Goal: Information Seeking & Learning: Learn about a topic

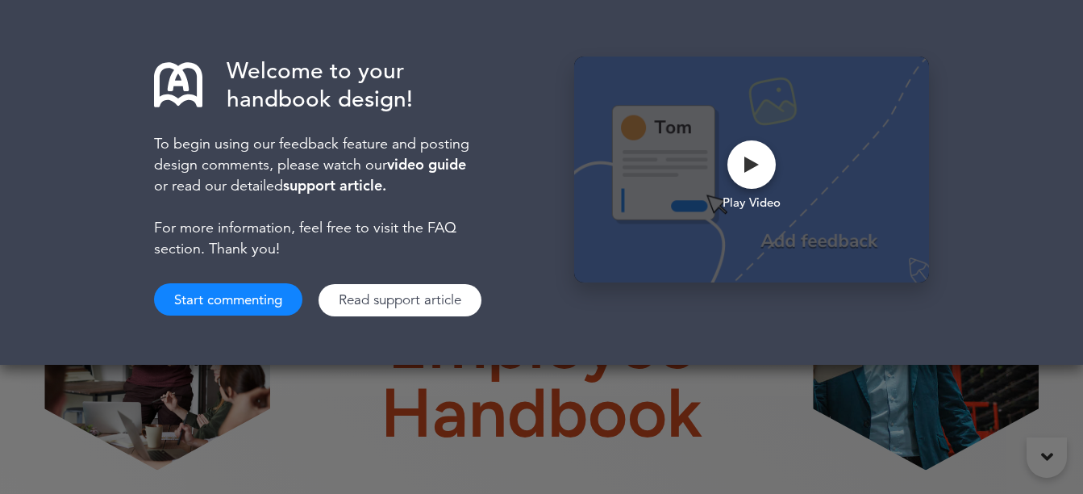
click at [765, 416] on div "Welcome to your handbook design! To begin using our feedback feature and postin…" at bounding box center [541, 247] width 1083 height 494
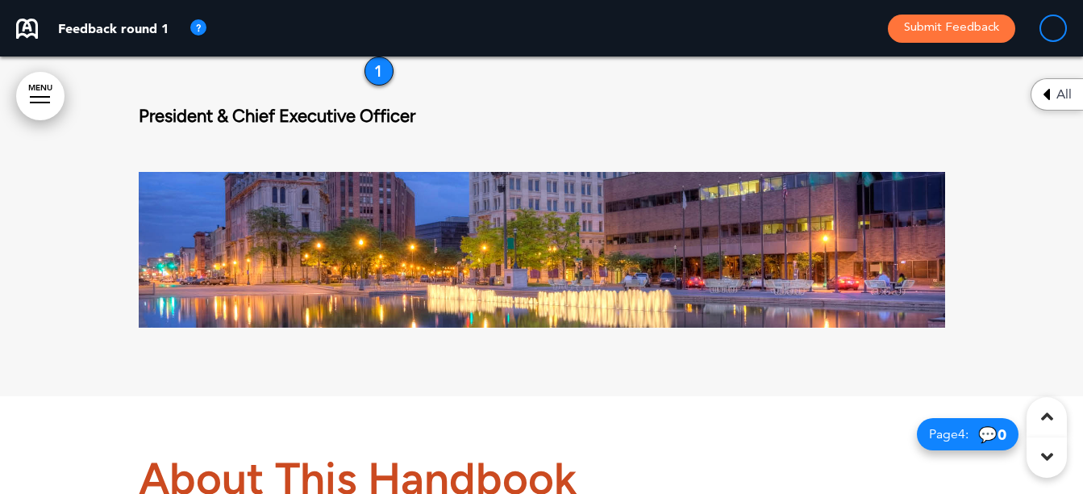
scroll to position [1694, 0]
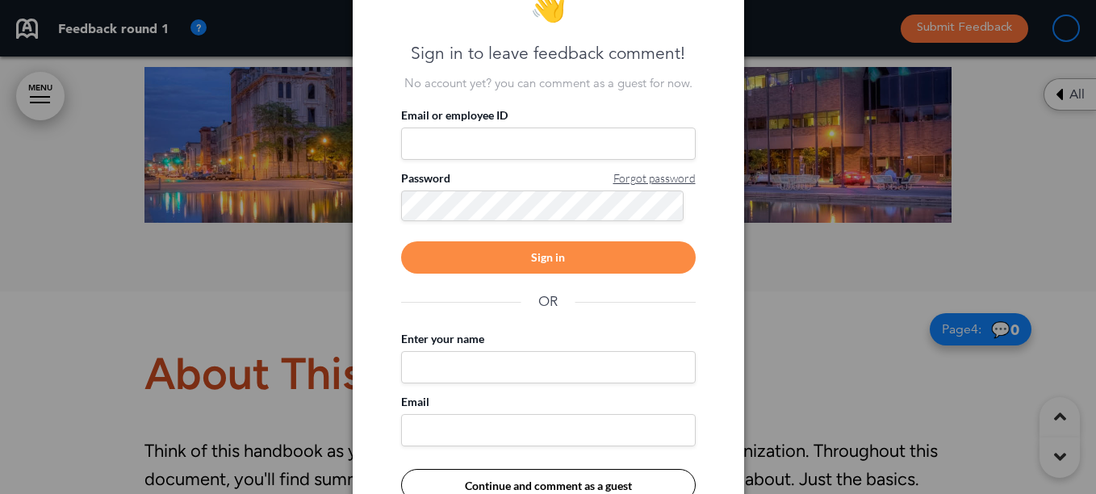
click at [797, 298] on div at bounding box center [548, 247] width 1096 height 494
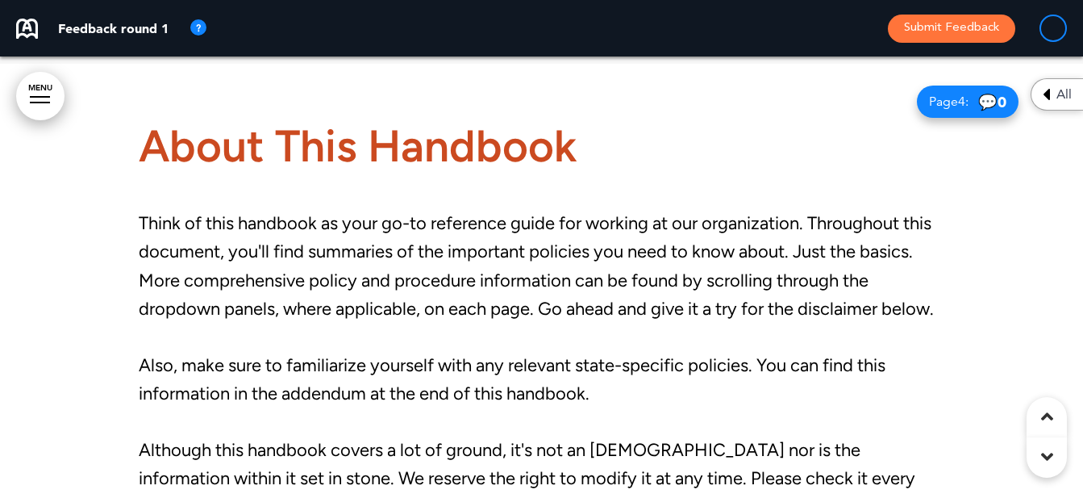
scroll to position [1936, 0]
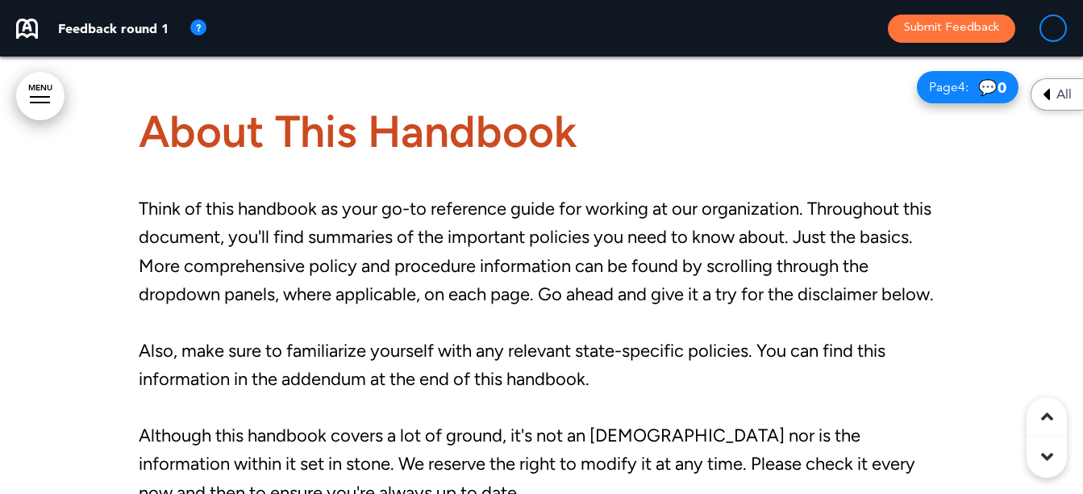
click at [951, 171] on div at bounding box center [541, 338] width 1083 height 579
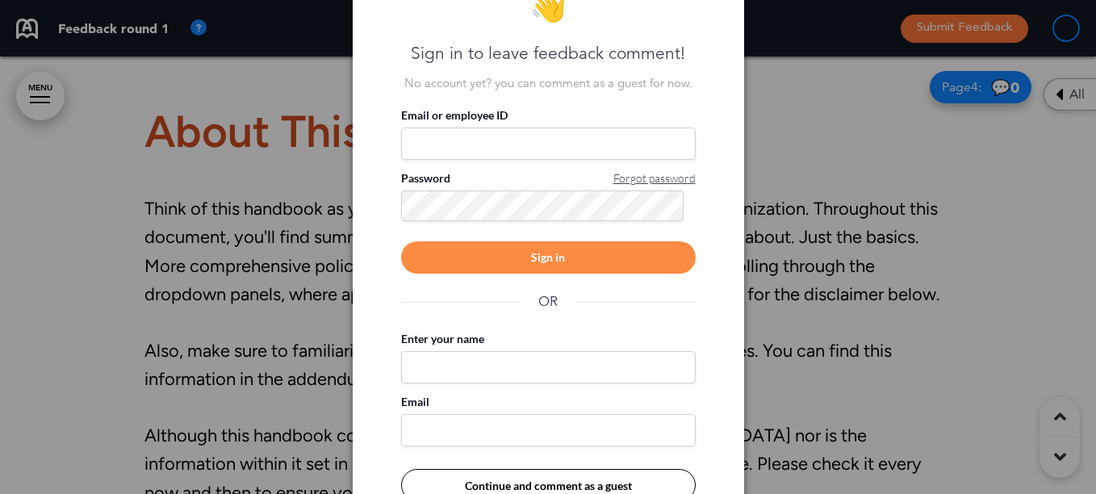
click at [791, 111] on div at bounding box center [548, 247] width 1096 height 494
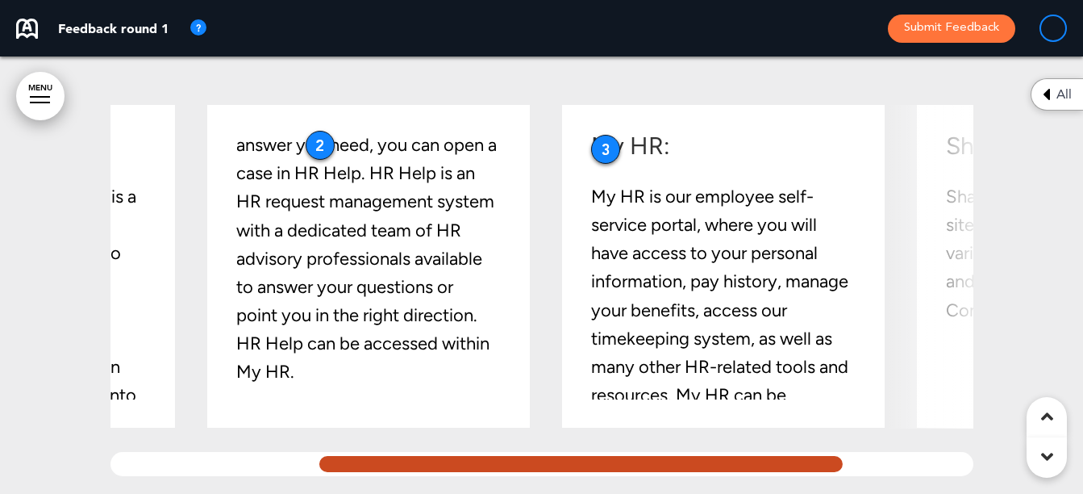
scroll to position [0, 359]
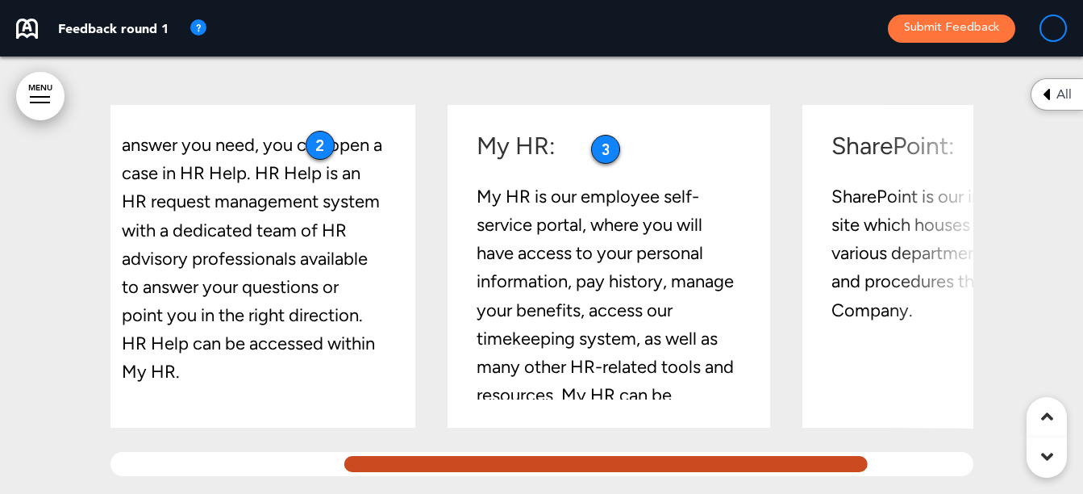
click at [831, 464] on div at bounding box center [606, 464] width 532 height 24
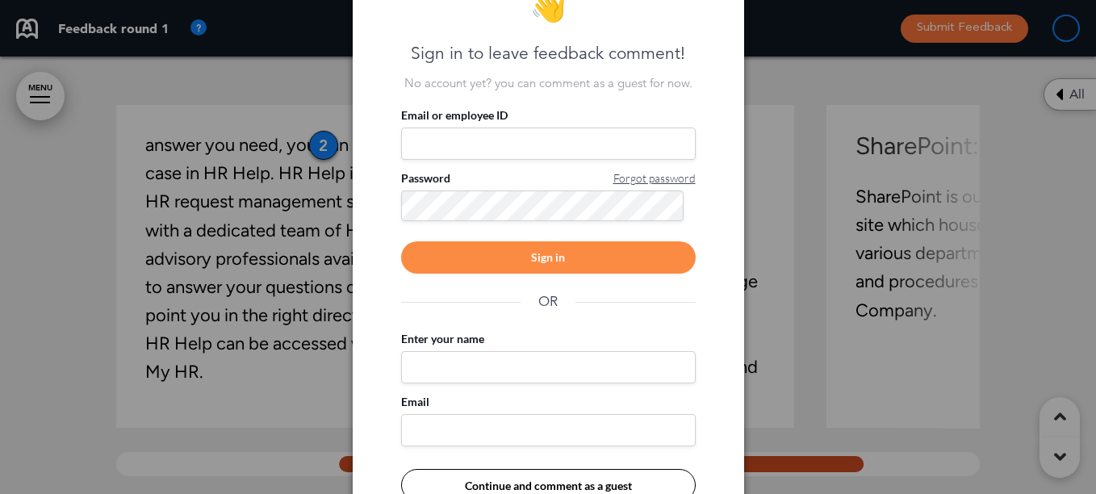
click at [803, 97] on div at bounding box center [548, 247] width 1096 height 494
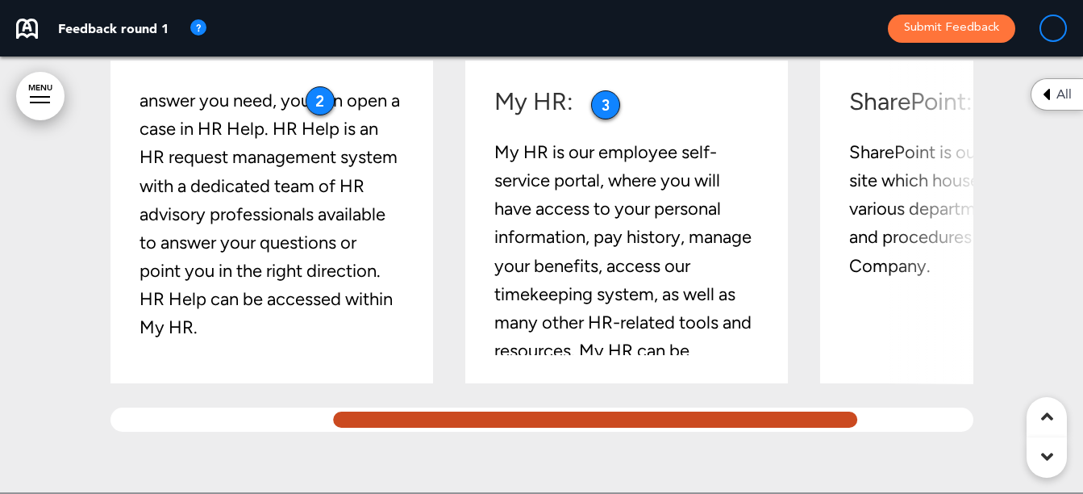
scroll to position [2904, 0]
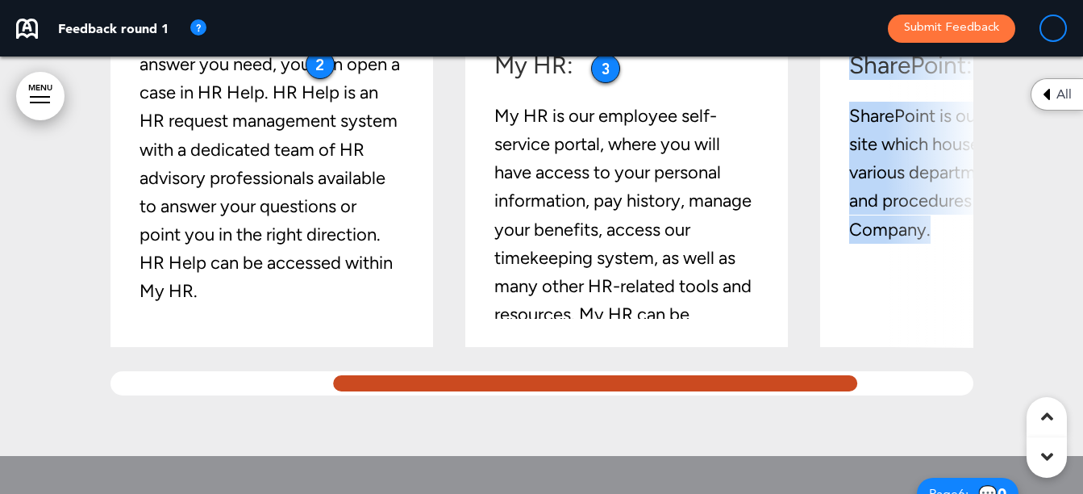
drag, startPoint x: 787, startPoint y: 369, endPoint x: 967, endPoint y: 376, distance: 180.0
click at [967, 376] on div "Link: Link, a friendly and loyal dog, is a virtual assistant powered by Boost A…" at bounding box center [542, 209] width 863 height 371
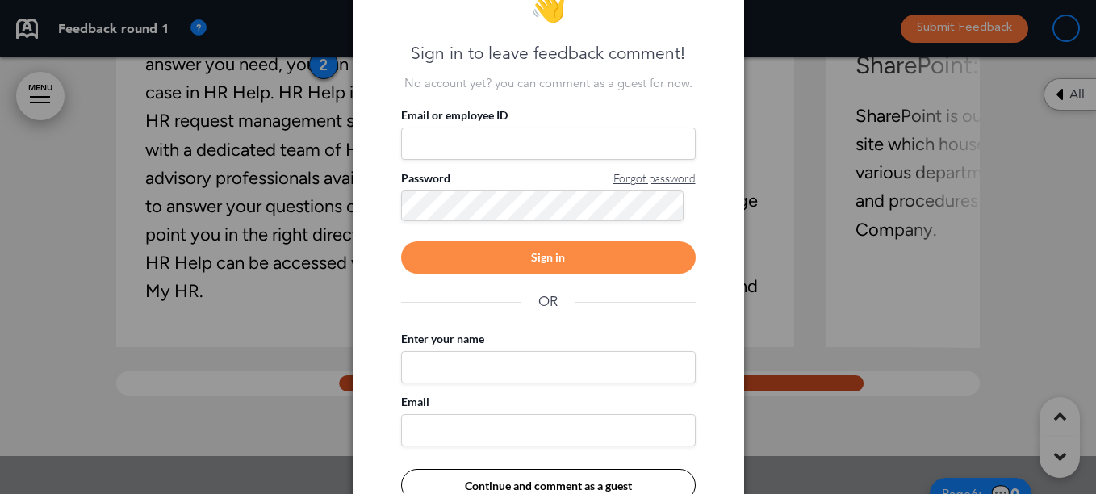
click at [795, 312] on div at bounding box center [548, 247] width 1096 height 494
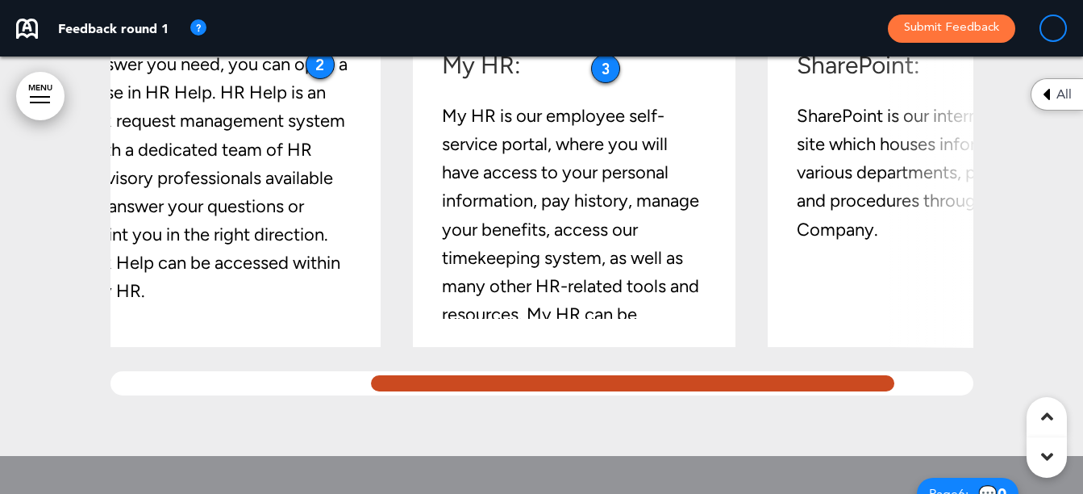
scroll to position [0, 524]
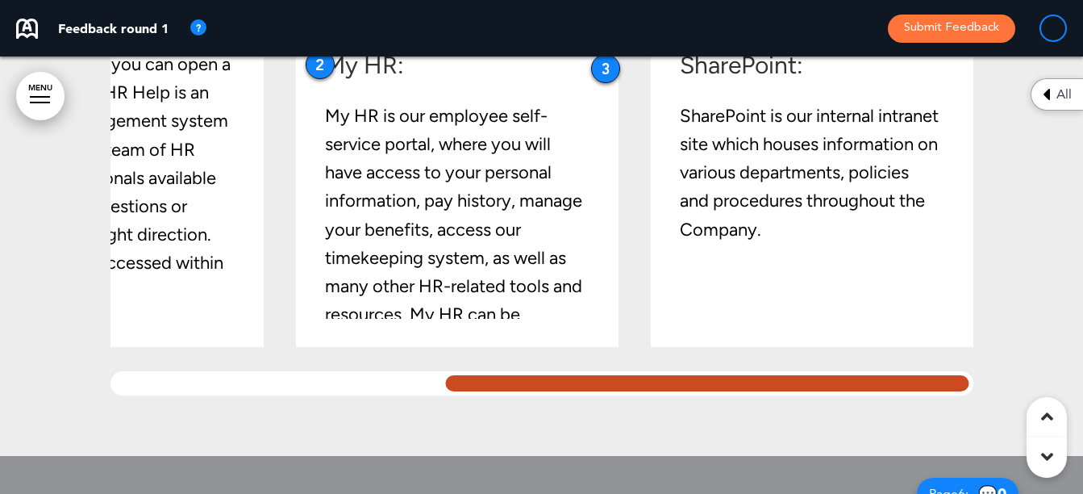
click at [949, 384] on div at bounding box center [707, 383] width 532 height 24
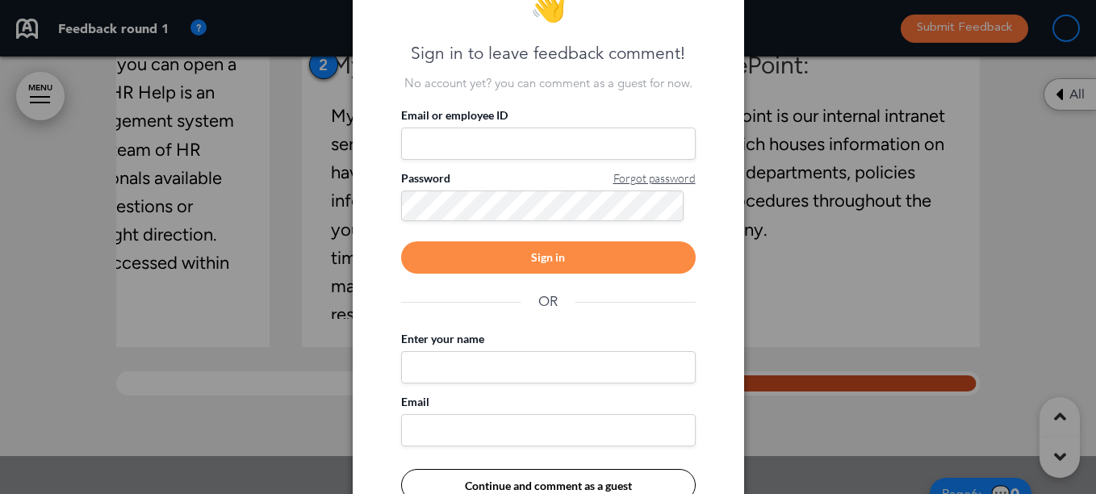
click at [964, 139] on div at bounding box center [548, 247] width 1096 height 494
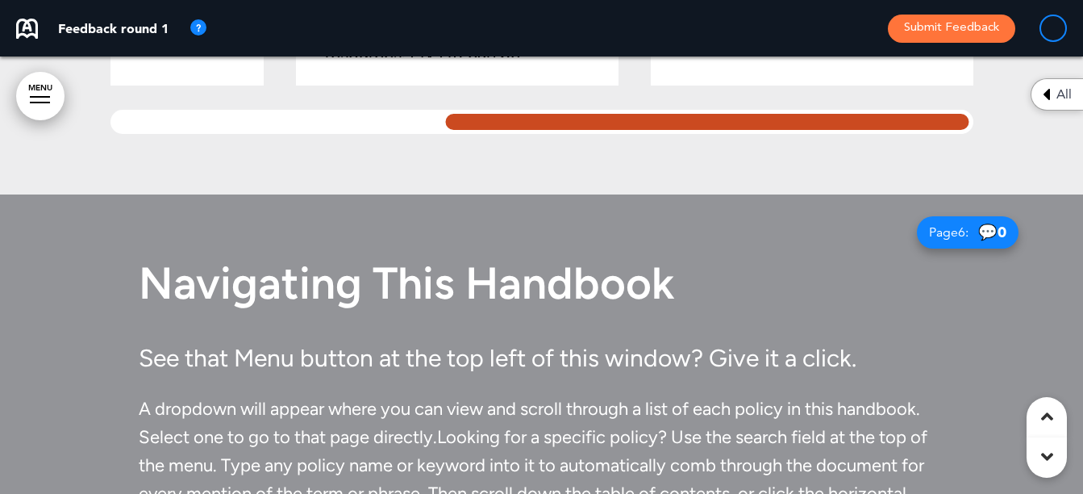
scroll to position [3227, 0]
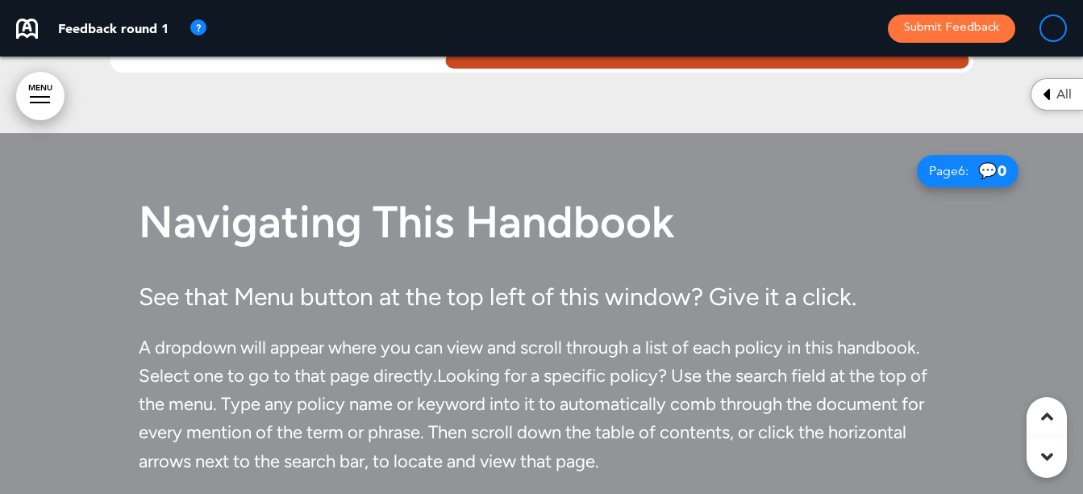
click at [31, 94] on link "MENU" at bounding box center [40, 96] width 48 height 48
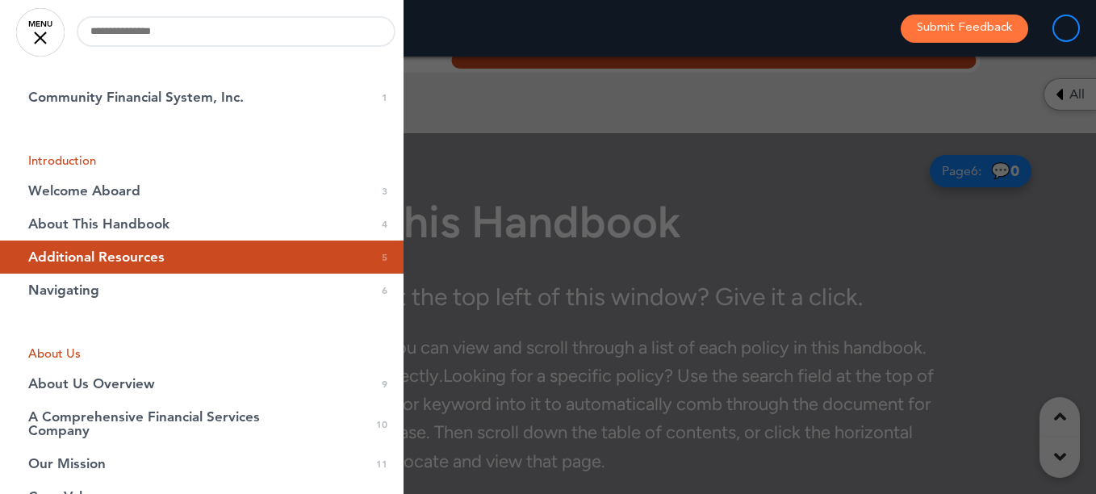
click at [35, 35] on link "MENU" at bounding box center [40, 32] width 48 height 48
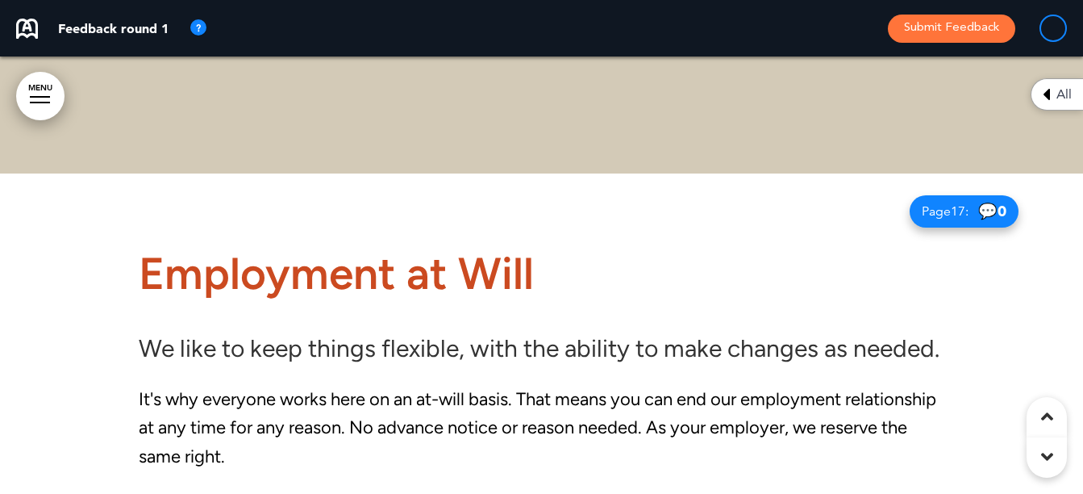
scroll to position [10729, 0]
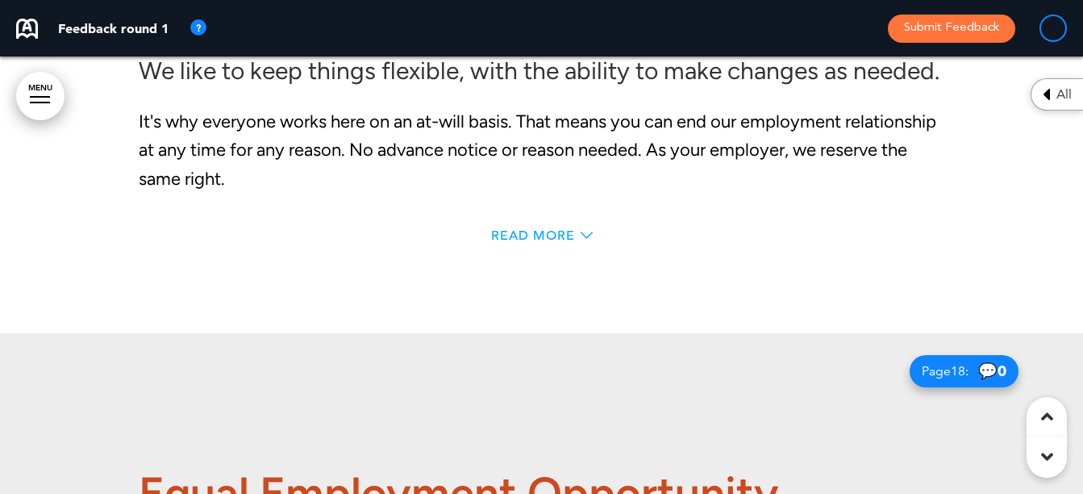
click at [528, 232] on span "Read More" at bounding box center [533, 235] width 84 height 13
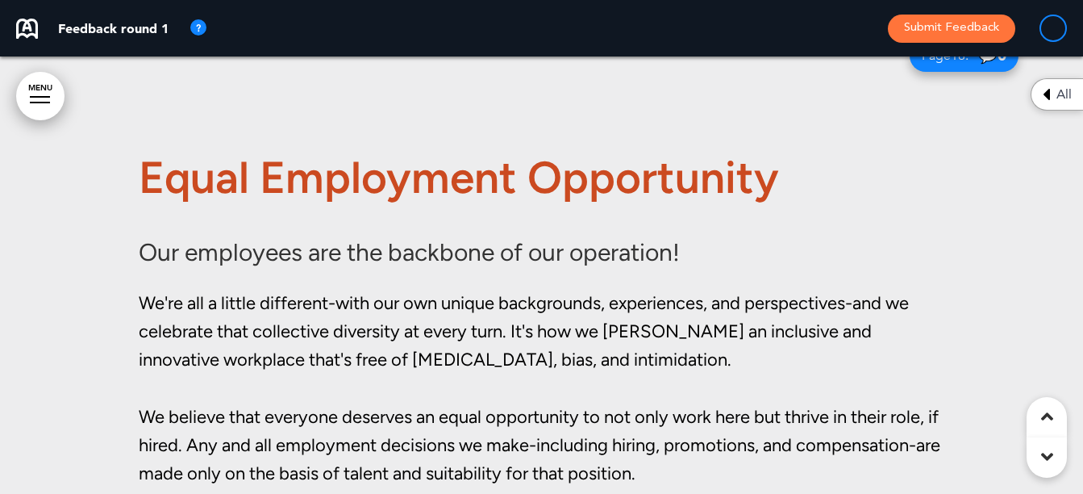
scroll to position [11841, 0]
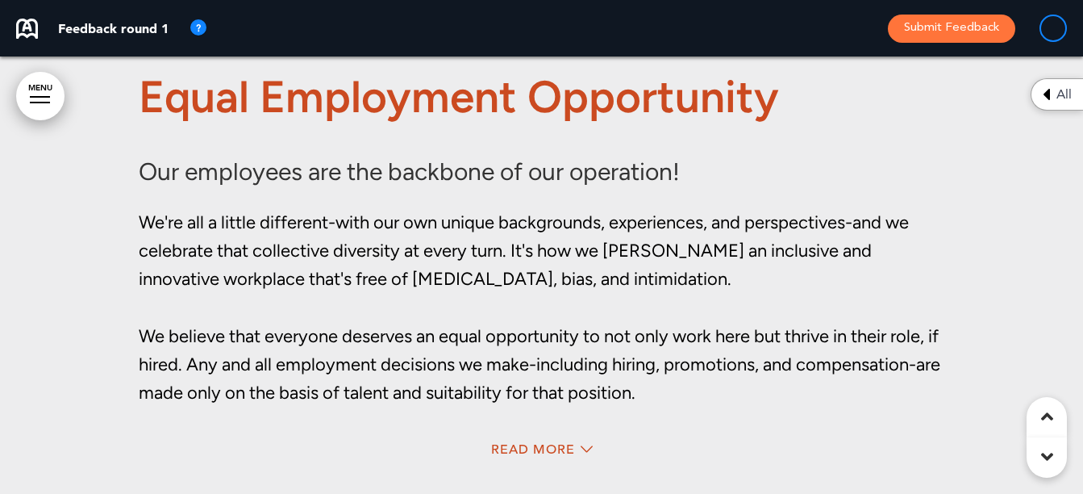
click at [539, 404] on div "Equal Employment Opportunity Our employees are the backbone of our operation! W…" at bounding box center [542, 232] width 807 height 591
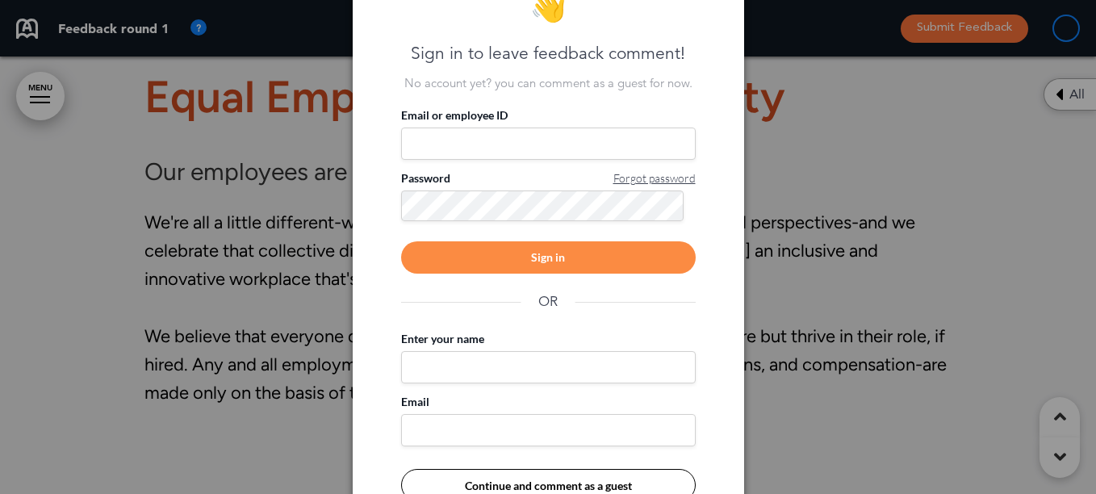
click at [828, 208] on div at bounding box center [548, 247] width 1096 height 494
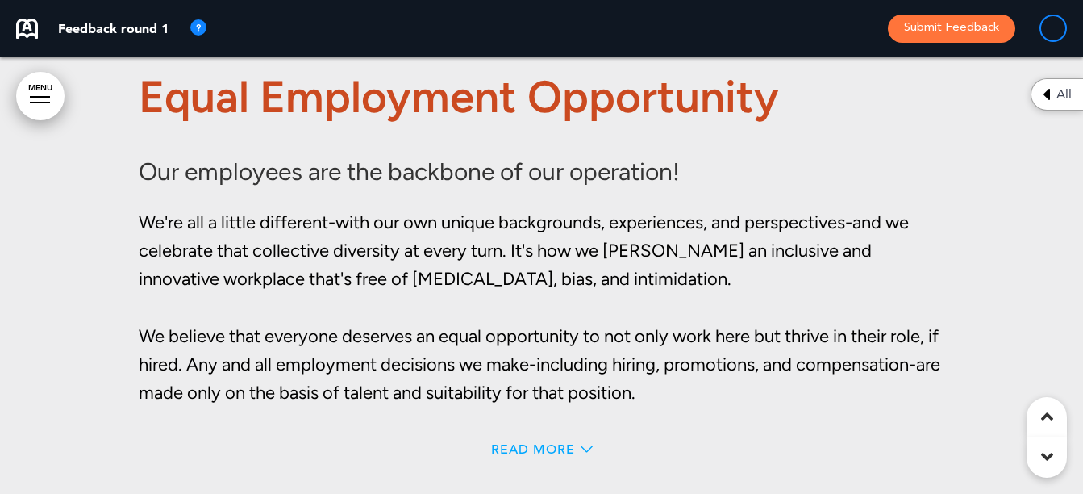
click at [541, 443] on span "Read More" at bounding box center [533, 449] width 84 height 13
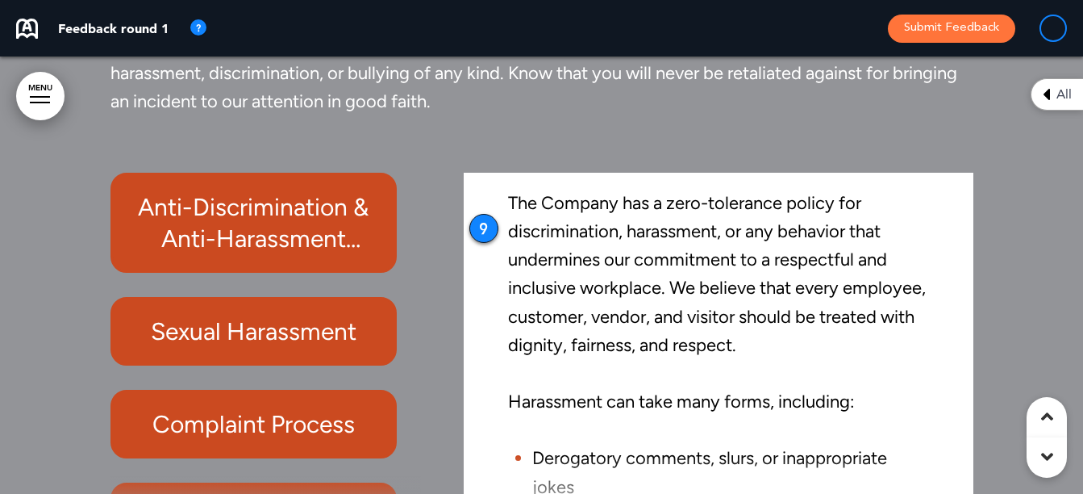
scroll to position [161, 0]
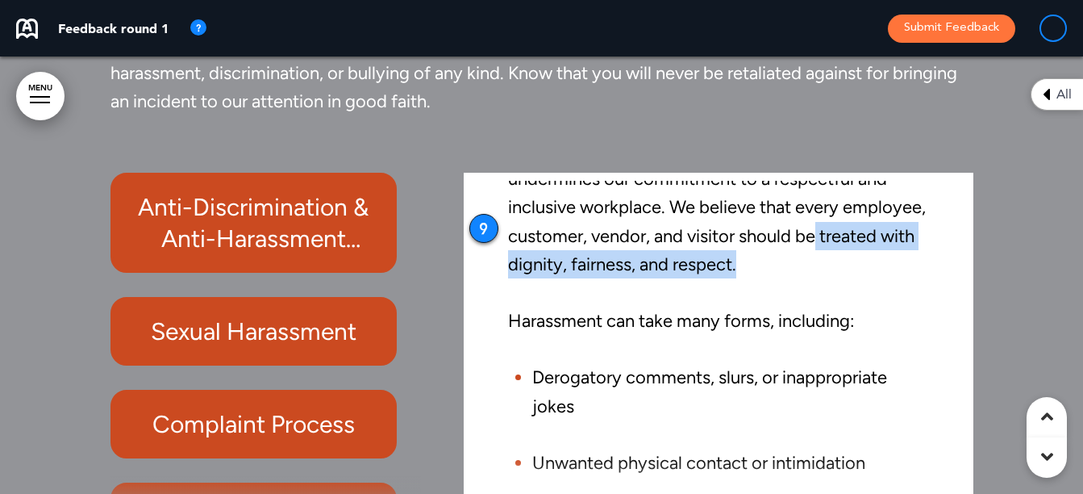
drag, startPoint x: 944, startPoint y: 217, endPoint x: 944, endPoint y: 240, distance: 23.4
click at [944, 240] on div "Anti-Discrimination & Anti-Harassment Policy The Company has a zero-tolerance p…" at bounding box center [718, 348] width 485 height 335
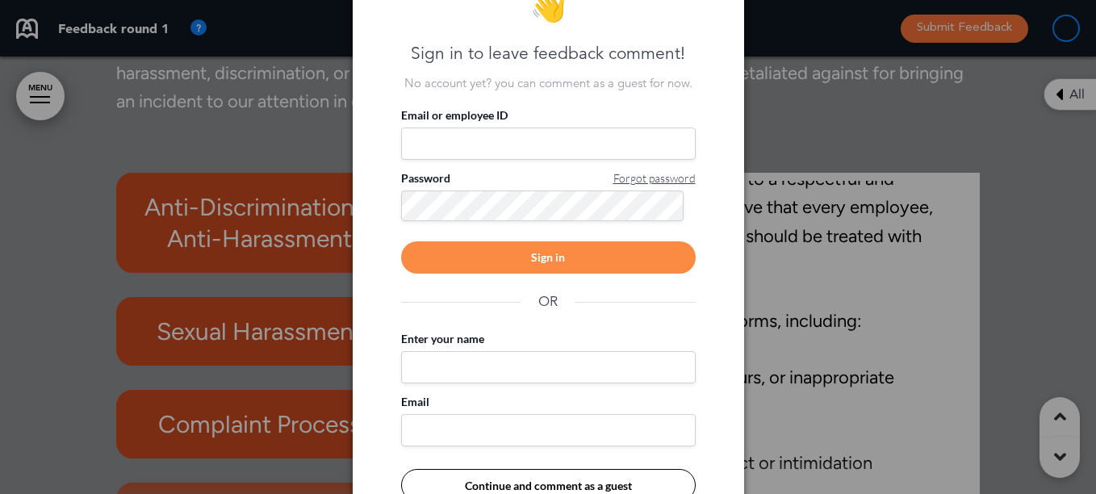
click at [775, 68] on div at bounding box center [548, 247] width 1096 height 494
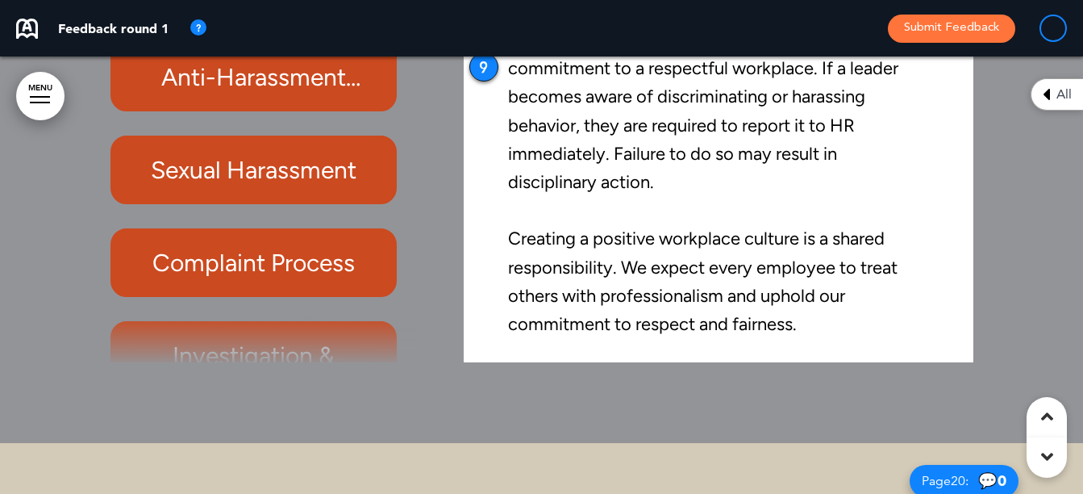
scroll to position [13293, 0]
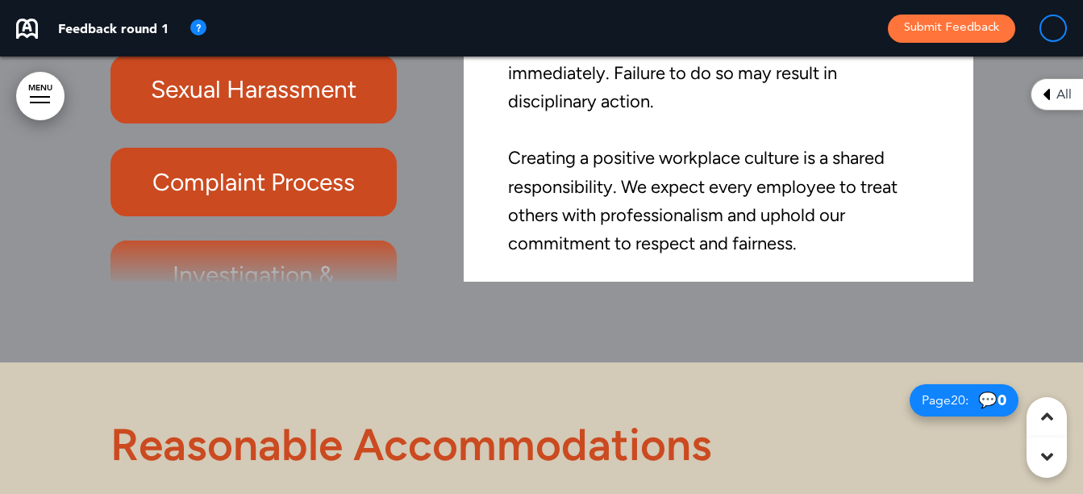
drag, startPoint x: 407, startPoint y: 116, endPoint x: 407, endPoint y: 151, distance: 34.7
click at [407, 150] on div "Anti-Discrimination & Anti-Harassment Policy Sexual Harassment Complaint Proces…" at bounding box center [270, 106] width 319 height 351
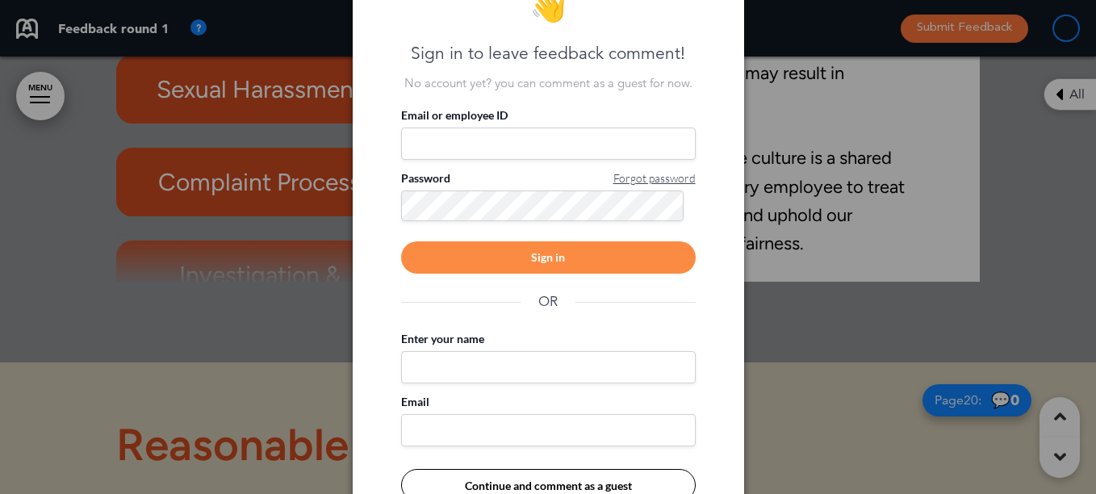
click at [807, 299] on div at bounding box center [548, 247] width 1096 height 494
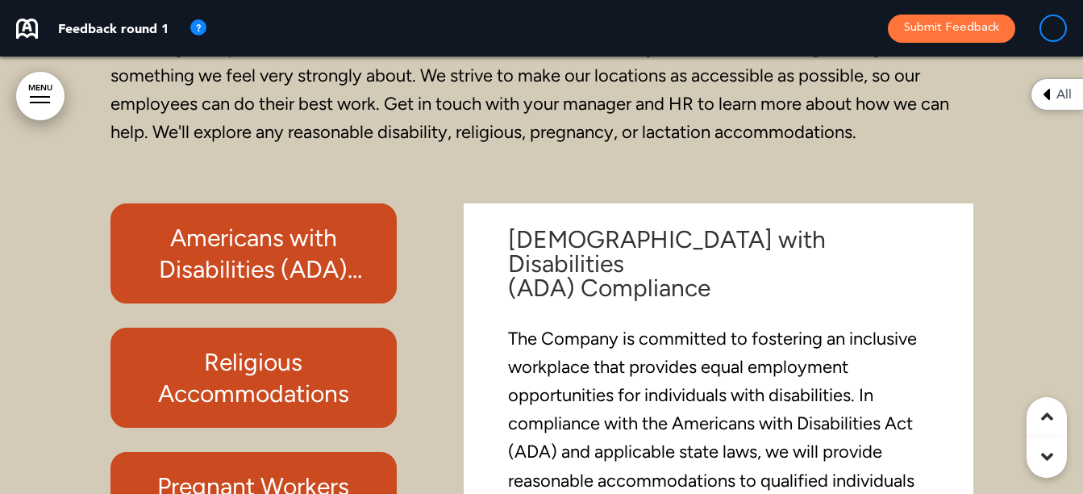
scroll to position [13777, 0]
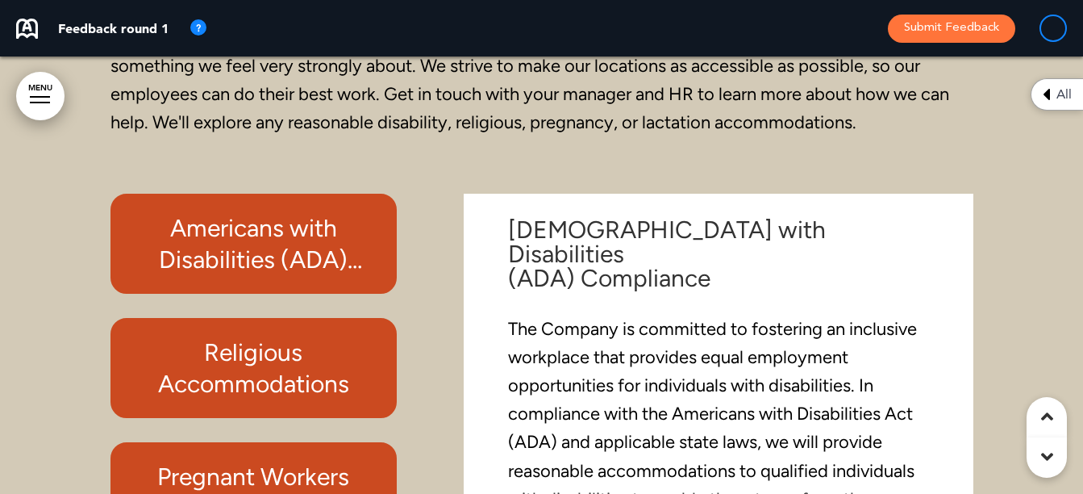
click at [947, 231] on div "Americans with Disabilities (ADA) Compliance The Company is committed to foster…" at bounding box center [718, 369] width 485 height 335
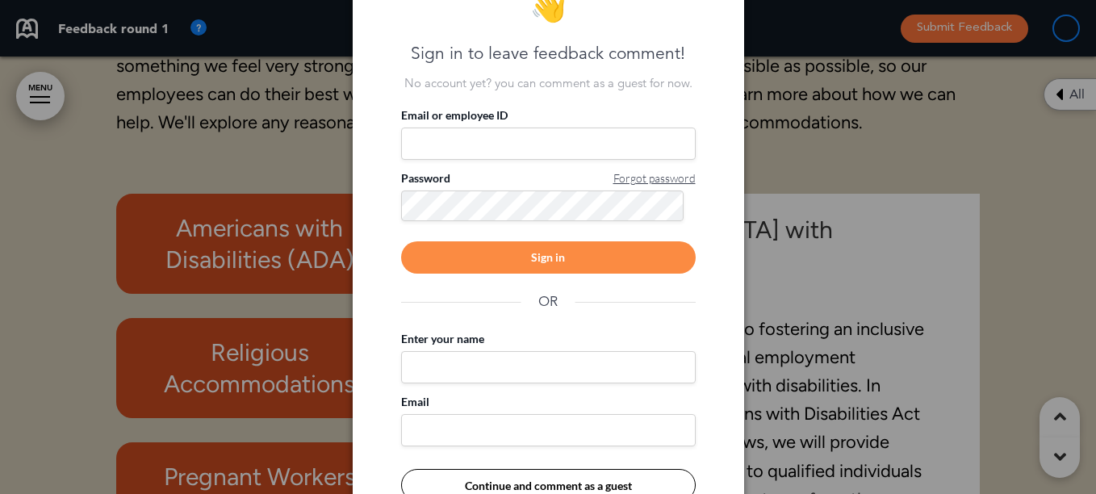
click at [841, 126] on div at bounding box center [548, 247] width 1096 height 494
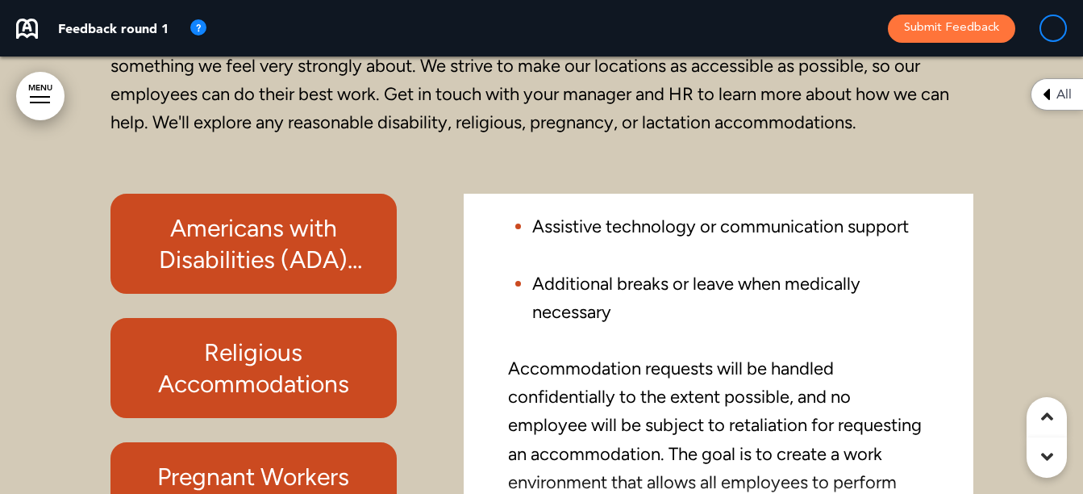
scroll to position [762, 0]
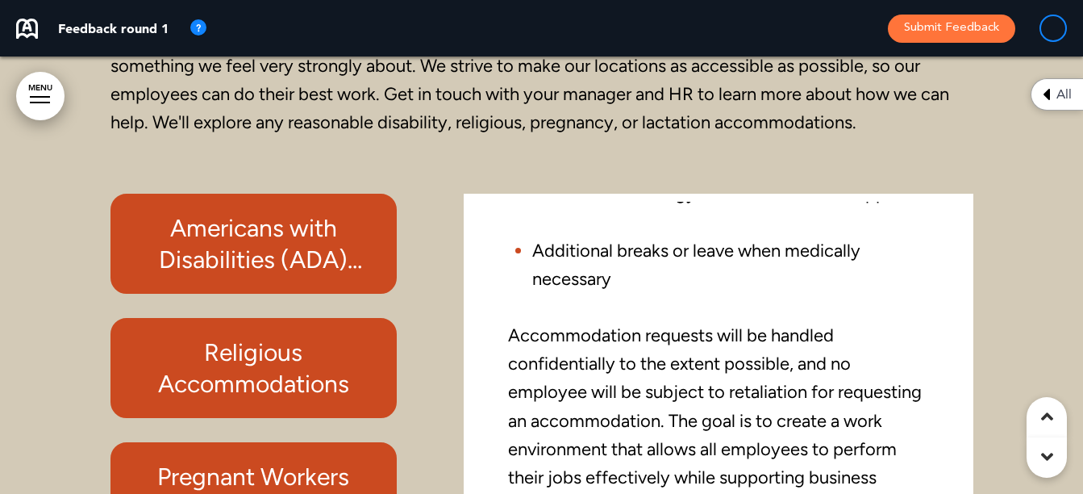
click at [270, 336] on h6 "Religious Accommodations" at bounding box center [254, 367] width 250 height 63
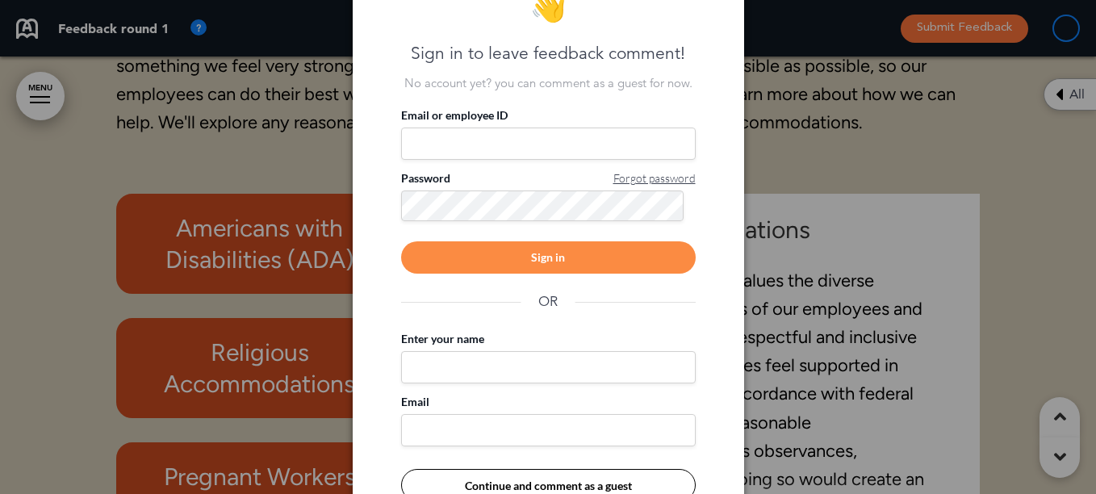
click at [797, 136] on div at bounding box center [548, 247] width 1096 height 494
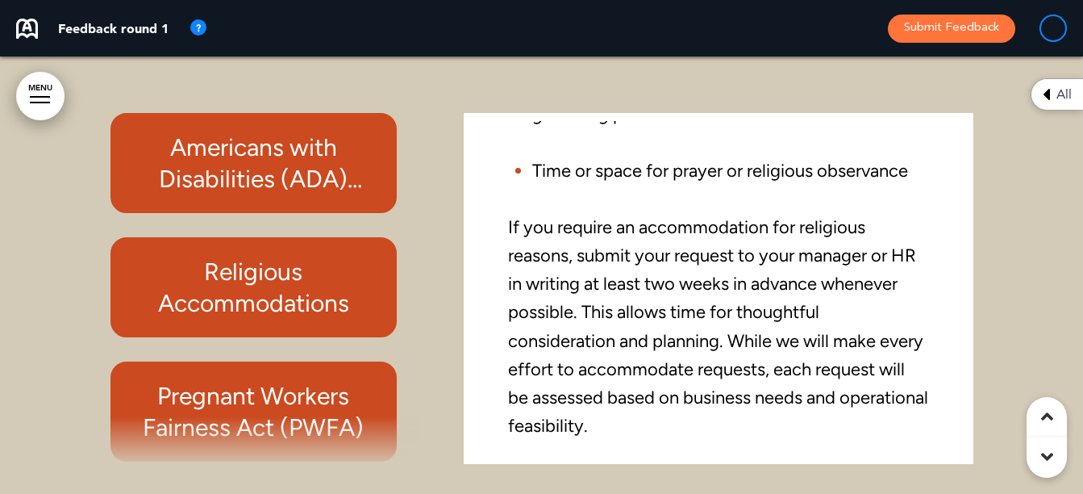
scroll to position [13938, 0]
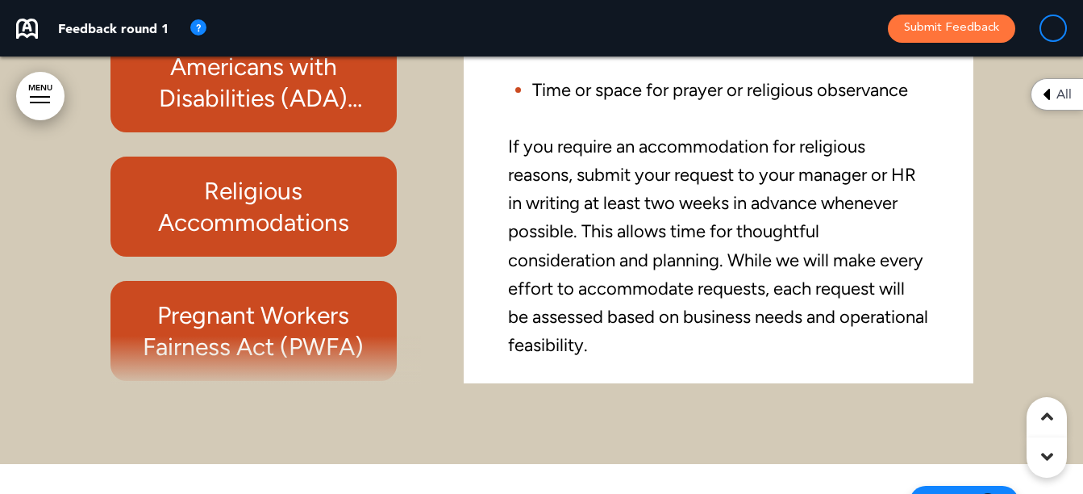
click at [254, 180] on h6 "Religious Accommodations" at bounding box center [254, 206] width 250 height 63
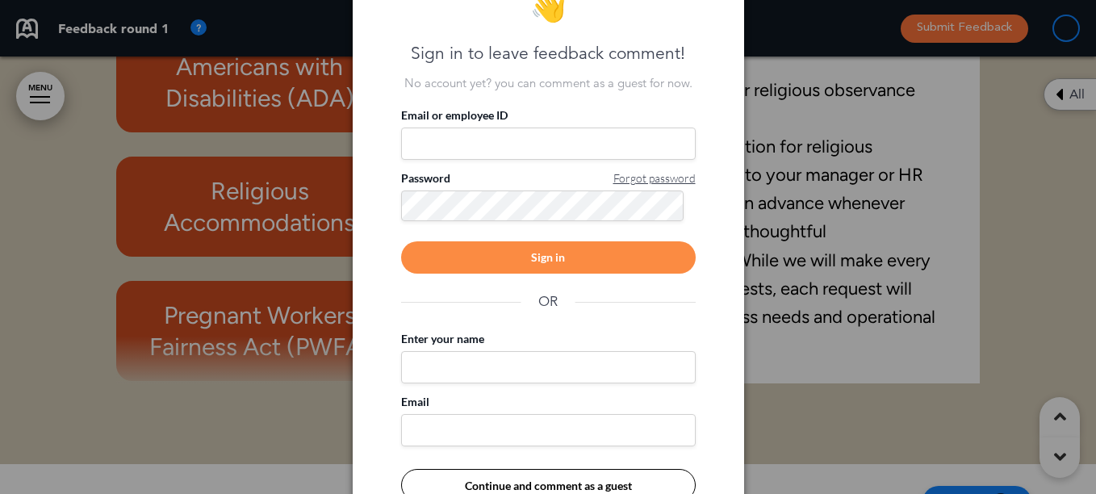
click at [838, 300] on div at bounding box center [548, 247] width 1096 height 494
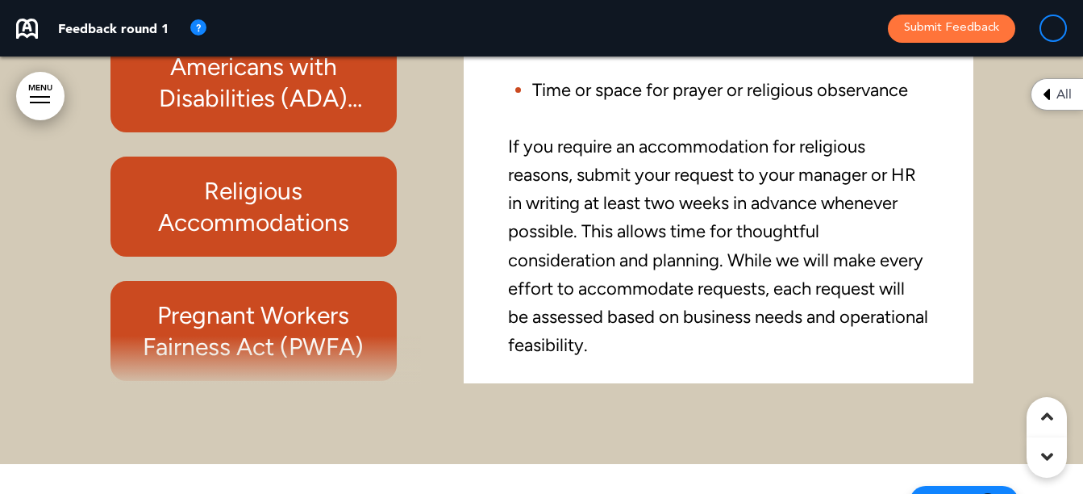
click at [302, 336] on div at bounding box center [266, 360] width 311 height 48
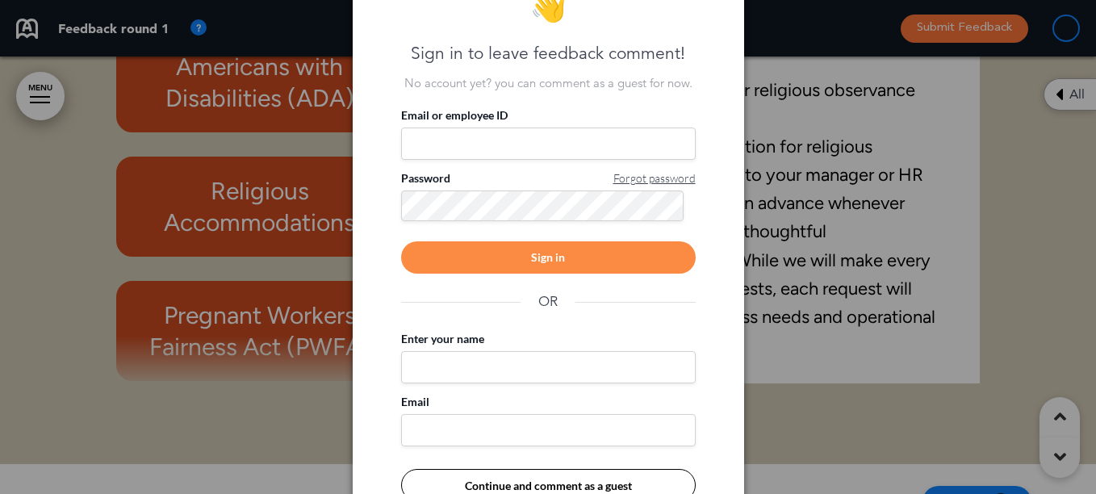
click at [814, 343] on div at bounding box center [548, 247] width 1096 height 494
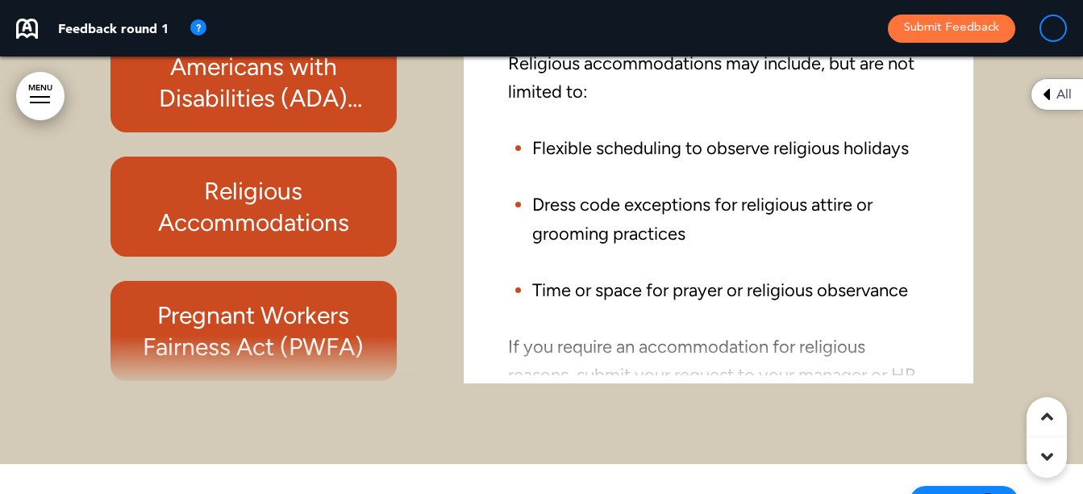
scroll to position [217, 0]
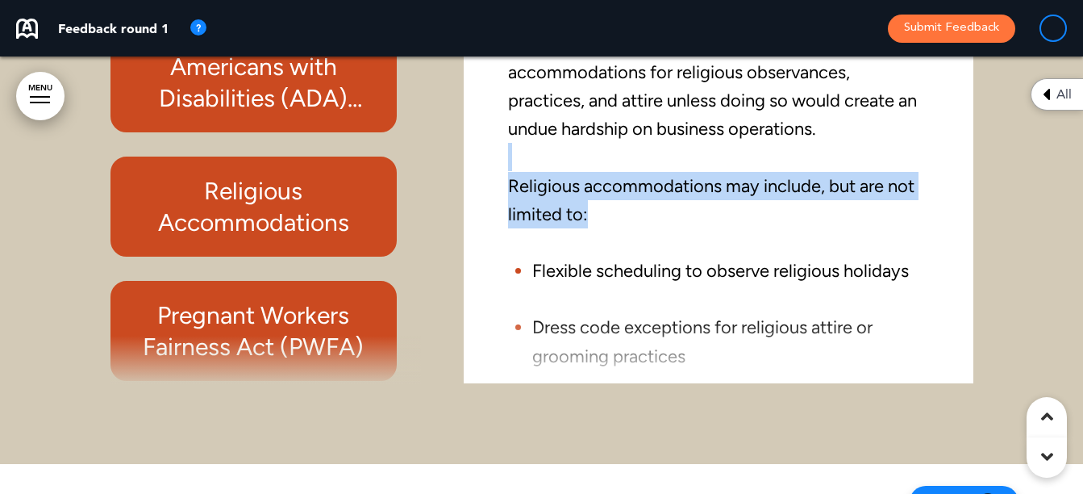
drag, startPoint x: 951, startPoint y: 180, endPoint x: 949, endPoint y: 98, distance: 82.3
click at [949, 98] on div "Religious Accommodations The Company respects and values the diverse religious …" at bounding box center [718, 207] width 485 height 335
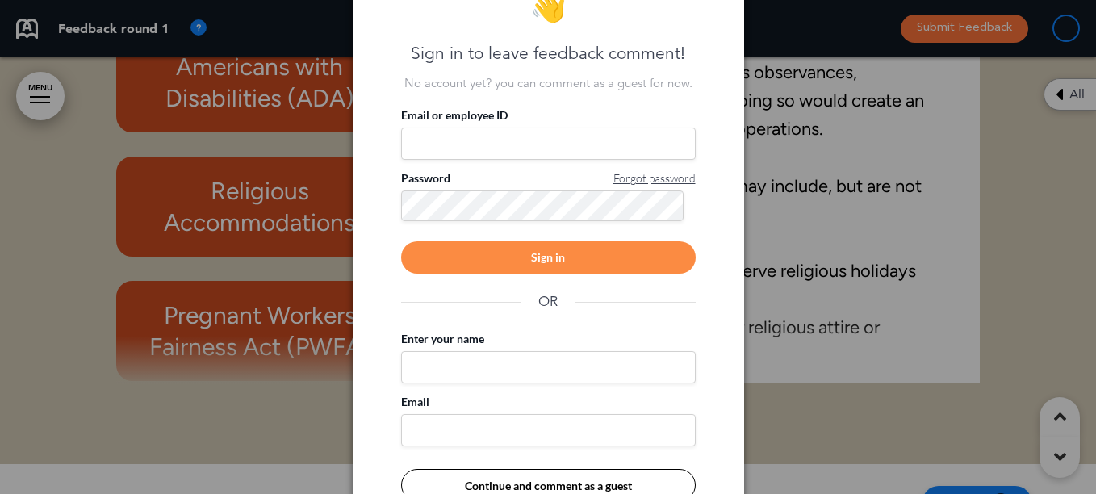
click at [877, 207] on div at bounding box center [548, 247] width 1096 height 494
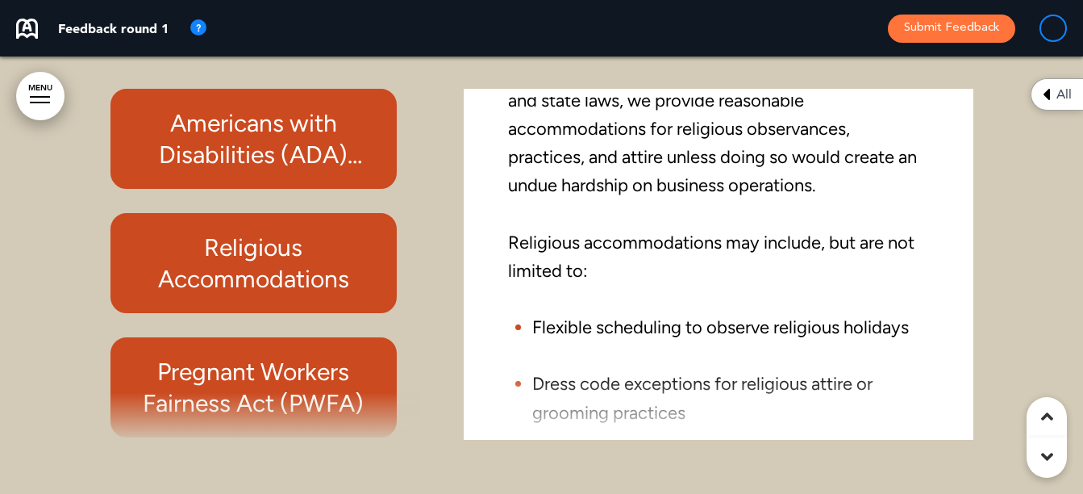
scroll to position [13777, 0]
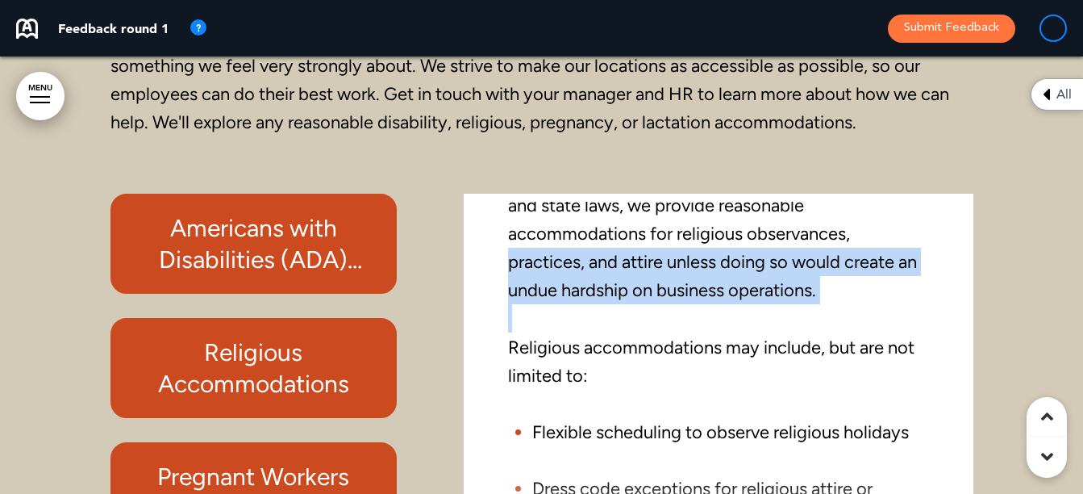
drag, startPoint x: 942, startPoint y: 287, endPoint x: 945, endPoint y: 213, distance: 74.3
click at [945, 213] on div "Religious Accommodations The Company respects and values the diverse religious …" at bounding box center [718, 369] width 485 height 335
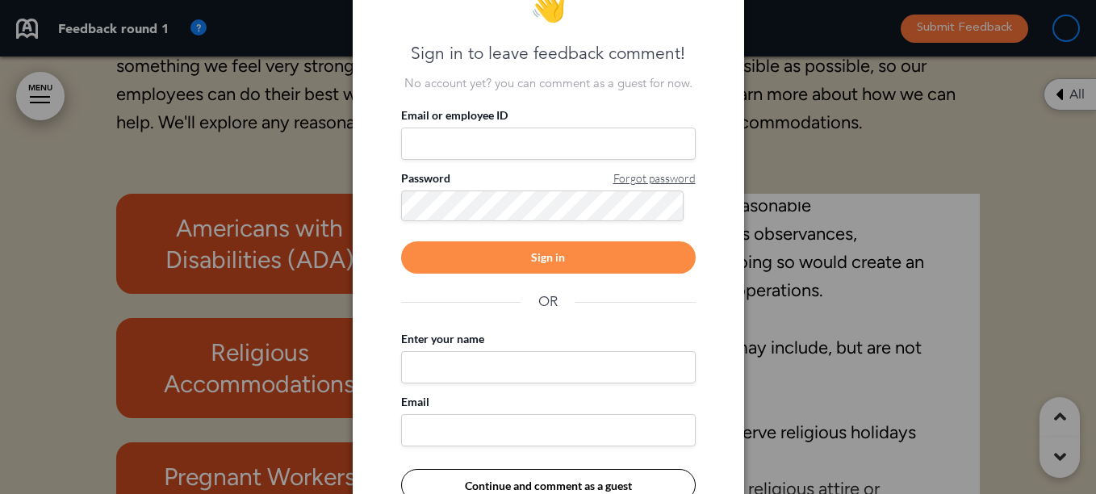
drag, startPoint x: 945, startPoint y: 213, endPoint x: 962, endPoint y: 282, distance: 71.4
click at [915, 254] on div at bounding box center [548, 247] width 1096 height 494
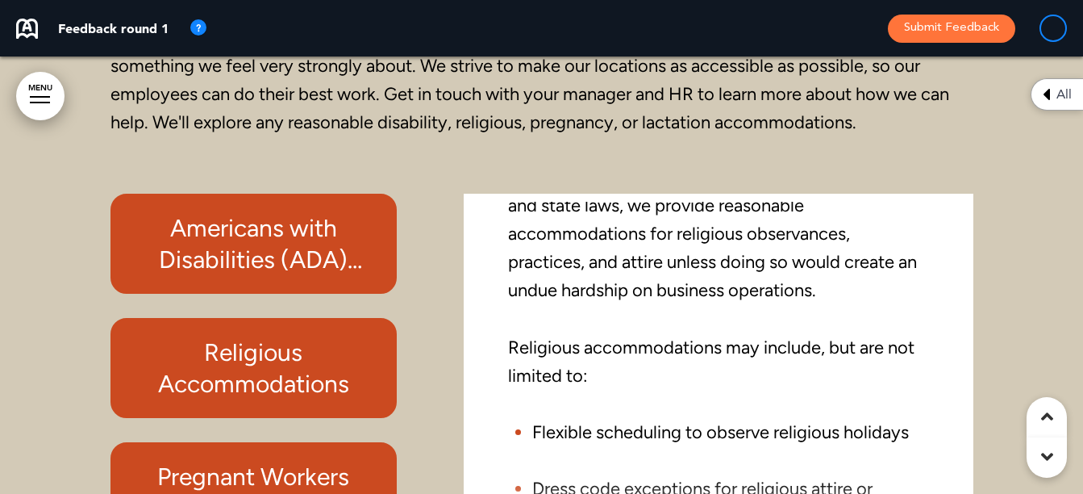
drag, startPoint x: 907, startPoint y: 269, endPoint x: 1039, endPoint y: 250, distance: 133.7
click at [1041, 251] on div at bounding box center [541, 251] width 1083 height 747
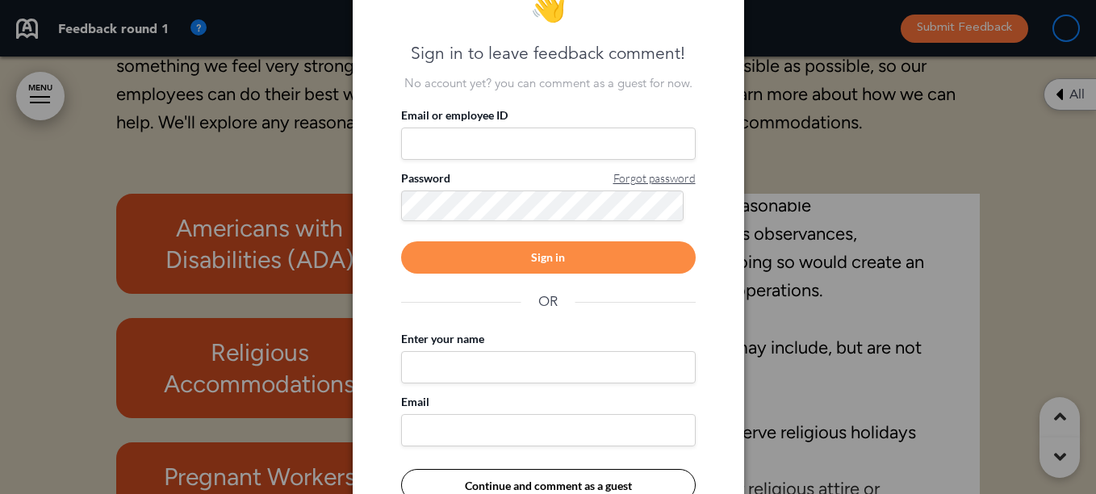
click at [563, 478] on button "Continue and comment as a guest" at bounding box center [548, 485] width 294 height 32
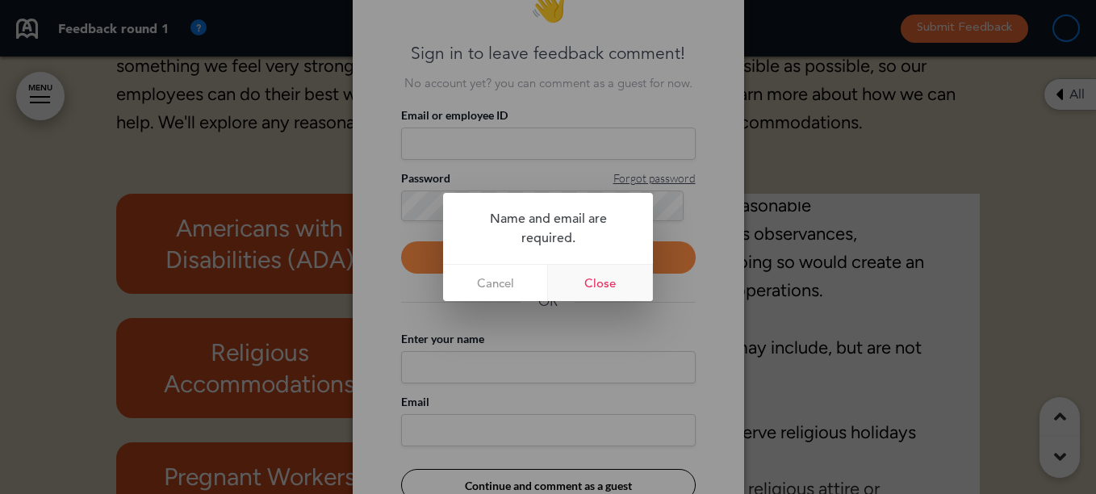
click at [596, 286] on link "Close" at bounding box center [600, 283] width 105 height 36
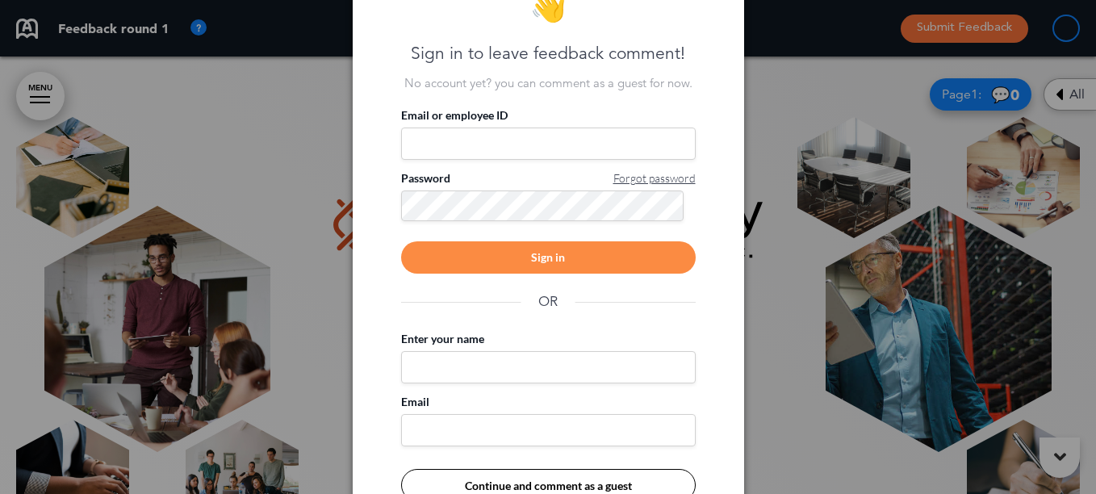
click at [773, 249] on div at bounding box center [548, 247] width 1096 height 494
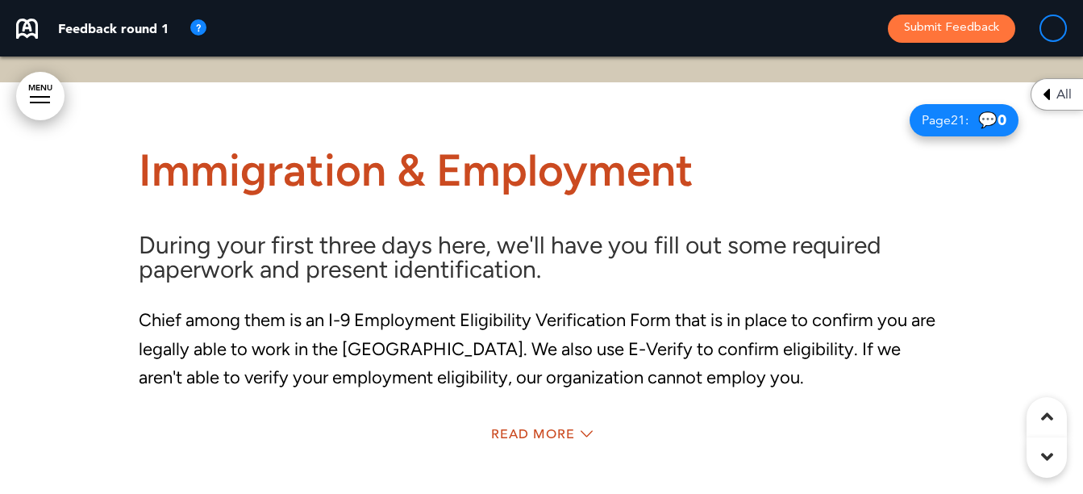
scroll to position [14360, 0]
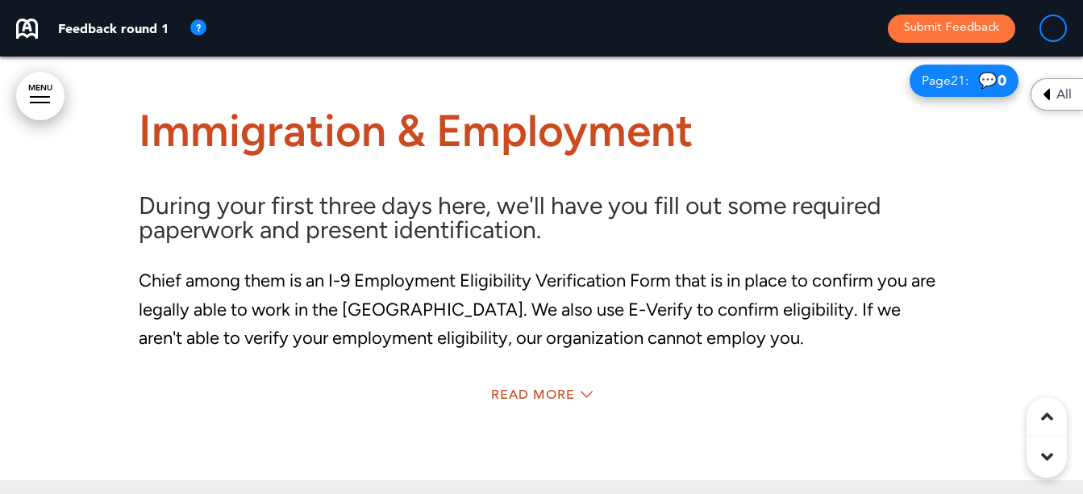
click at [528, 380] on div "Read More" at bounding box center [542, 396] width 807 height 33
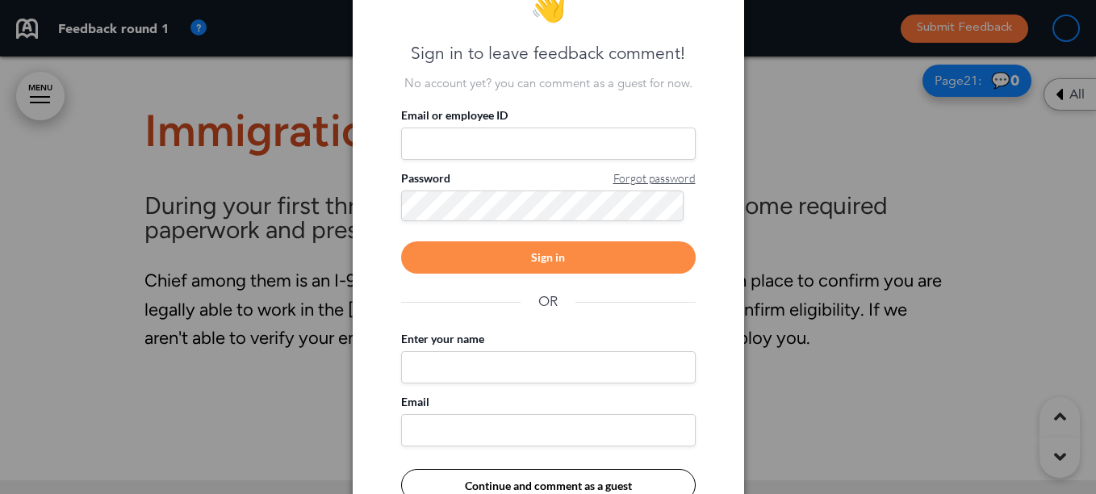
click at [804, 328] on div at bounding box center [548, 247] width 1096 height 494
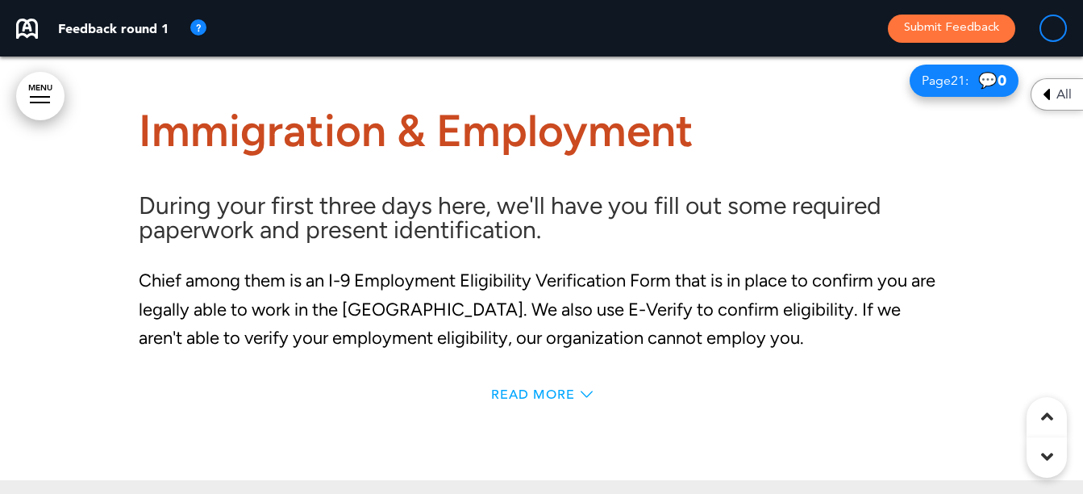
click at [582, 388] on icon at bounding box center [587, 394] width 12 height 12
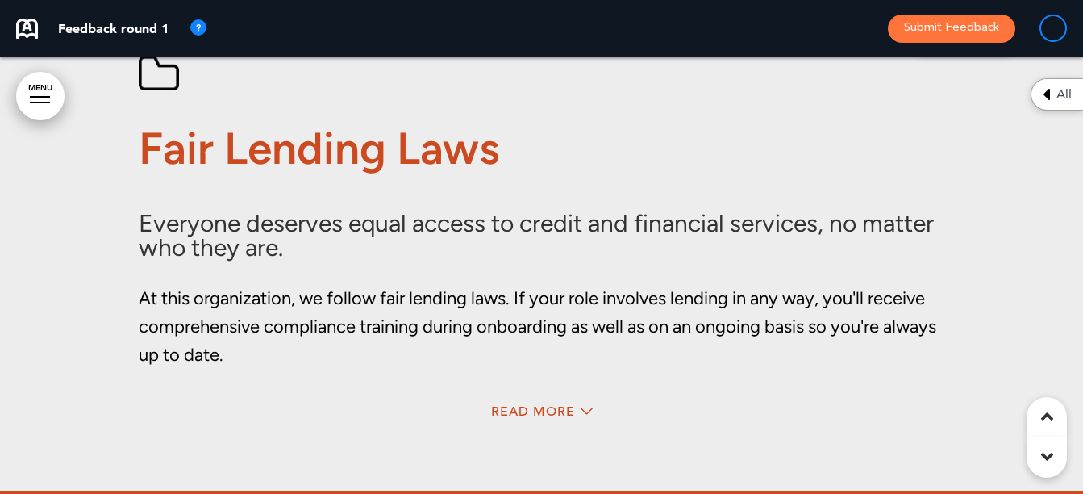
scroll to position [15328, 0]
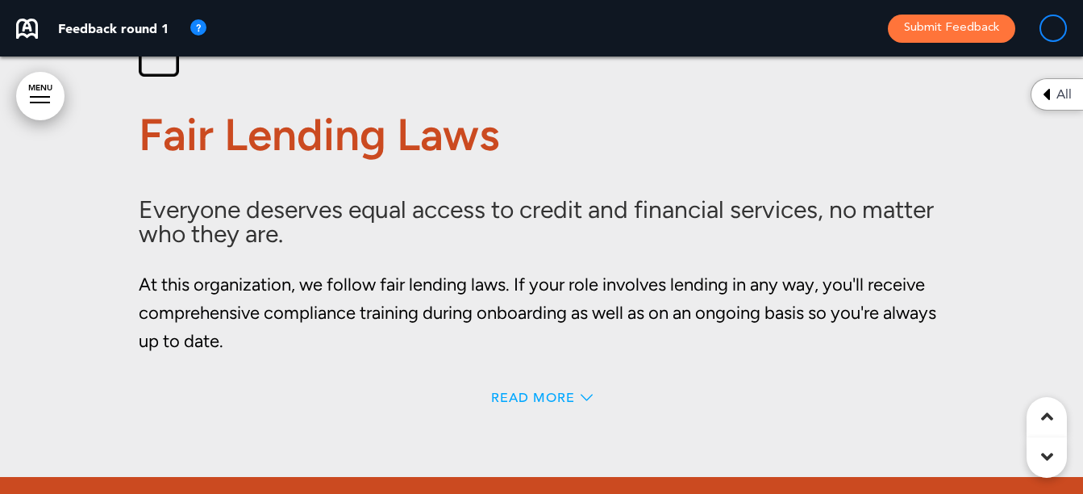
click at [531, 391] on span "Read More" at bounding box center [533, 397] width 84 height 13
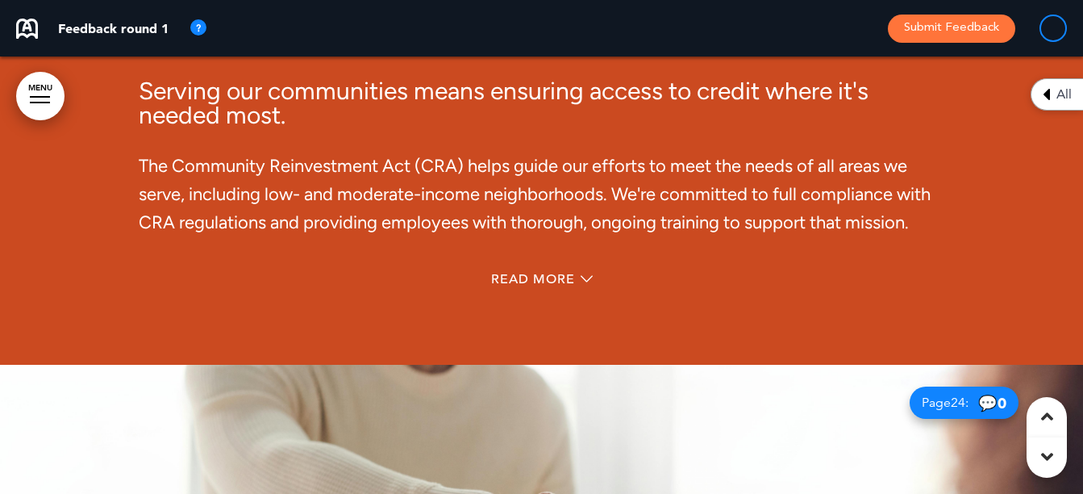
scroll to position [16376, 0]
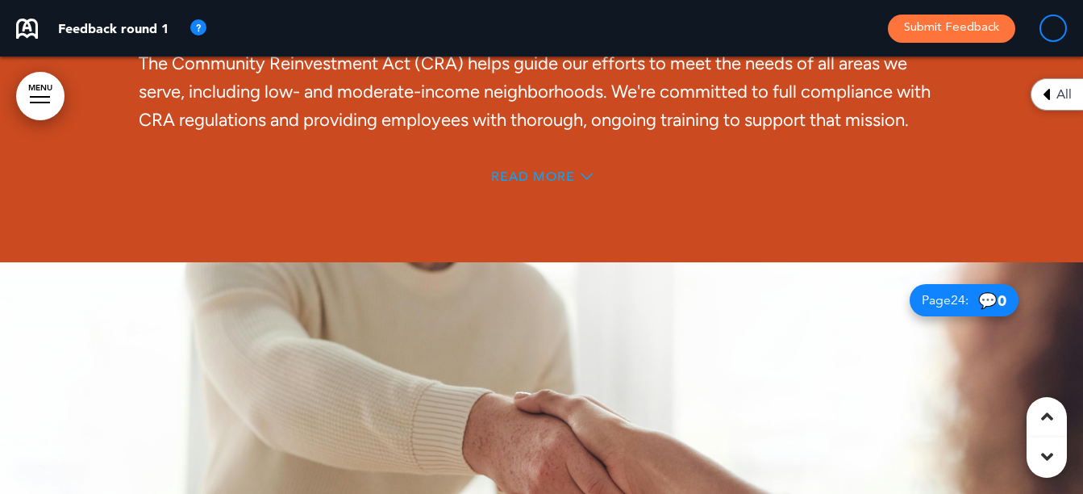
click at [532, 170] on span "Read More" at bounding box center [533, 176] width 84 height 13
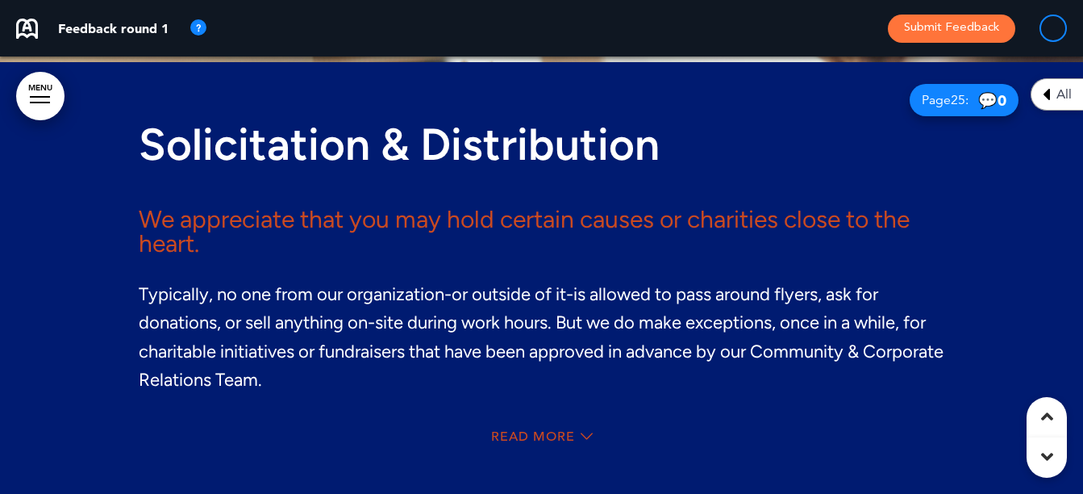
scroll to position [17419, 0]
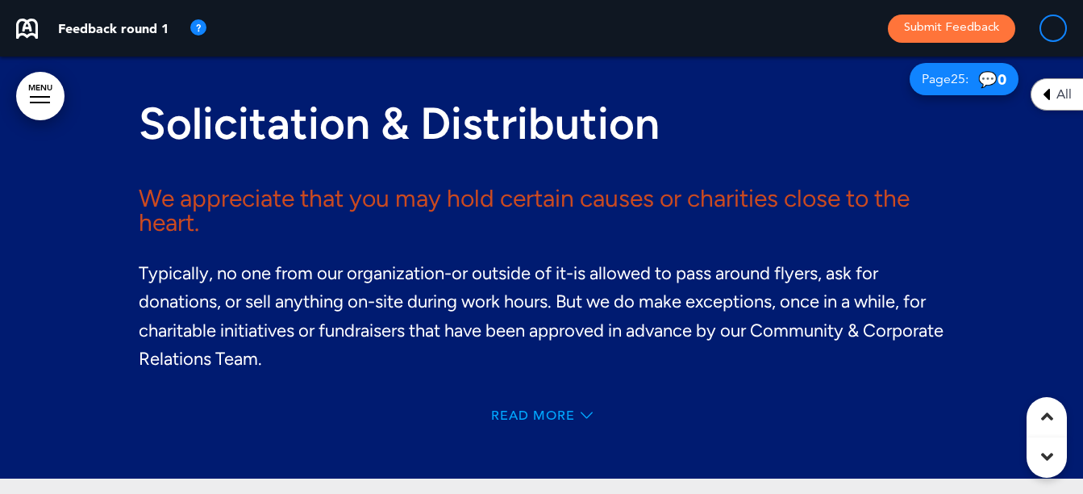
click at [540, 409] on span "Read More" at bounding box center [533, 415] width 84 height 13
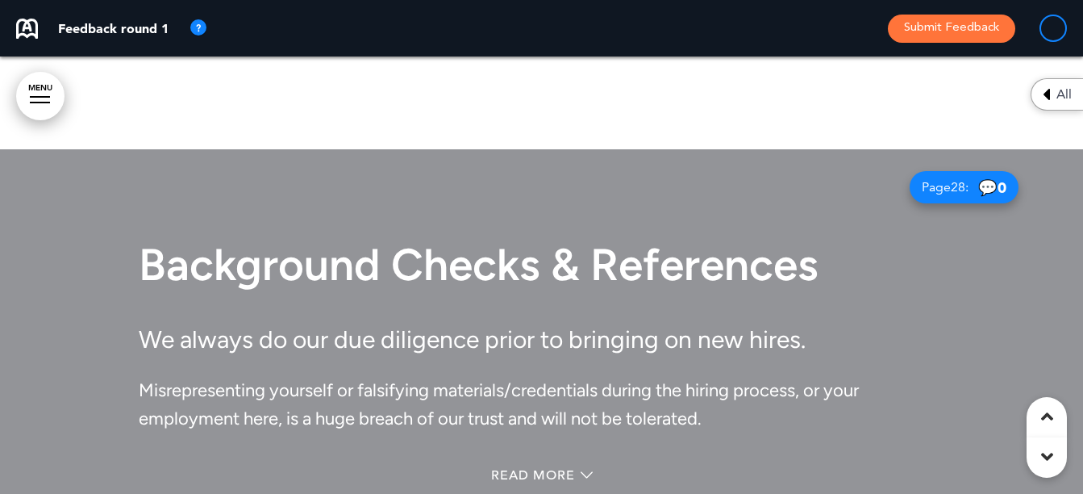
scroll to position [20161, 0]
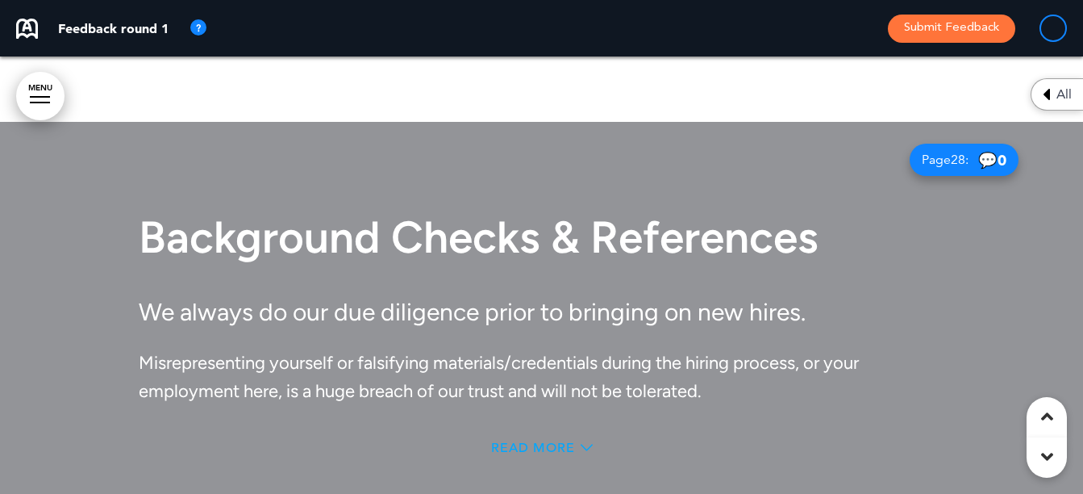
click at [540, 448] on span "Read More" at bounding box center [533, 447] width 84 height 13
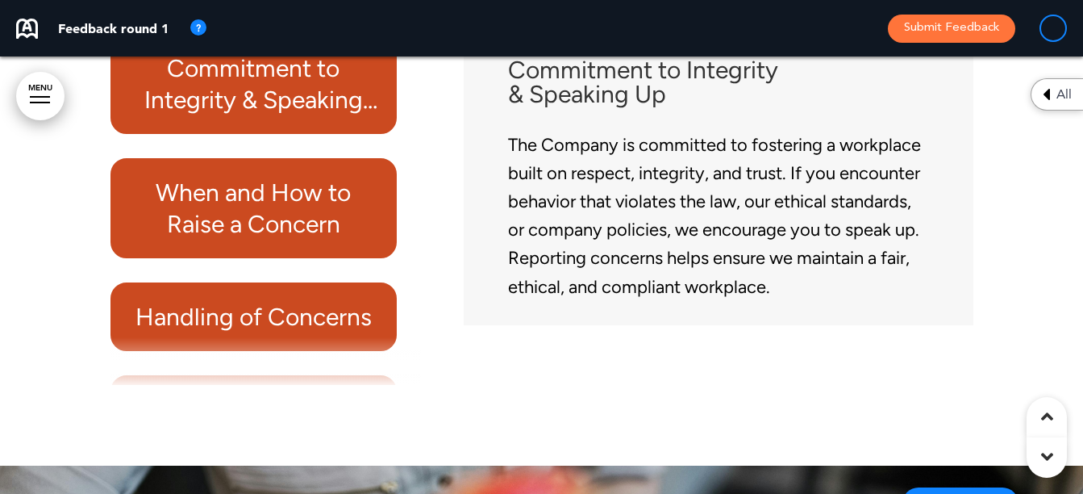
scroll to position [22340, 0]
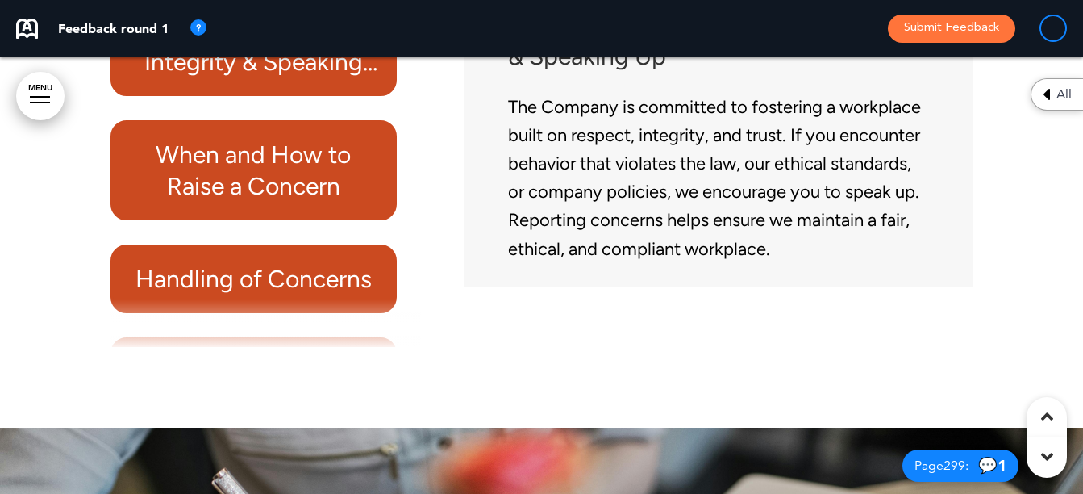
click at [270, 193] on h6 "When and How to Raise a Concern" at bounding box center [254, 170] width 250 height 63
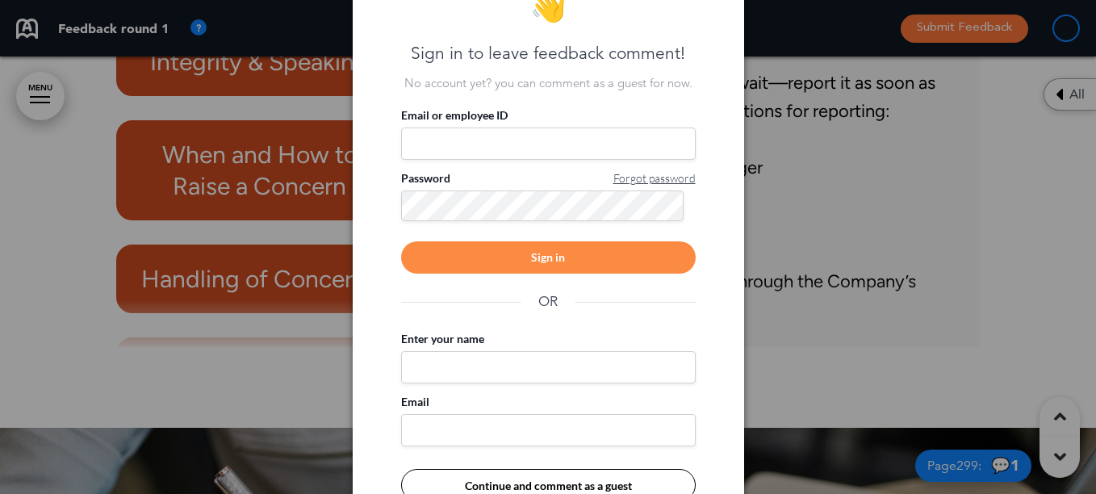
click at [830, 190] on div at bounding box center [548, 247] width 1096 height 494
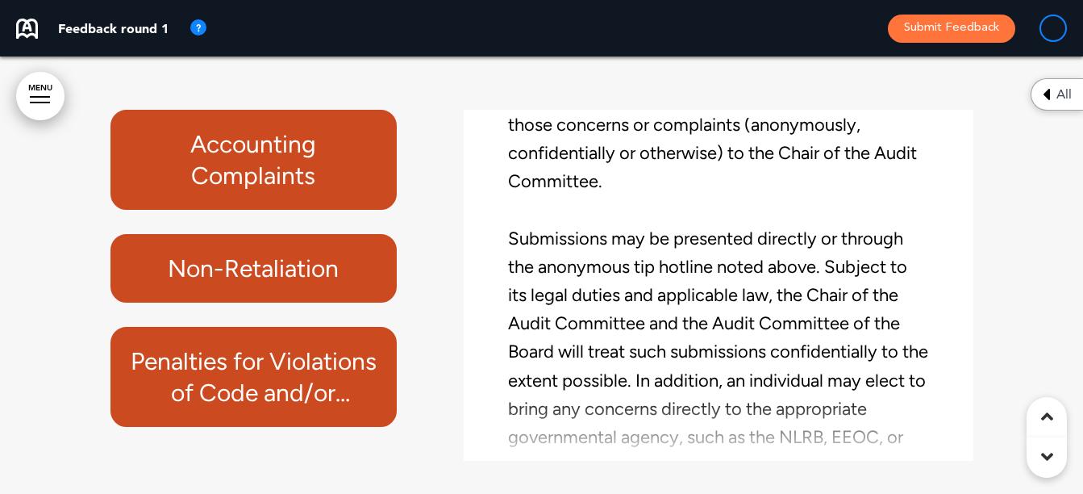
scroll to position [285, 0]
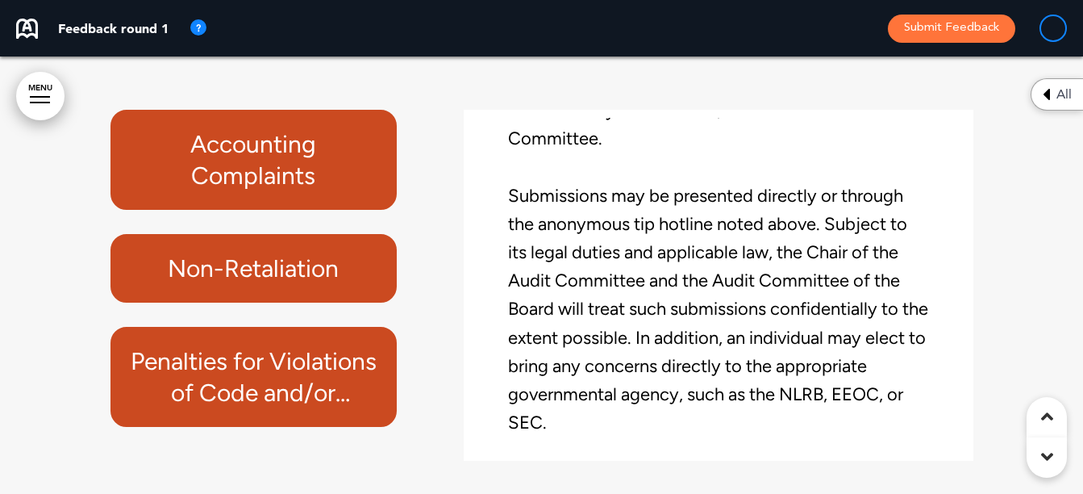
click at [286, 282] on h6 "Non-Retaliation" at bounding box center [254, 268] width 250 height 31
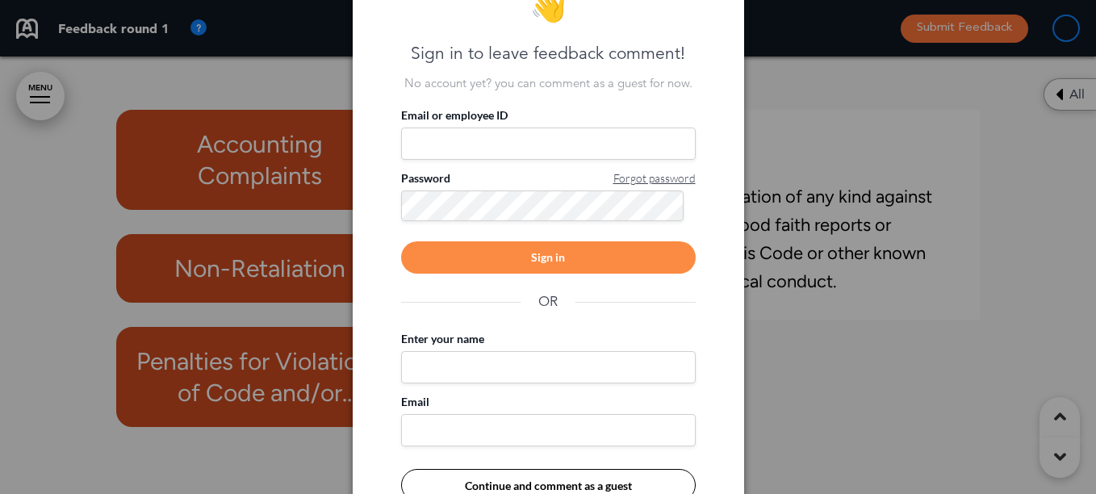
click at [824, 360] on div at bounding box center [548, 247] width 1096 height 494
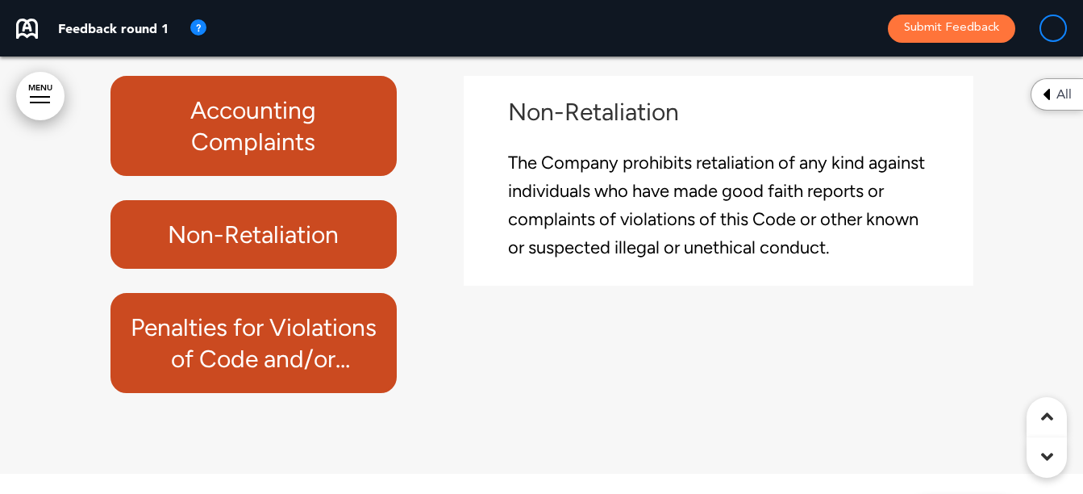
scroll to position [38393, 0]
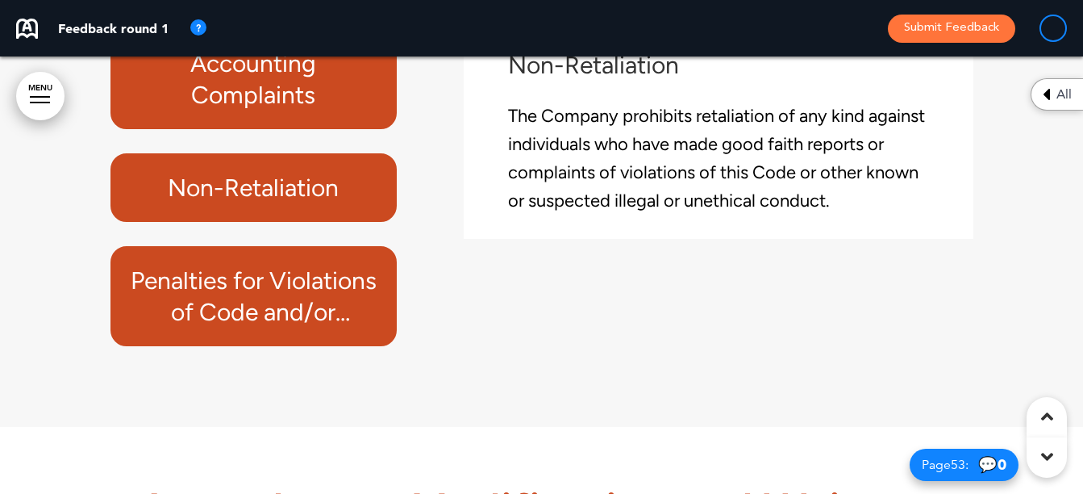
click at [267, 311] on h6 "Penalties for Violations of Code and/or Regulations and Laws" at bounding box center [254, 296] width 250 height 63
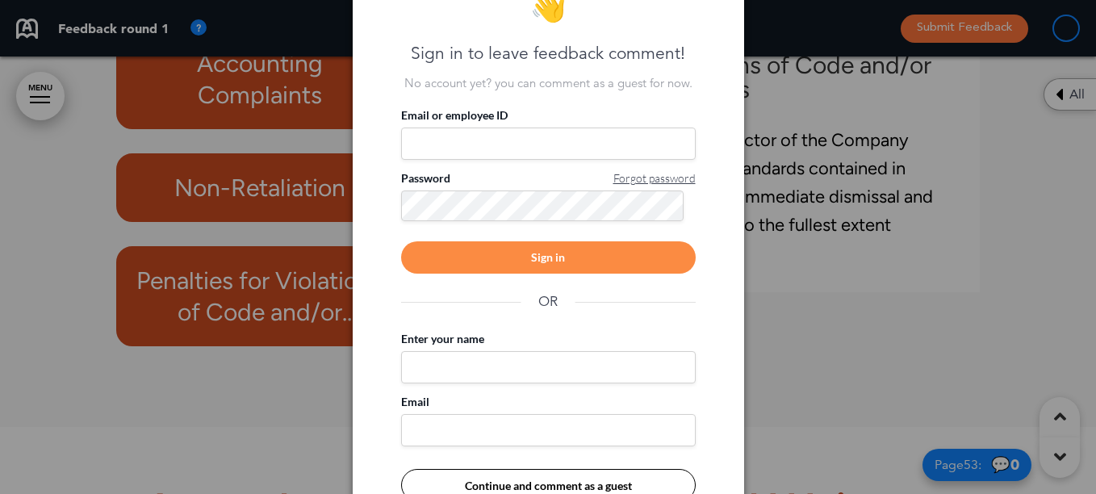
click at [820, 359] on div at bounding box center [548, 247] width 1096 height 494
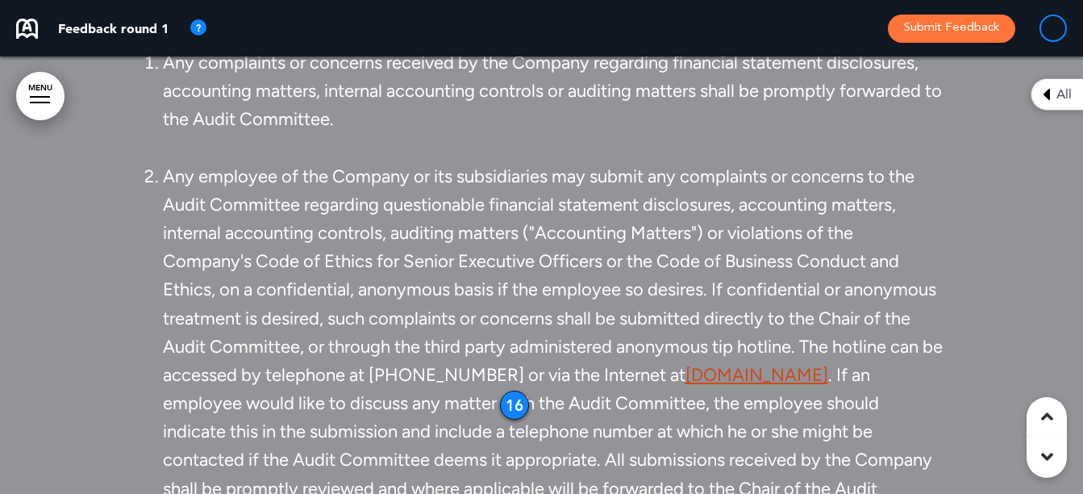
scroll to position [40087, 0]
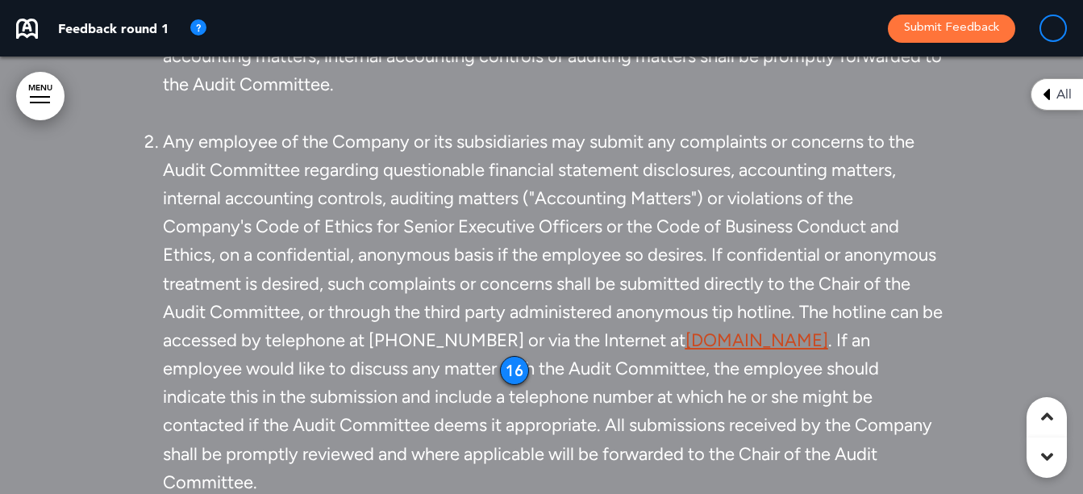
click at [686, 351] on link "[DOMAIN_NAME]﻿" at bounding box center [757, 340] width 143 height 22
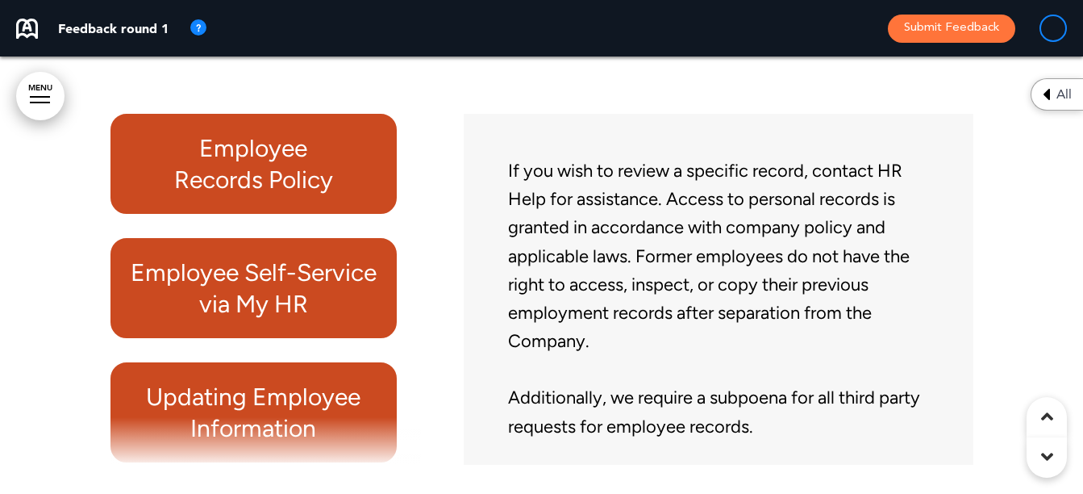
scroll to position [43072, 0]
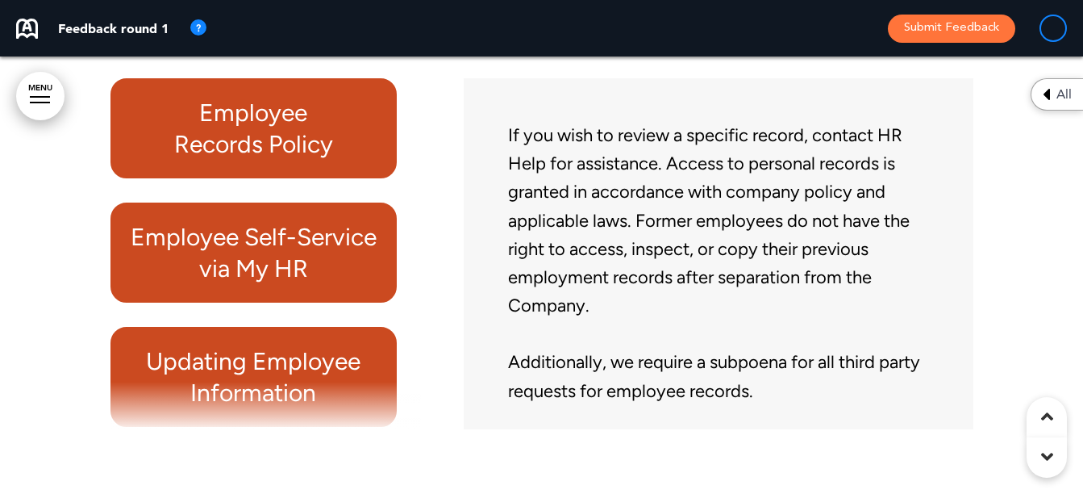
click at [278, 258] on h6 "Employee Self-Service via My HR" at bounding box center [254, 252] width 250 height 63
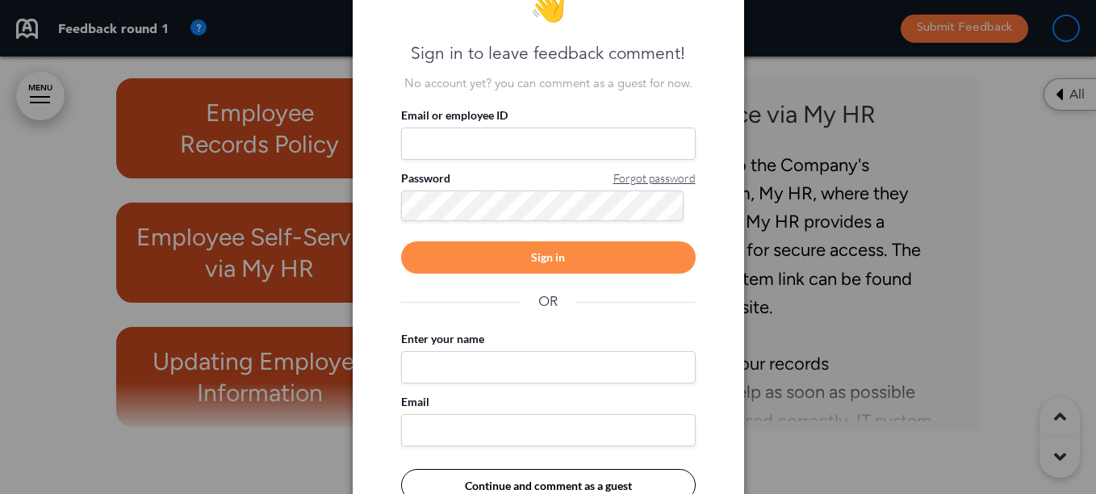
click at [826, 267] on div at bounding box center [548, 247] width 1096 height 494
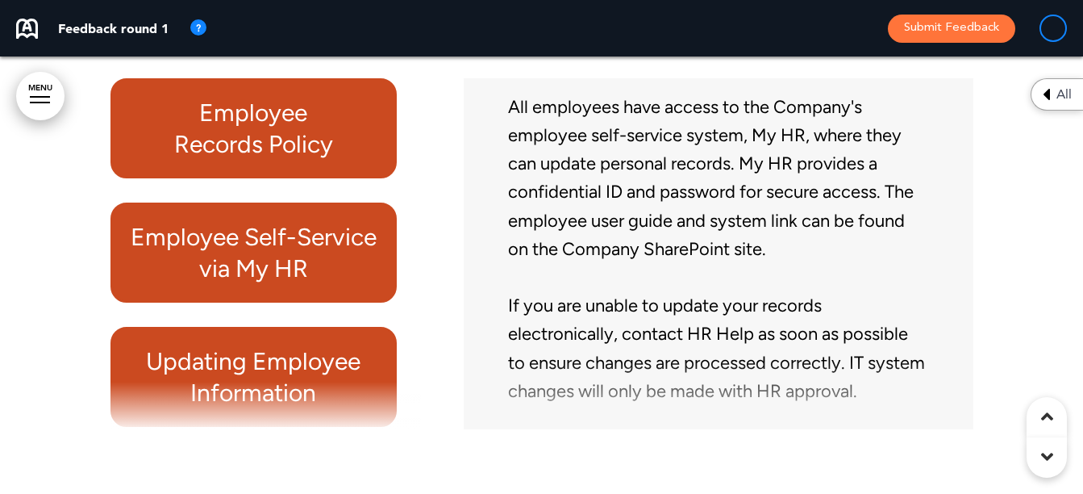
scroll to position [86, 0]
click at [279, 383] on h6 "Updating Employee Information" at bounding box center [254, 376] width 250 height 63
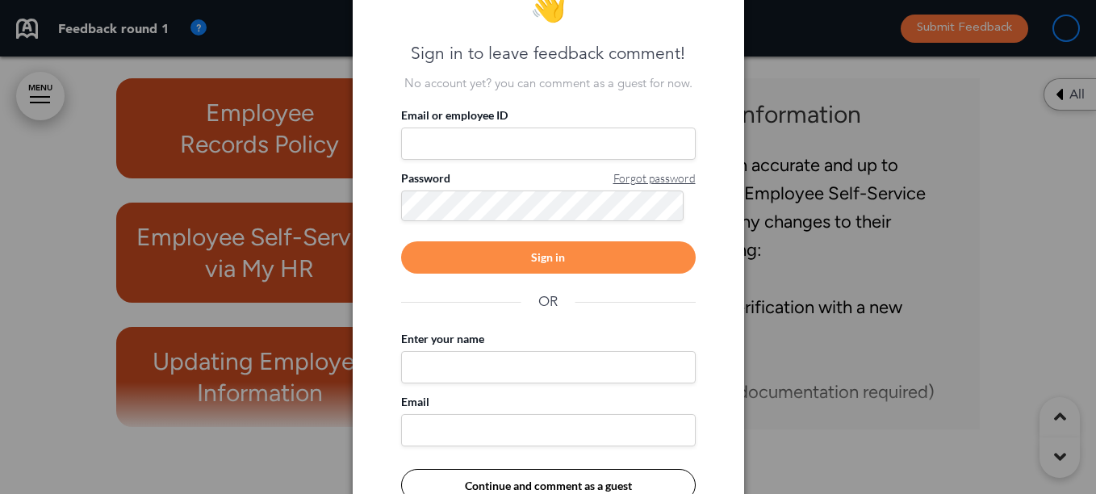
click at [791, 280] on div at bounding box center [548, 247] width 1096 height 494
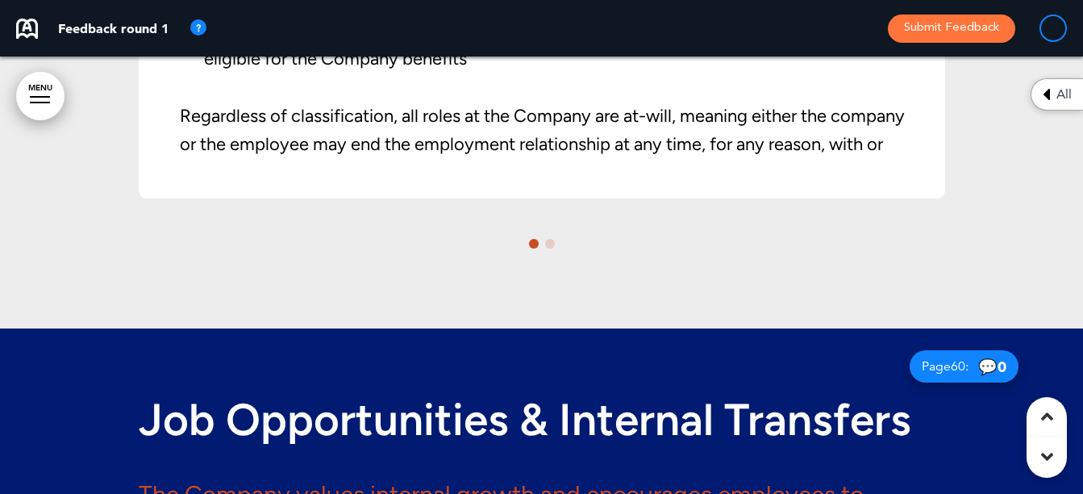
scroll to position [44040, 0]
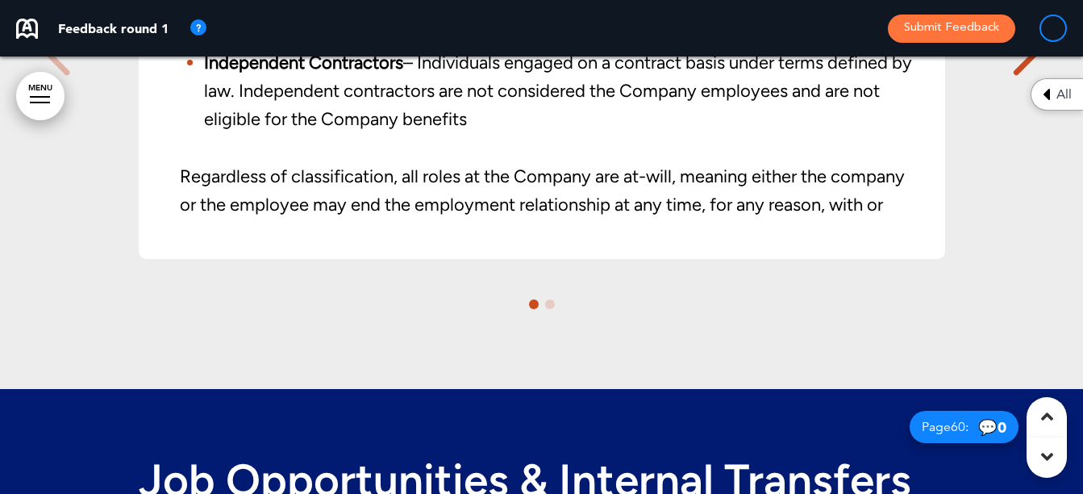
click at [487, 236] on p "Regardless of classification, all roles at the Company are at-will, meaning eit…" at bounding box center [546, 205] width 732 height 86
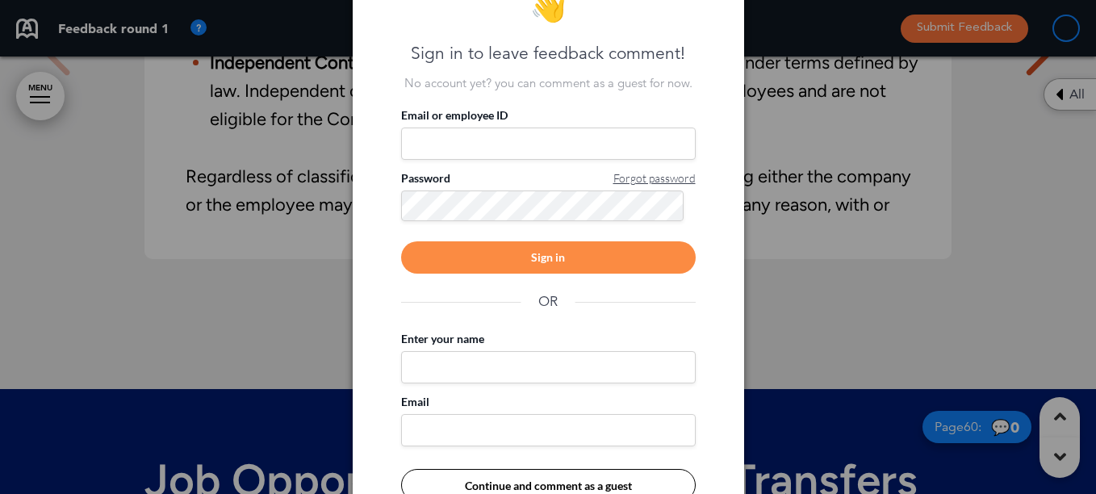
click at [803, 265] on div at bounding box center [548, 247] width 1096 height 494
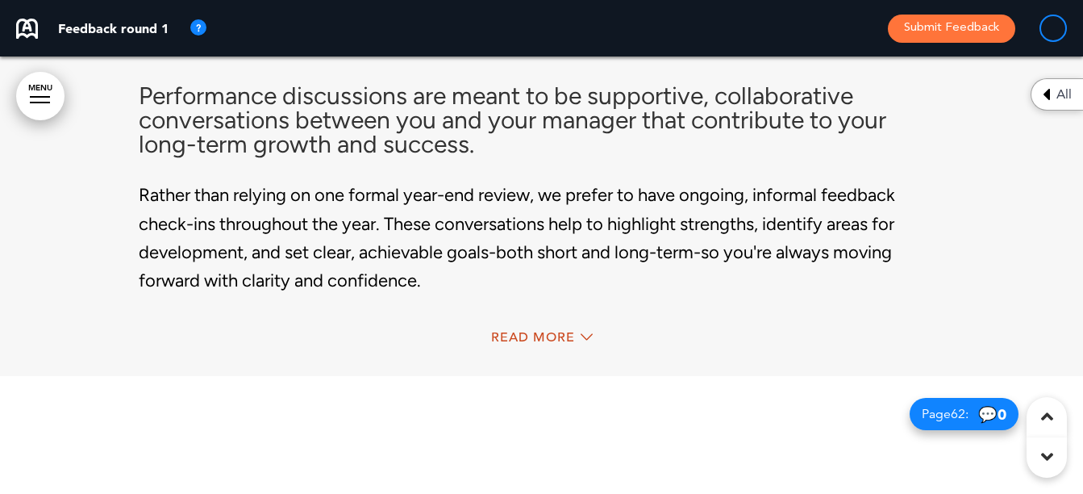
scroll to position [44847, 0]
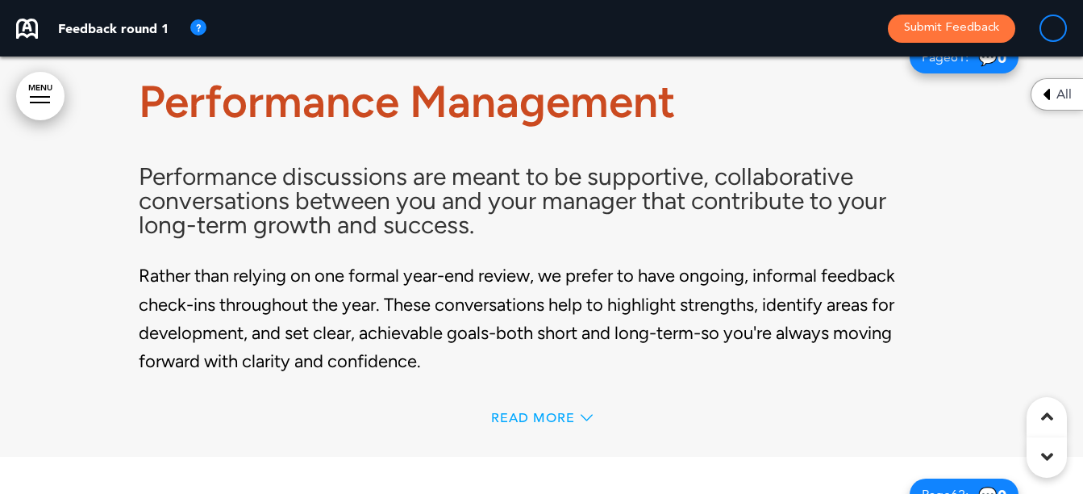
click at [532, 424] on span "Read More" at bounding box center [533, 417] width 84 height 13
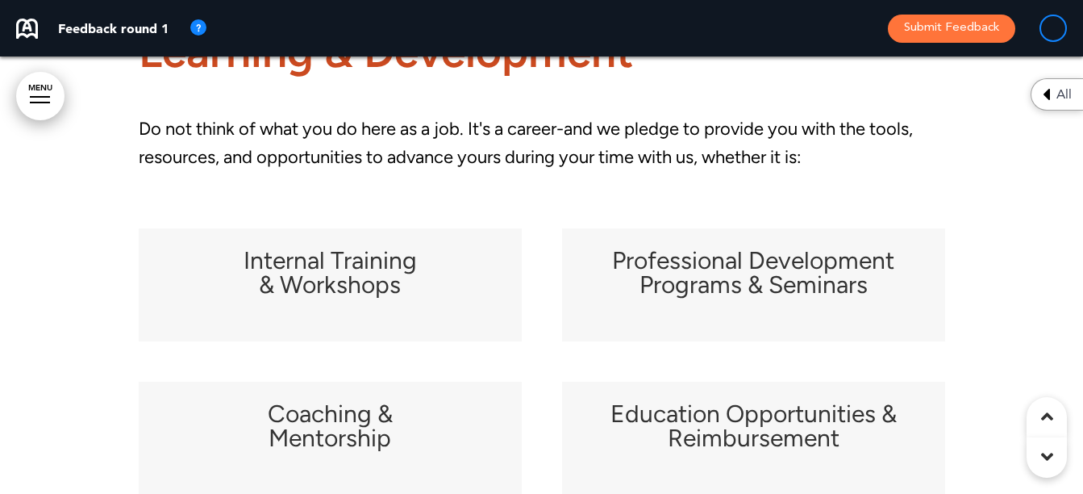
scroll to position [46380, 0]
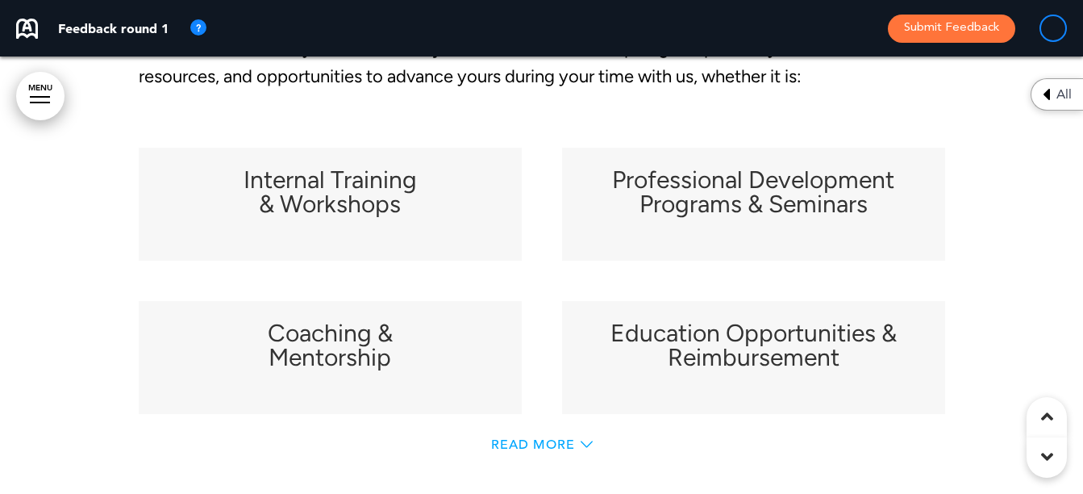
click at [525, 451] on span "Read More" at bounding box center [533, 444] width 84 height 13
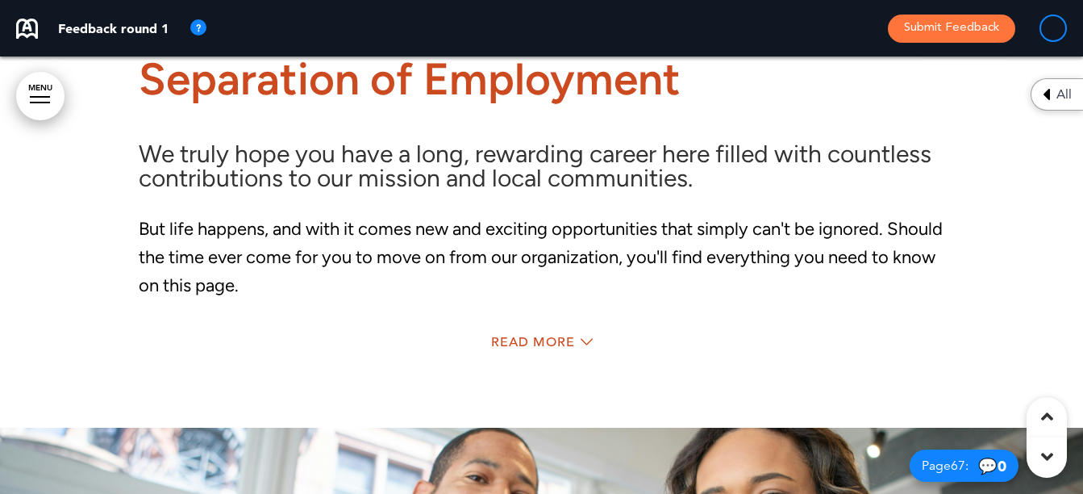
scroll to position [49607, 0]
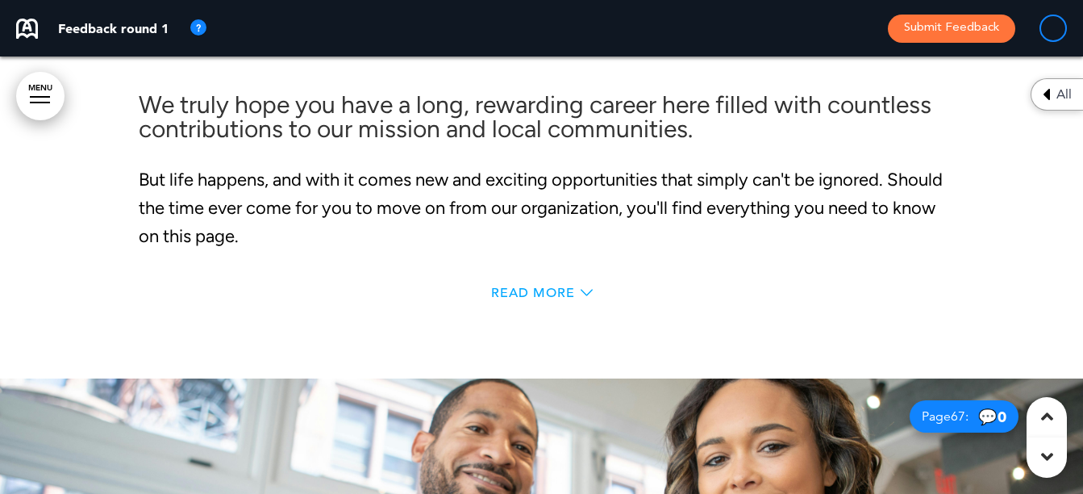
click at [521, 299] on span "Read More" at bounding box center [533, 292] width 84 height 13
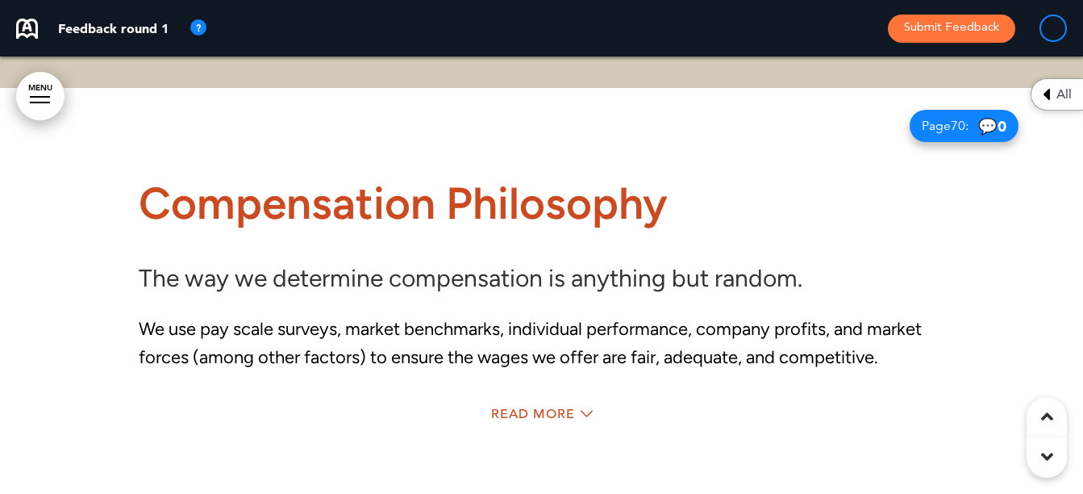
scroll to position [53311, 0]
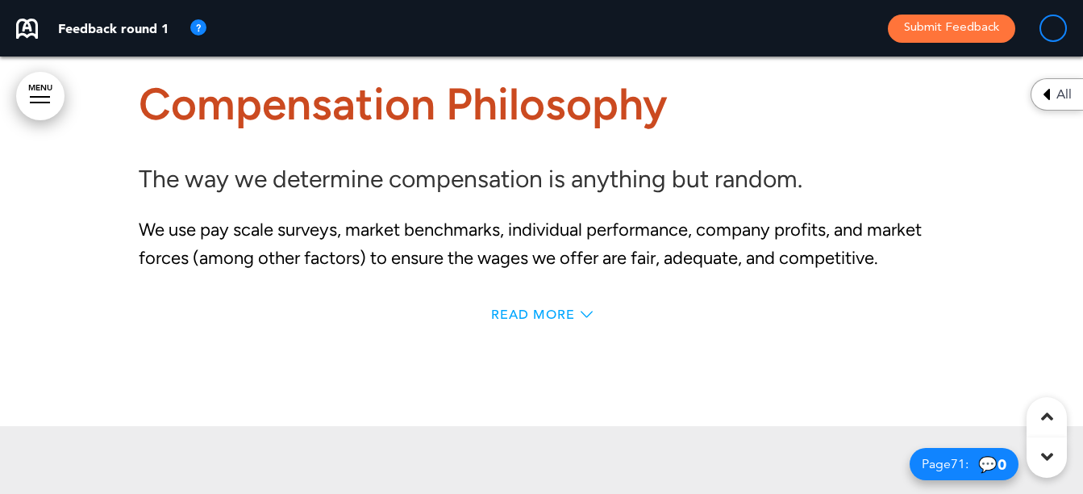
click at [522, 321] on span "Read More" at bounding box center [533, 314] width 84 height 13
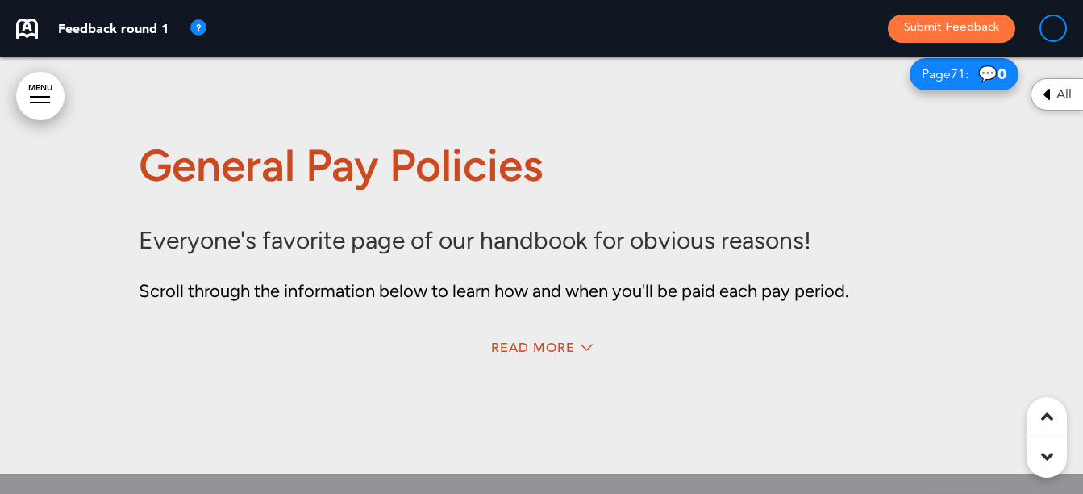
scroll to position [54279, 0]
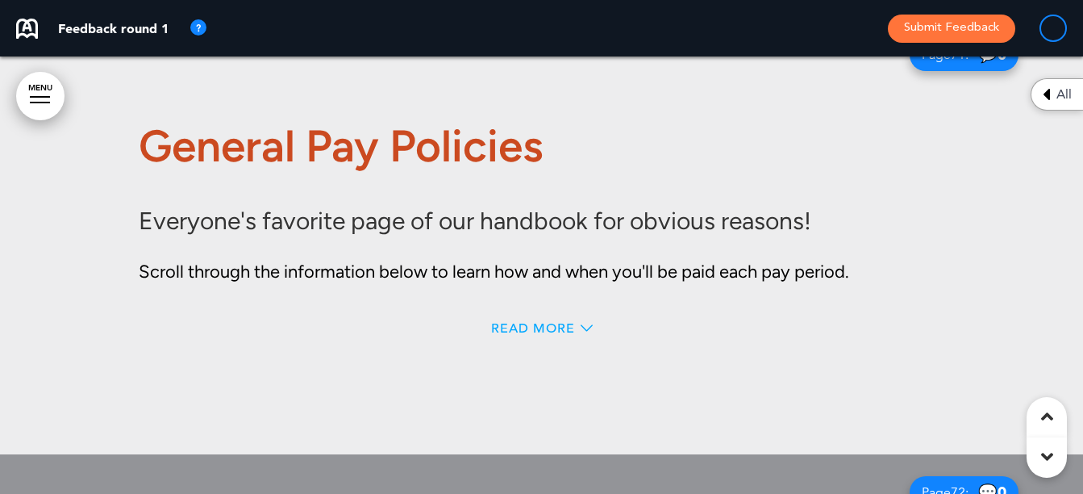
click at [521, 335] on span "Read More" at bounding box center [533, 328] width 84 height 13
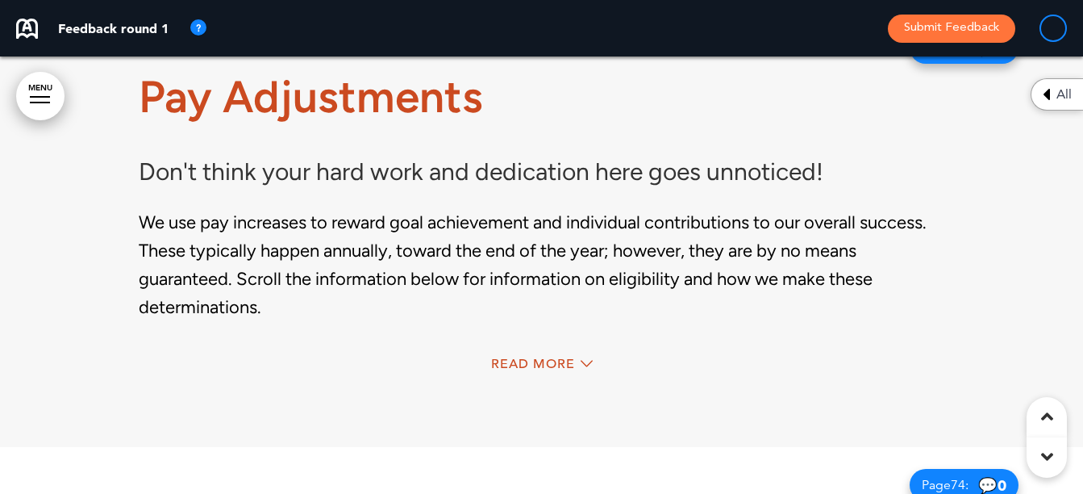
scroll to position [56377, 0]
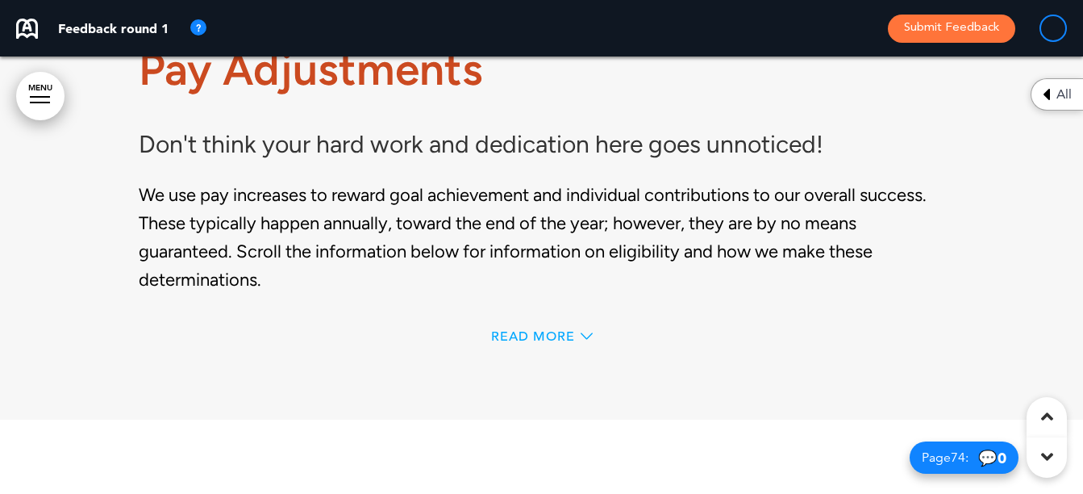
click at [528, 343] on span "Read More" at bounding box center [533, 336] width 84 height 13
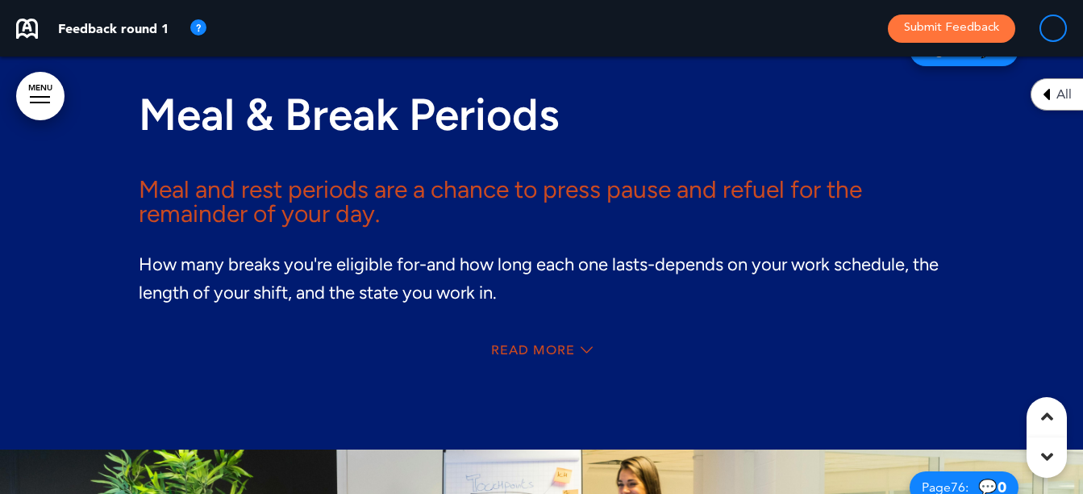
scroll to position [57748, 0]
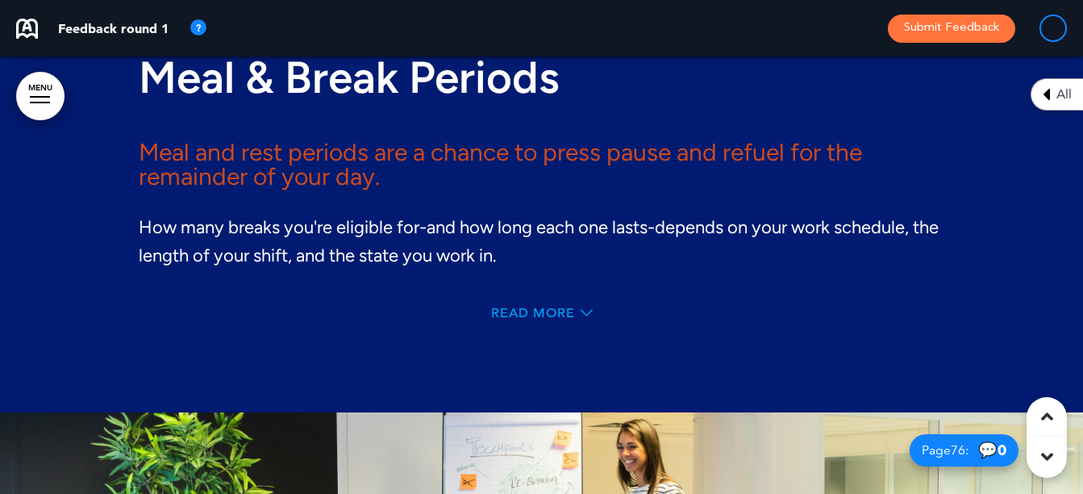
click at [526, 319] on span "Read More" at bounding box center [533, 313] width 84 height 13
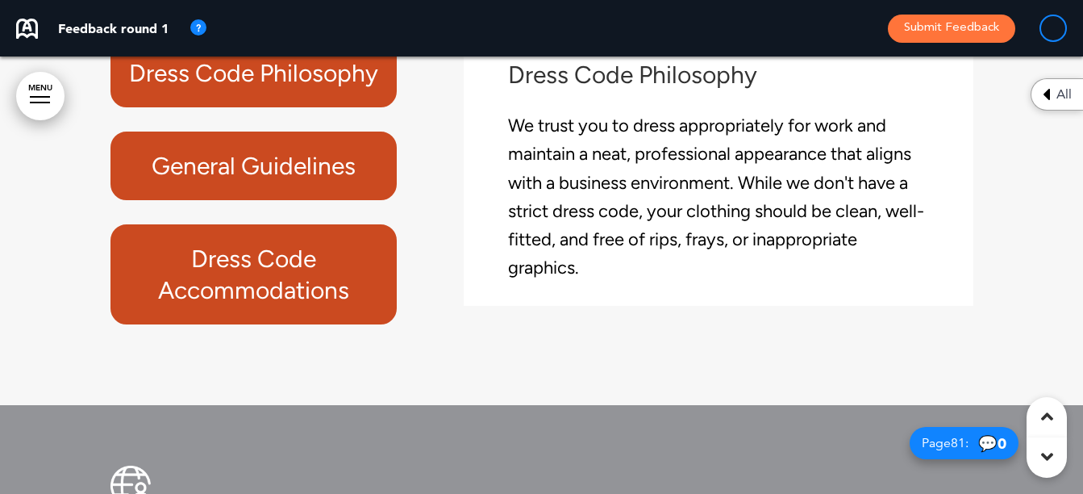
scroll to position [60894, 0]
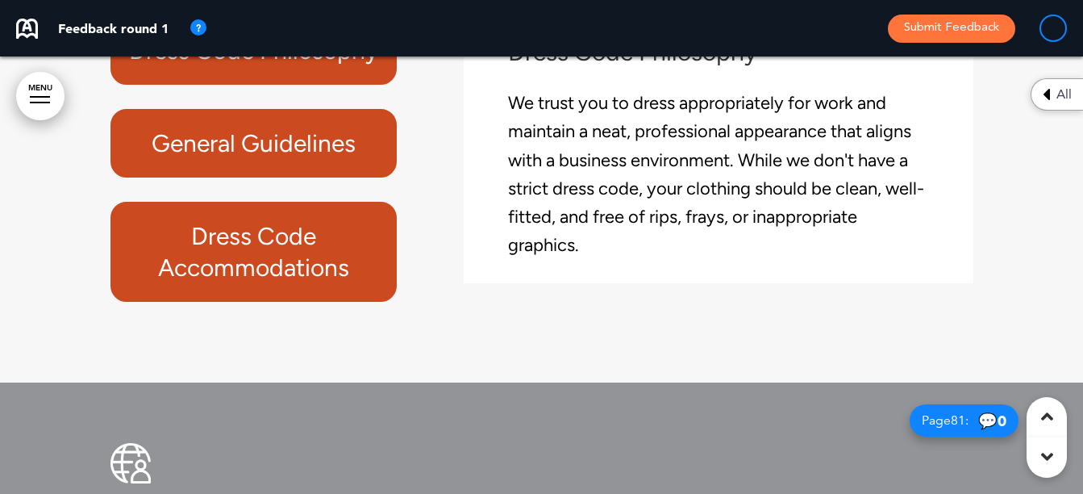
click at [293, 66] on h6 "Dress Code Philosophy" at bounding box center [254, 50] width 250 height 31
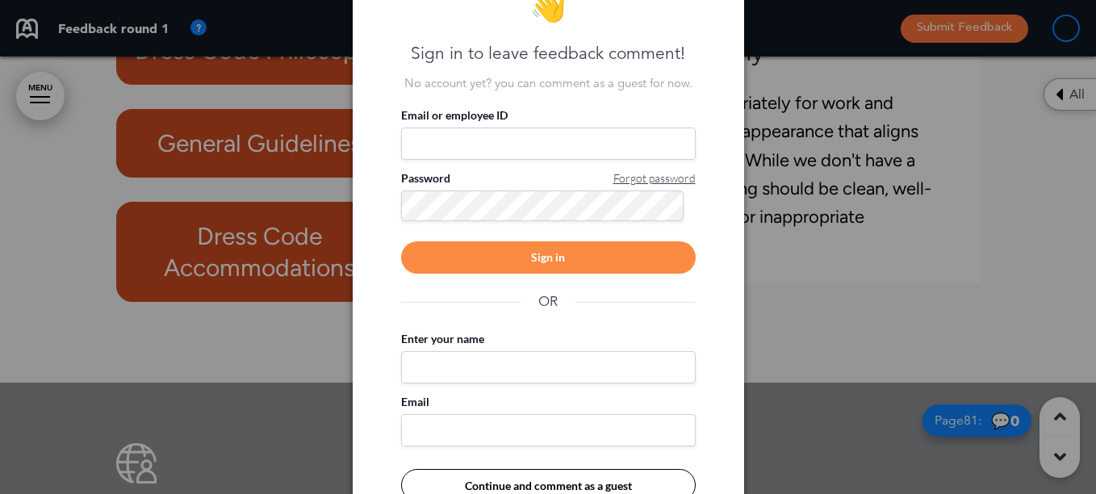
click at [869, 291] on div at bounding box center [548, 247] width 1096 height 494
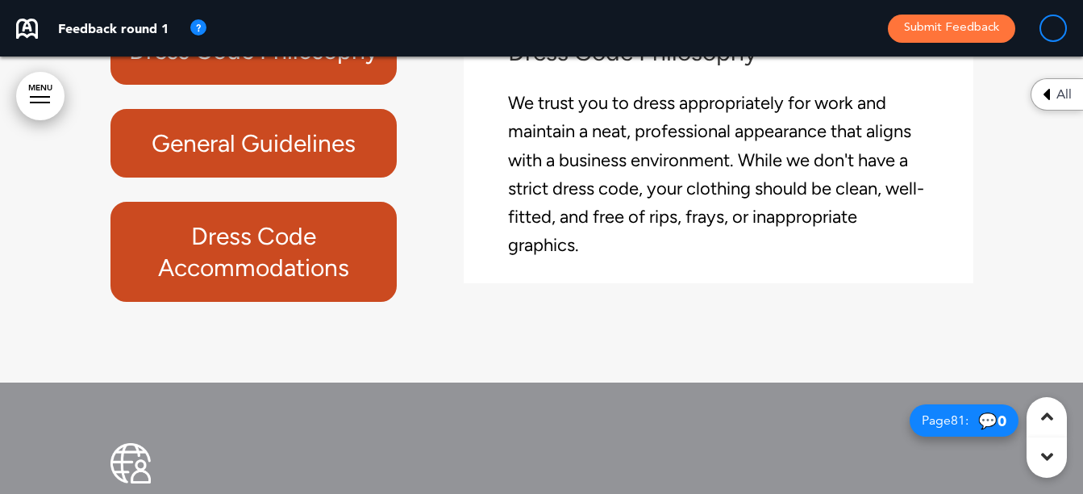
click at [326, 159] on h6 "General Guidelines" at bounding box center [254, 142] width 250 height 31
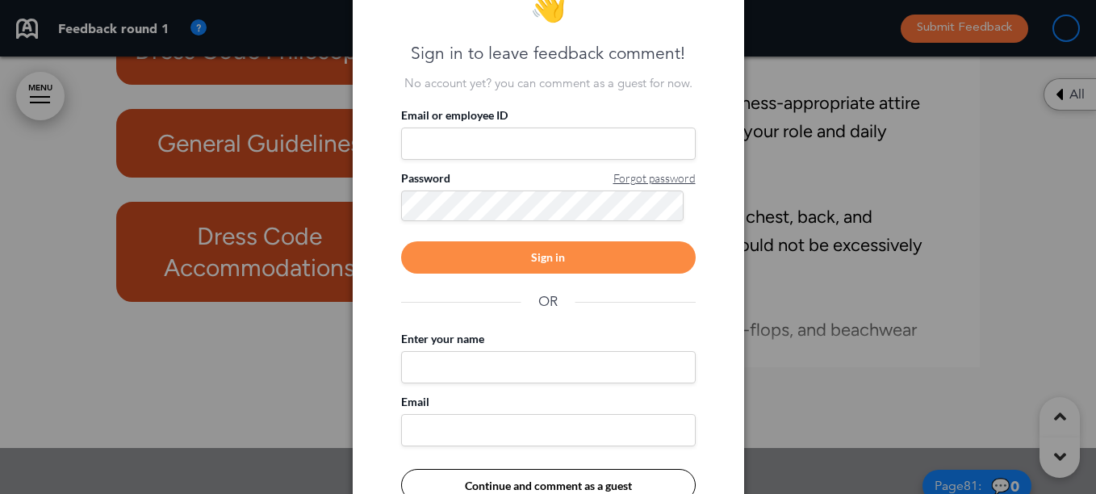
click at [848, 227] on div at bounding box center [548, 247] width 1096 height 494
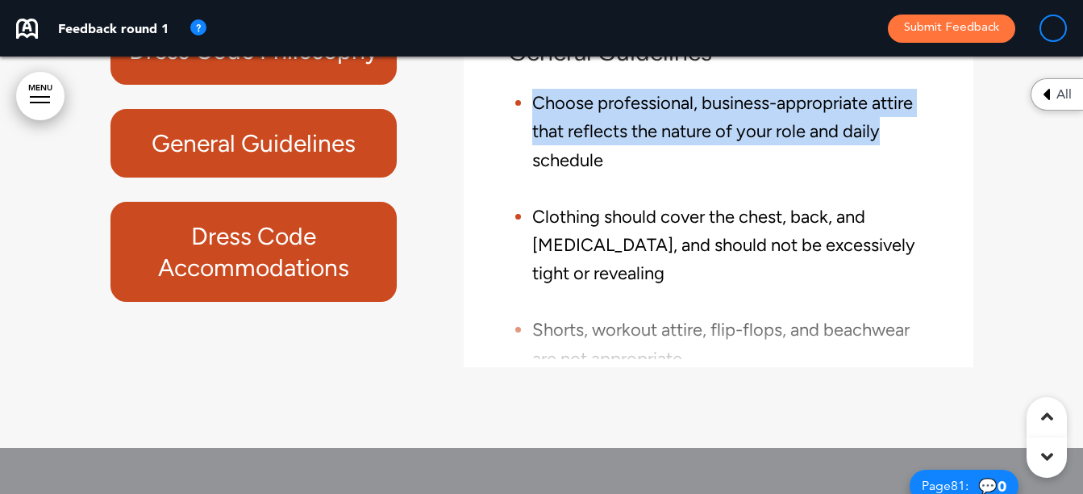
drag, startPoint x: 944, startPoint y: 183, endPoint x: 945, endPoint y: 206, distance: 22.6
click at [945, 206] on div "General Guidelines Choose professional, business-appropriate attire that reflec…" at bounding box center [718, 191] width 485 height 335
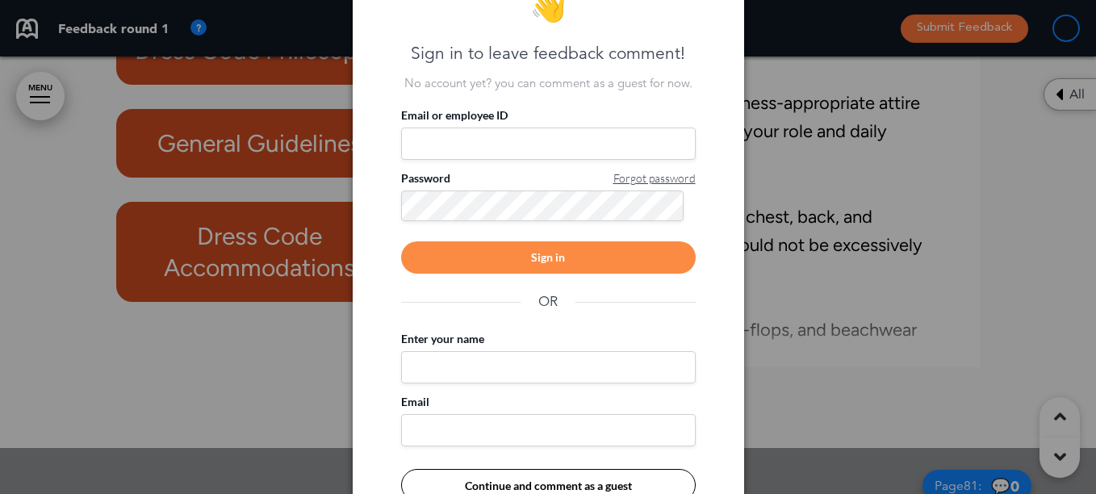
drag, startPoint x: 945, startPoint y: 206, endPoint x: 917, endPoint y: 232, distance: 37.7
click at [917, 232] on div at bounding box center [548, 247] width 1096 height 494
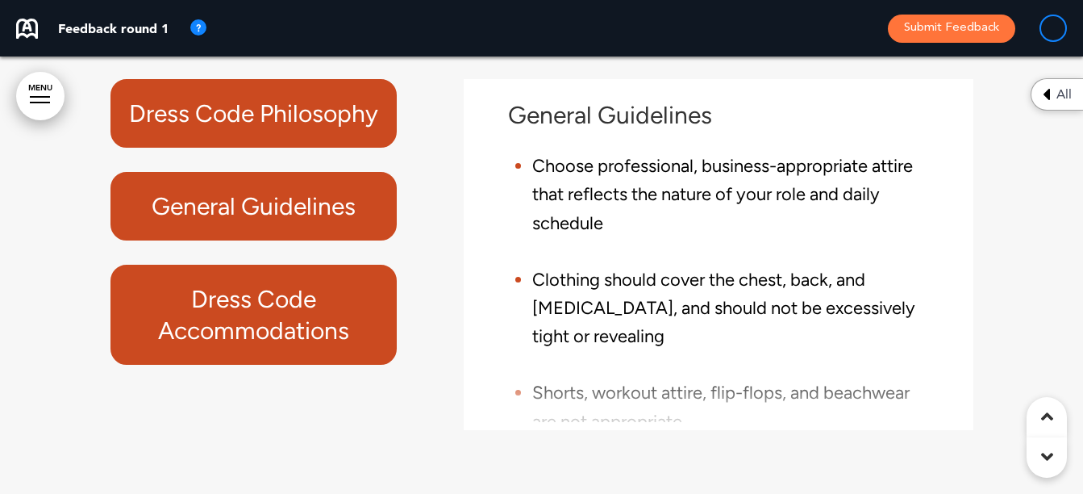
scroll to position [60814, 0]
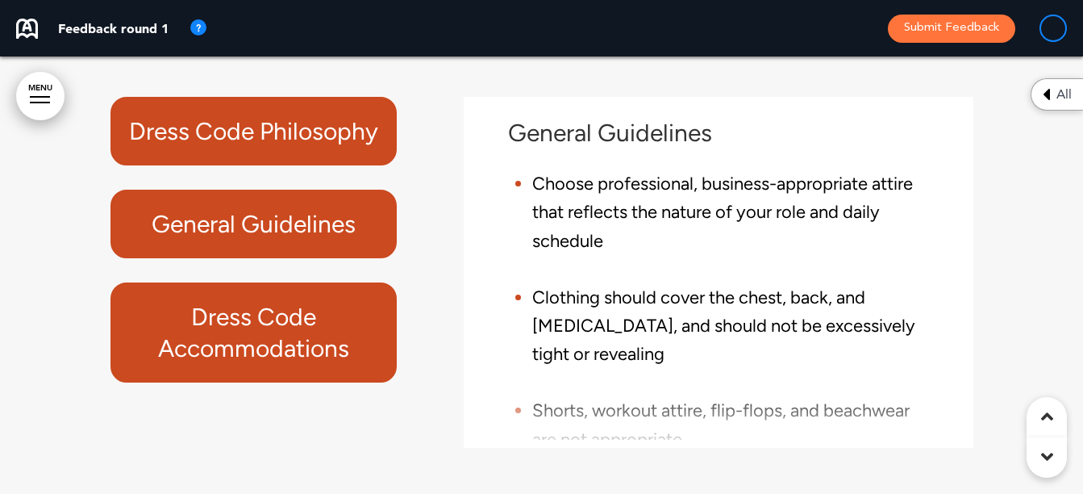
click at [258, 364] on h6 "Dress Code Accommodations" at bounding box center [254, 332] width 250 height 63
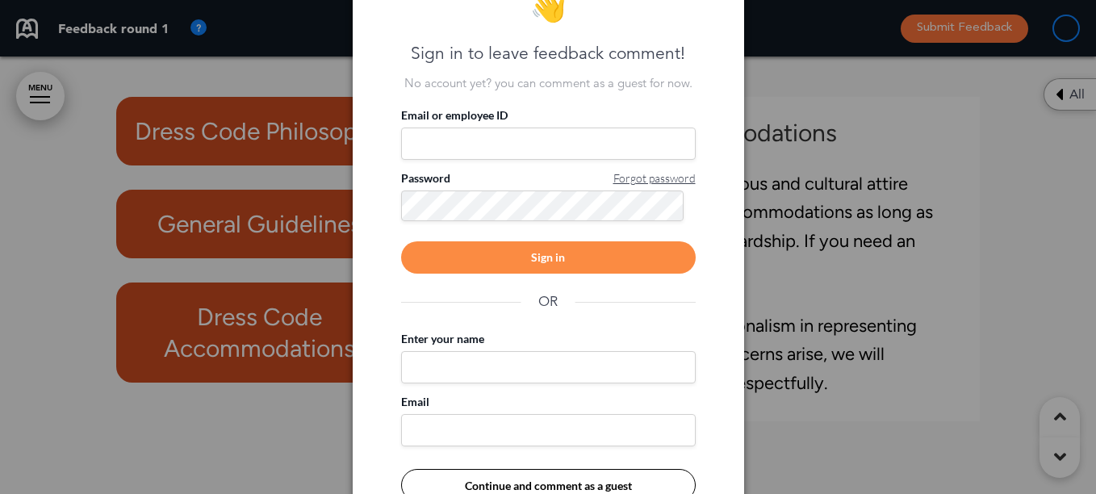
click at [831, 369] on div at bounding box center [548, 247] width 1096 height 494
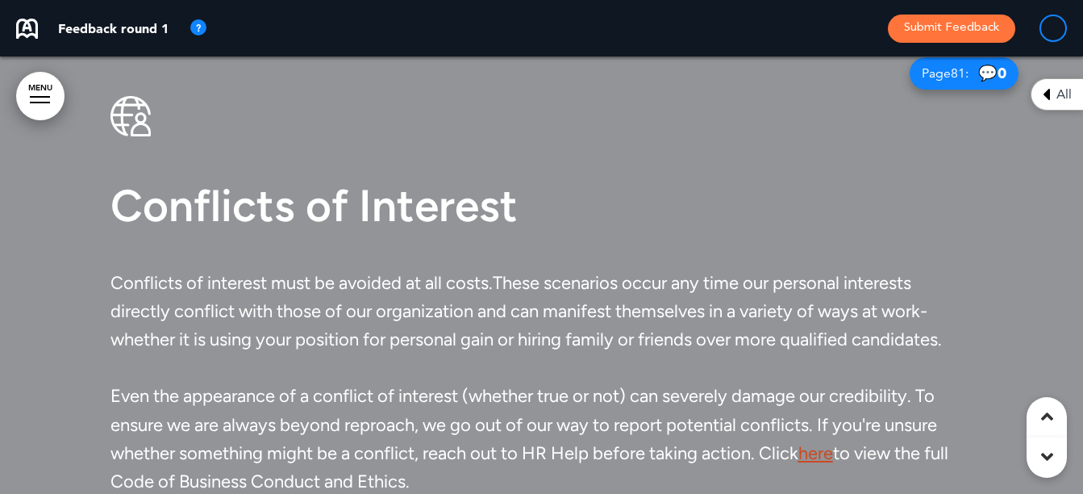
scroll to position [61378, 0]
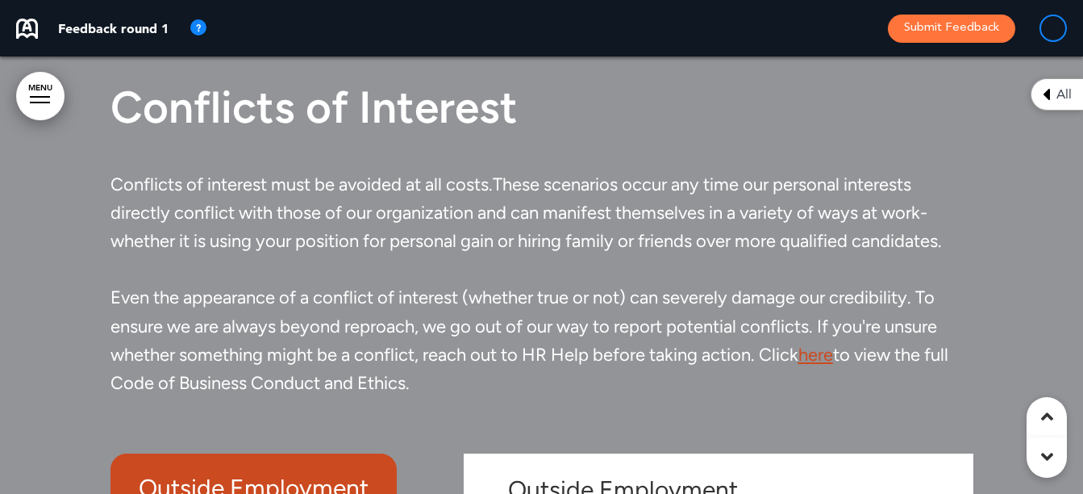
click at [826, 365] on link "here" at bounding box center [816, 355] width 35 height 22
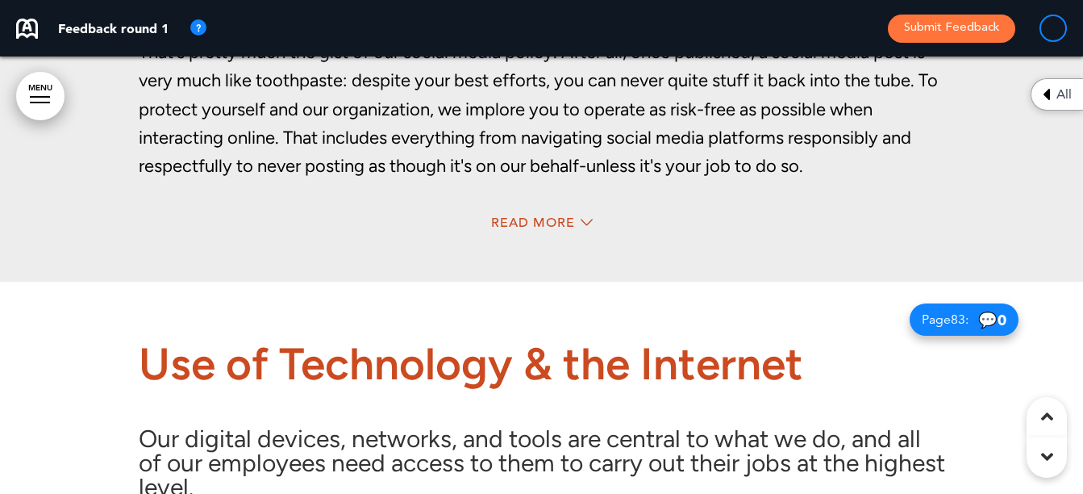
scroll to position [62427, 0]
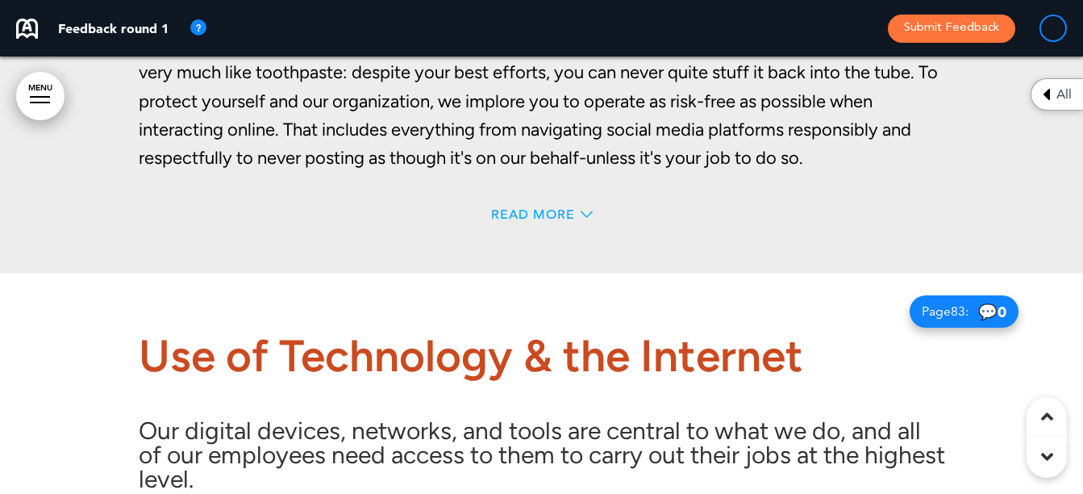
click at [535, 221] on span "Read More" at bounding box center [533, 214] width 84 height 13
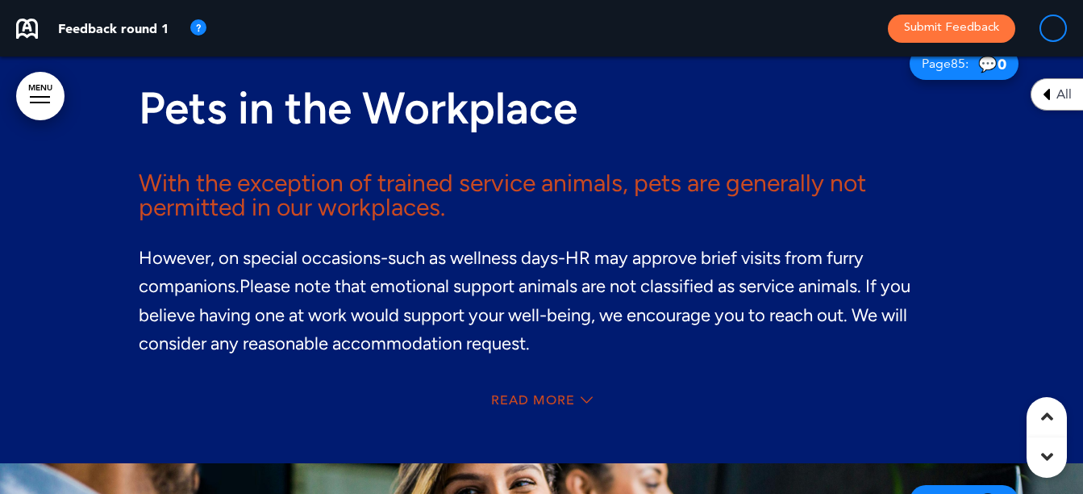
scroll to position [64847, 0]
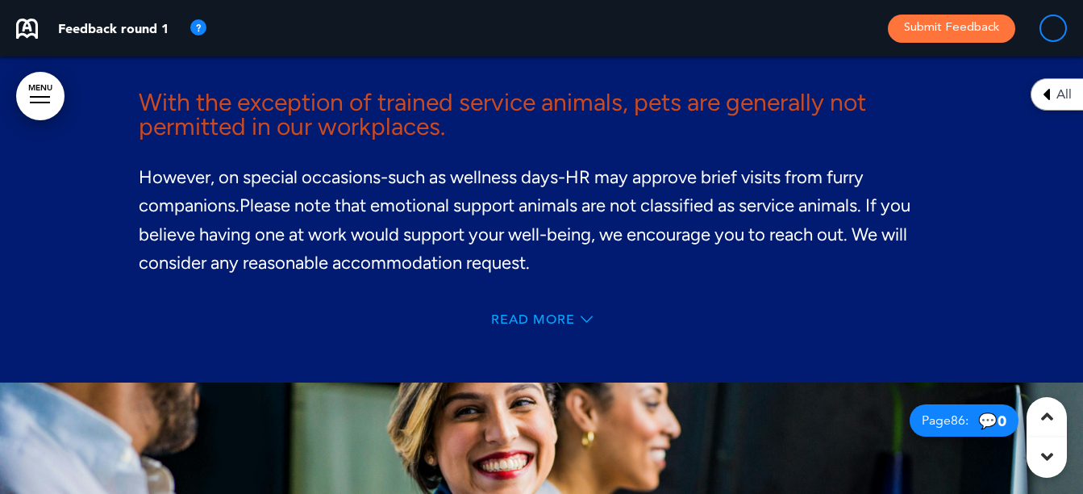
click at [524, 326] on span "Read More" at bounding box center [533, 319] width 84 height 13
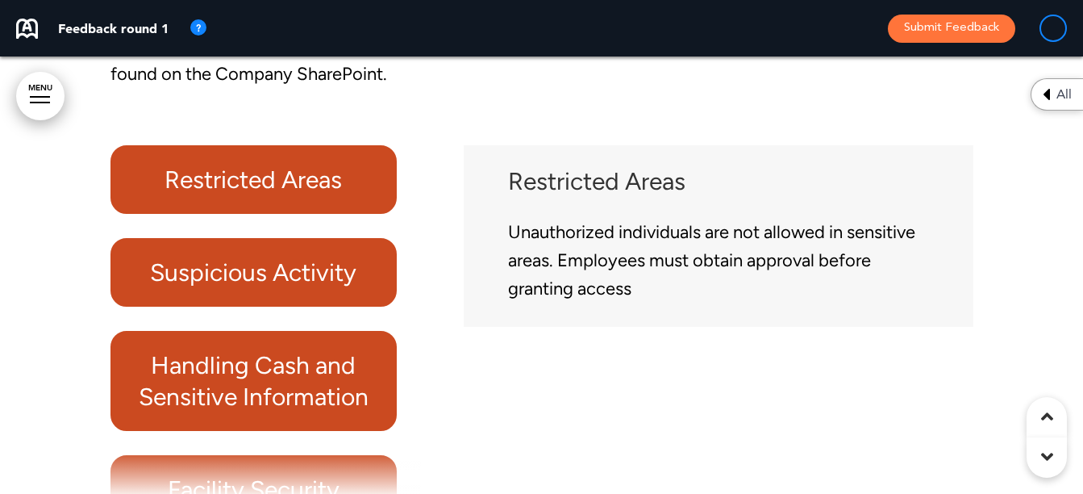
scroll to position [67671, 0]
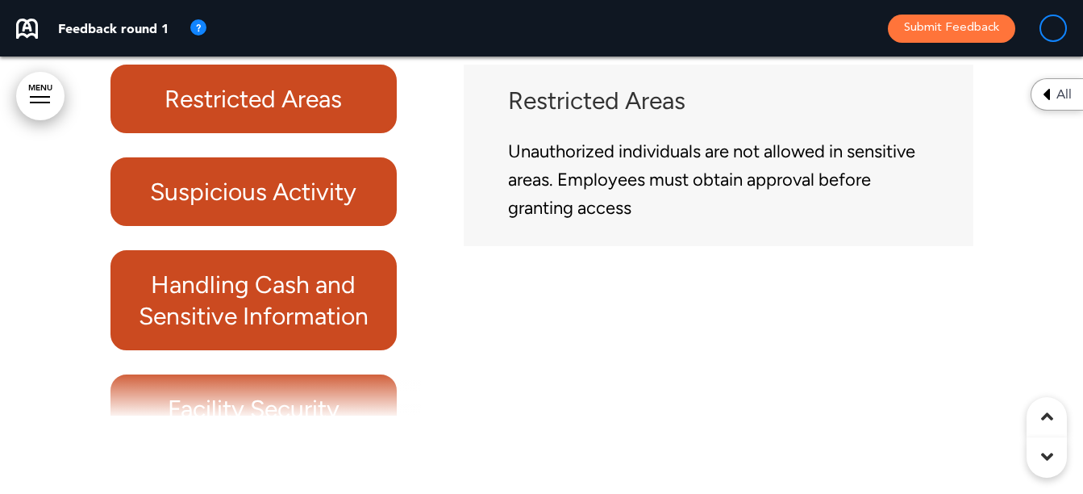
click at [278, 207] on h6 "Suspicious Activity" at bounding box center [254, 191] width 250 height 31
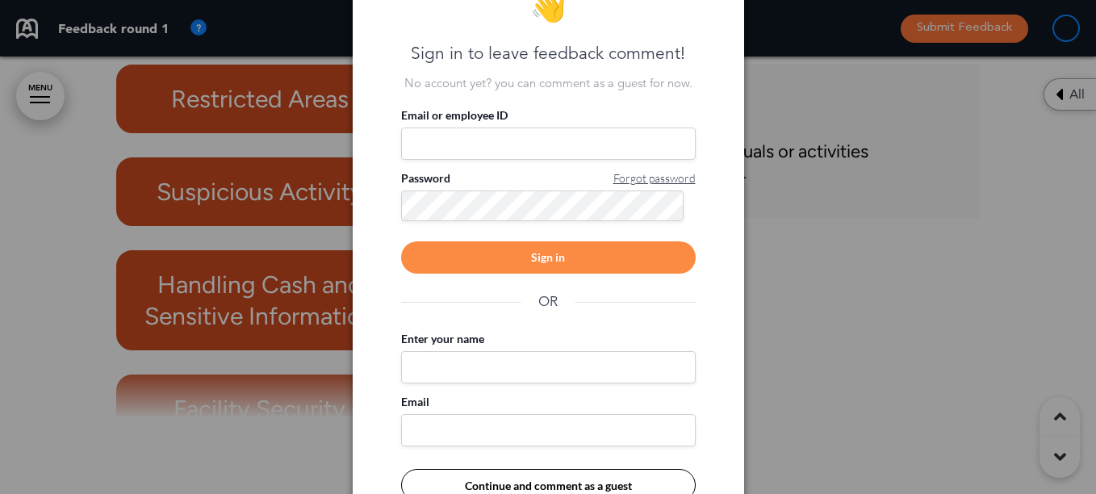
click at [863, 281] on div at bounding box center [548, 247] width 1096 height 494
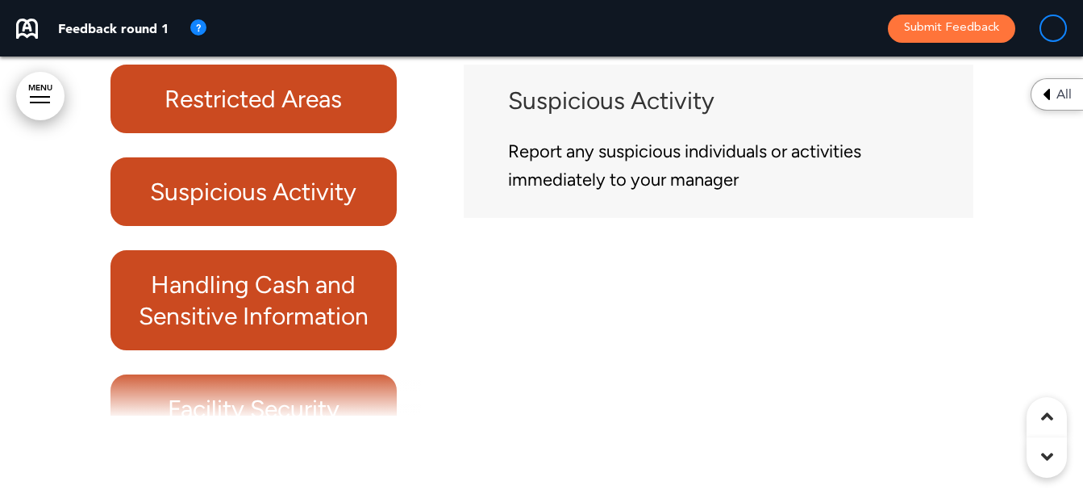
click at [197, 350] on div "Handling Cash and Sensitive Information" at bounding box center [254, 300] width 287 height 100
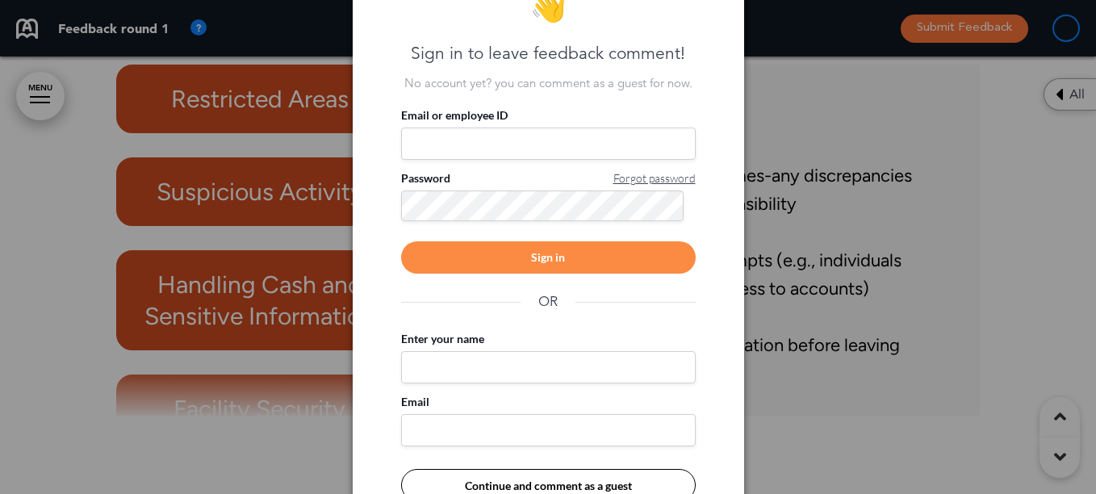
click at [854, 294] on div at bounding box center [548, 247] width 1096 height 494
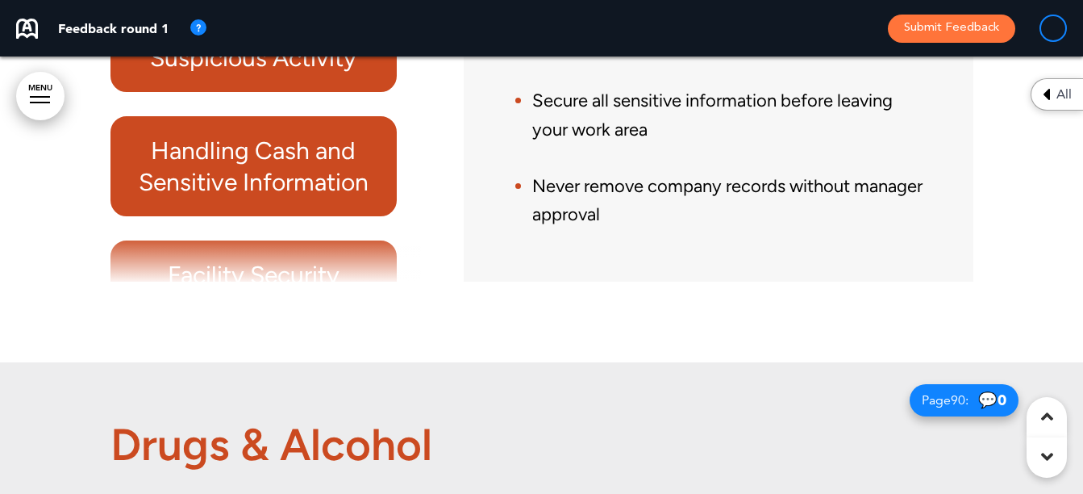
scroll to position [67832, 0]
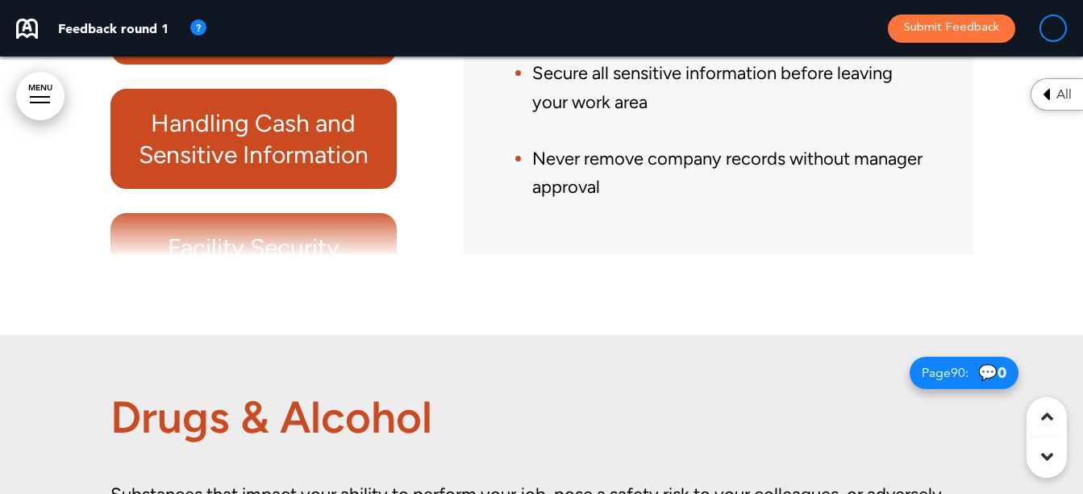
click at [282, 255] on div at bounding box center [266, 231] width 311 height 48
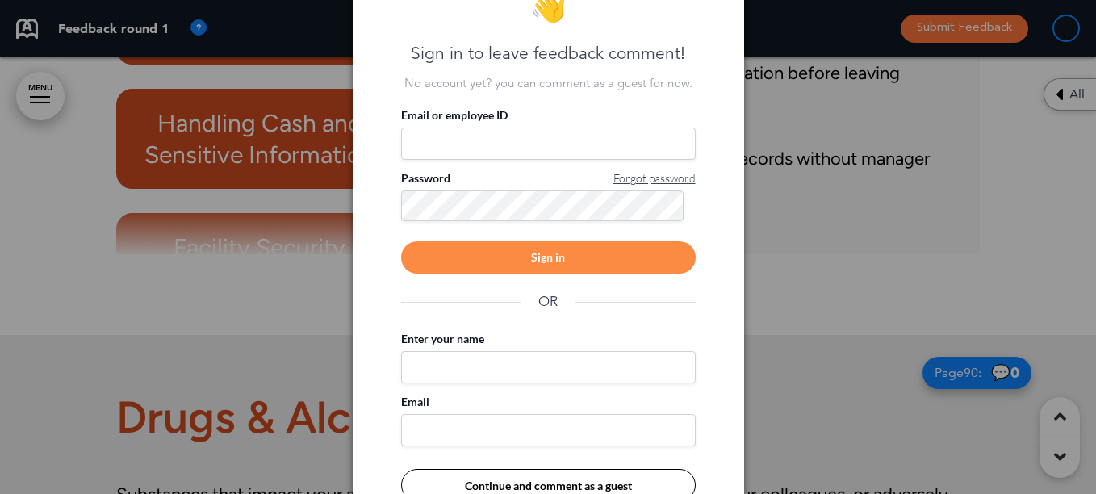
click at [789, 243] on div at bounding box center [548, 247] width 1096 height 494
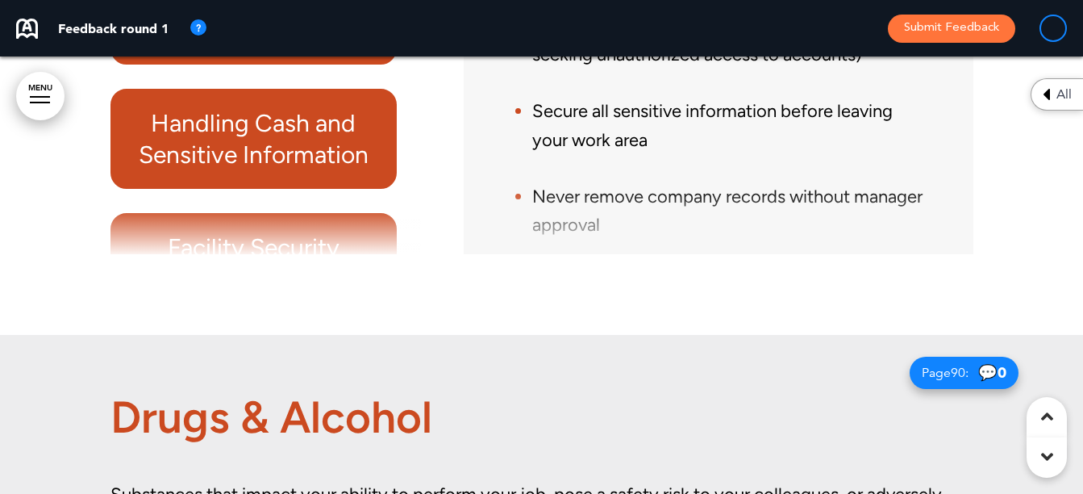
scroll to position [111, 0]
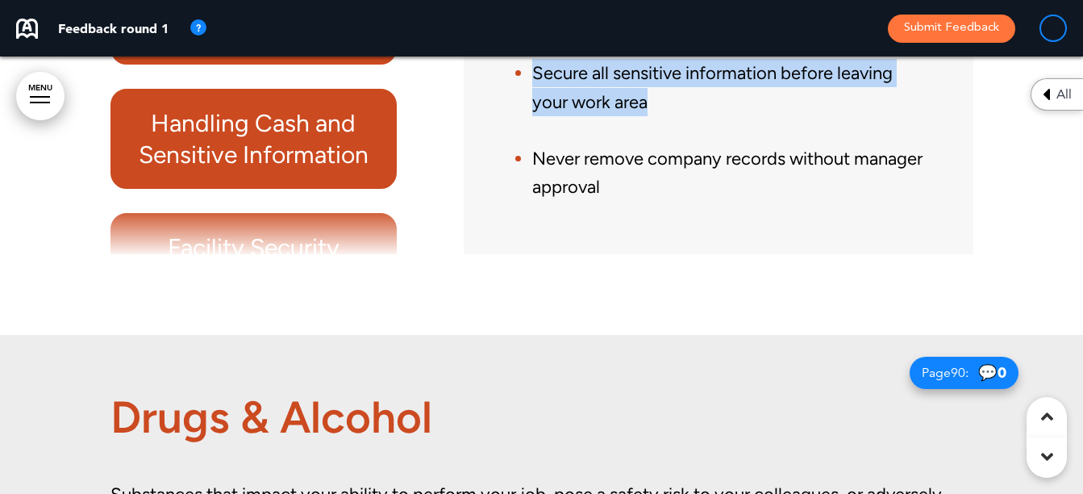
drag, startPoint x: 945, startPoint y: 194, endPoint x: 954, endPoint y: 149, distance: 45.9
click at [954, 149] on div "Handling Cash and Sensitive Information Keep cash secure at all times-any discr…" at bounding box center [718, 78] width 485 height 335
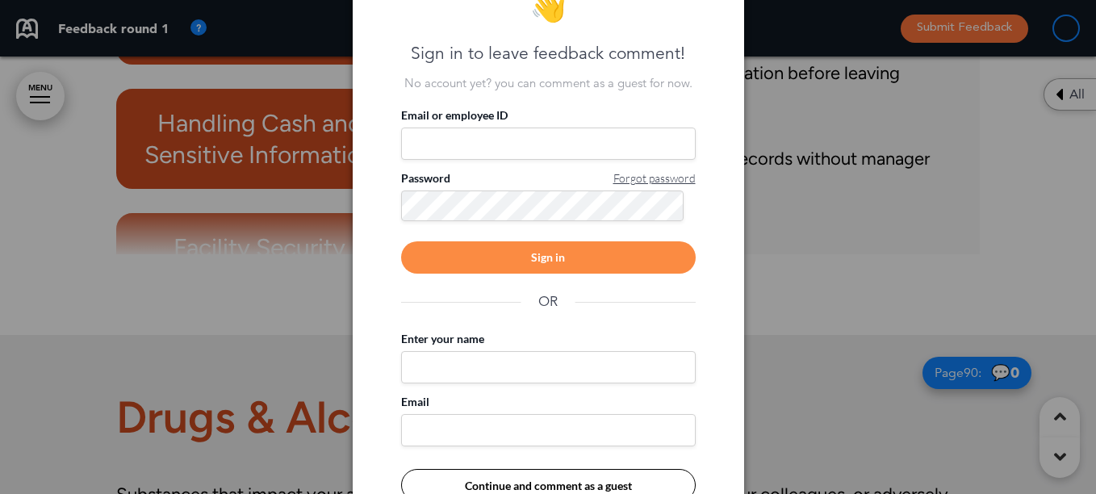
click at [831, 244] on div at bounding box center [548, 247] width 1096 height 494
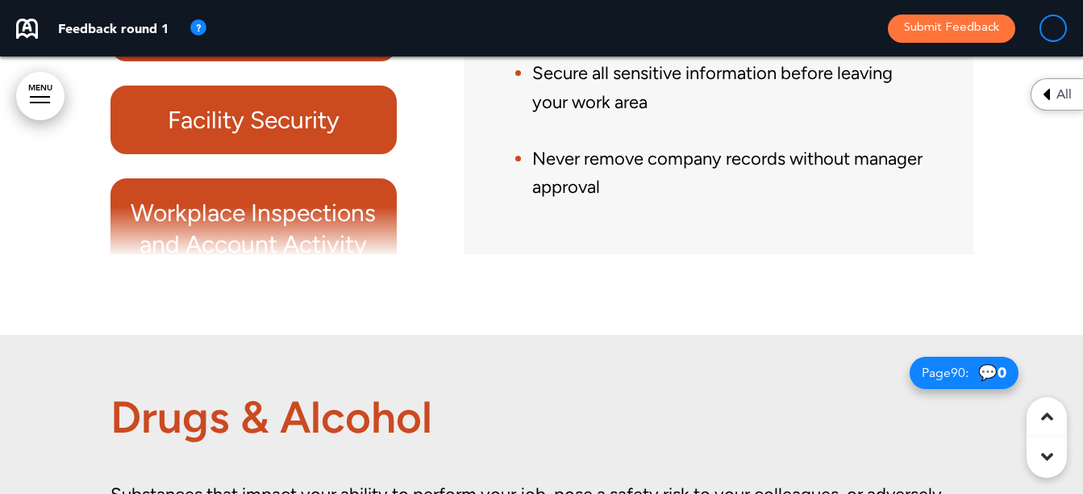
scroll to position [152, 0]
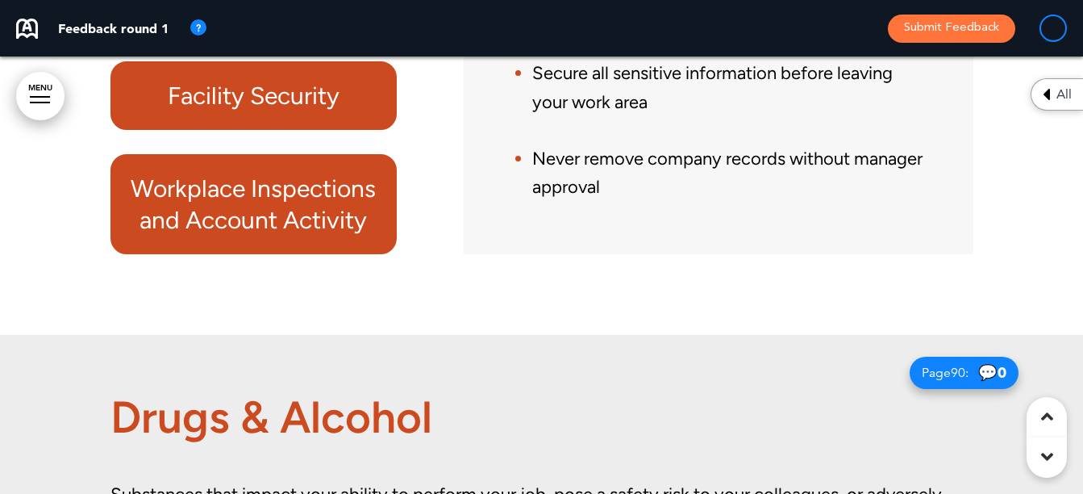
click at [261, 111] on h6 "Facility Security" at bounding box center [254, 95] width 250 height 31
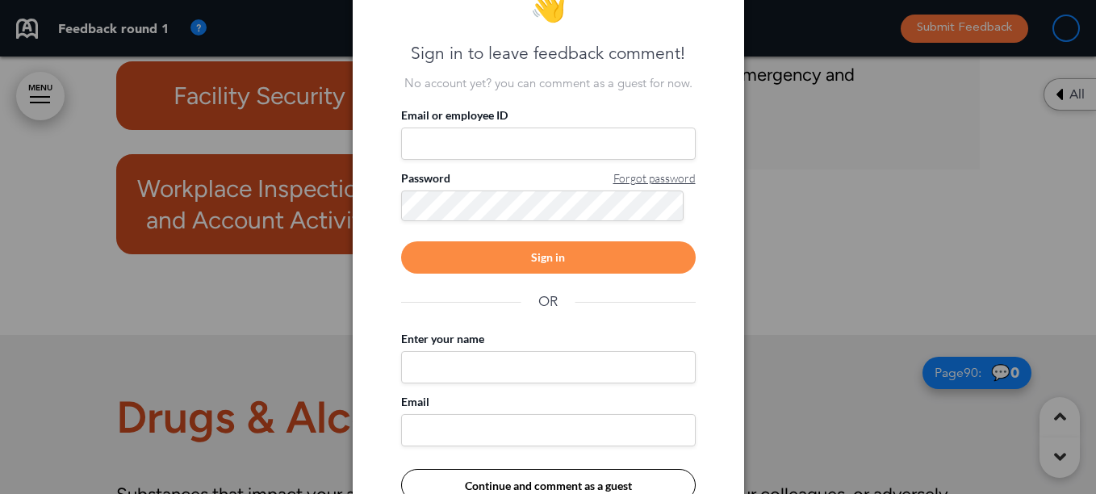
click at [885, 266] on div at bounding box center [548, 247] width 1096 height 494
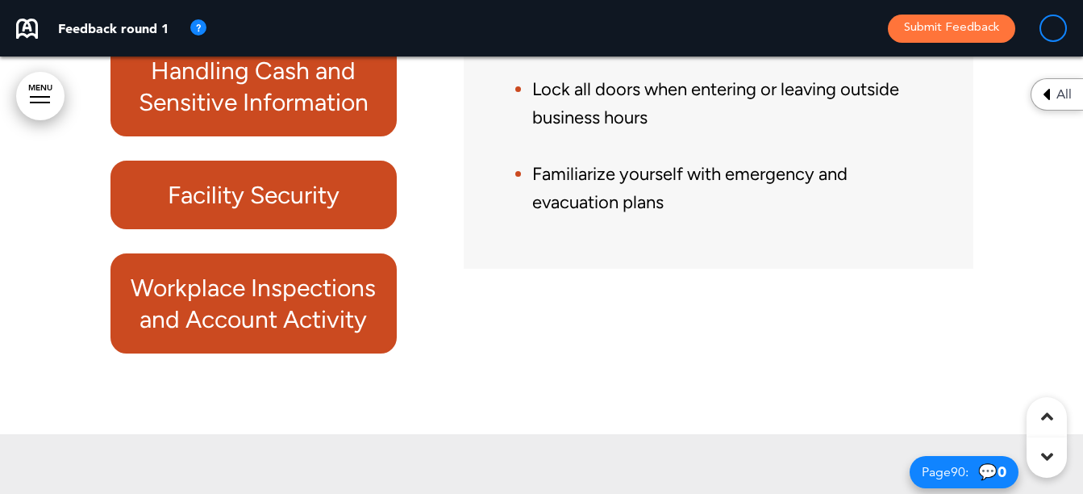
scroll to position [67832, 0]
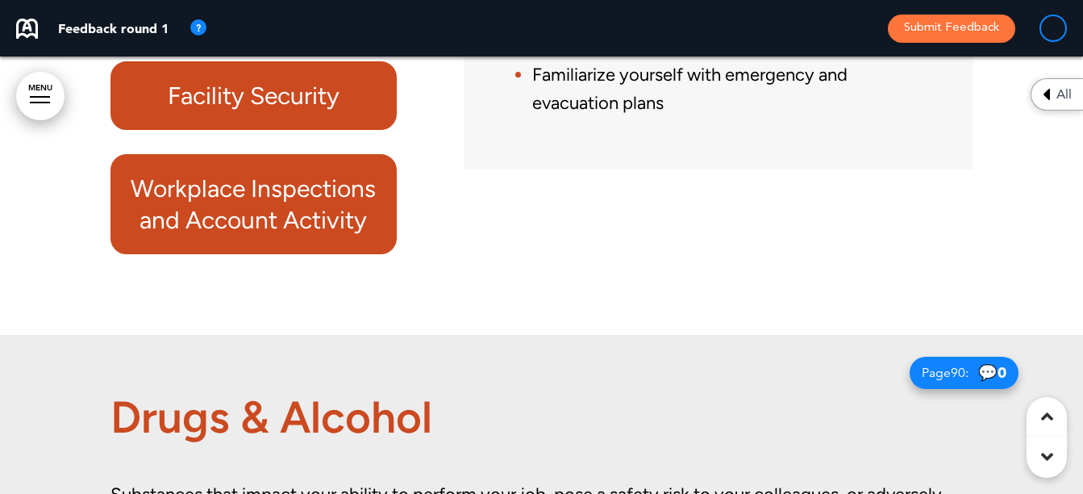
click at [250, 236] on h6 "Workplace Inspections and Account Activity" at bounding box center [254, 204] width 250 height 63
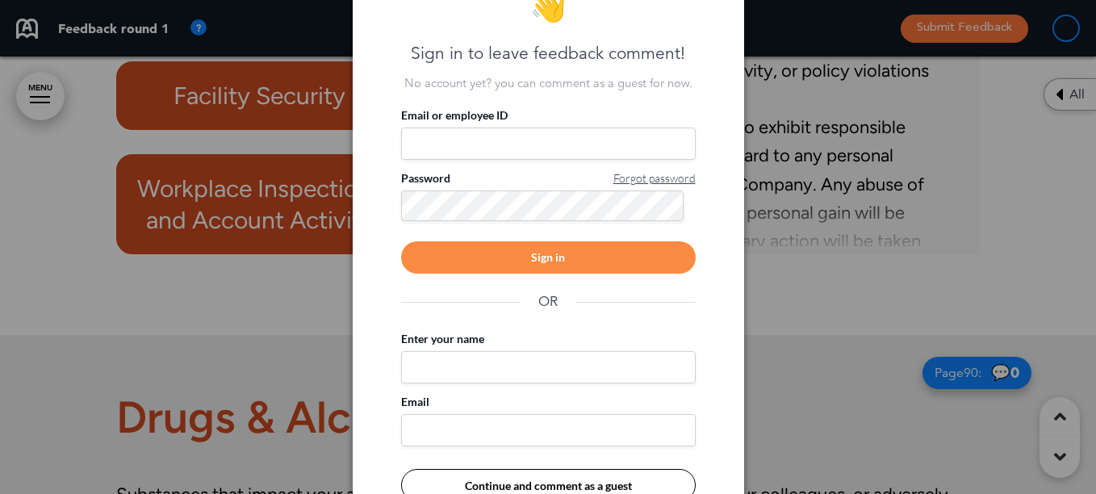
click at [923, 229] on div at bounding box center [548, 247] width 1096 height 494
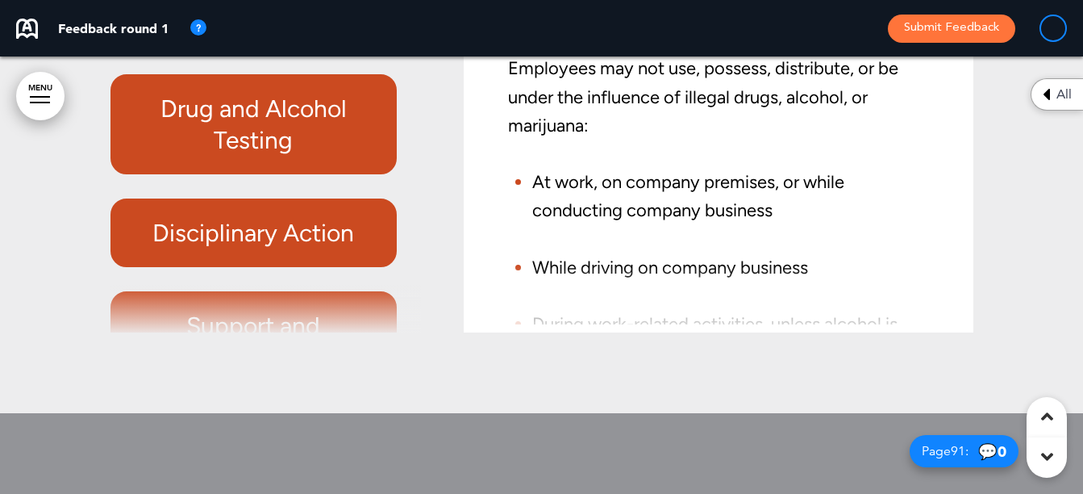
scroll to position [68477, 0]
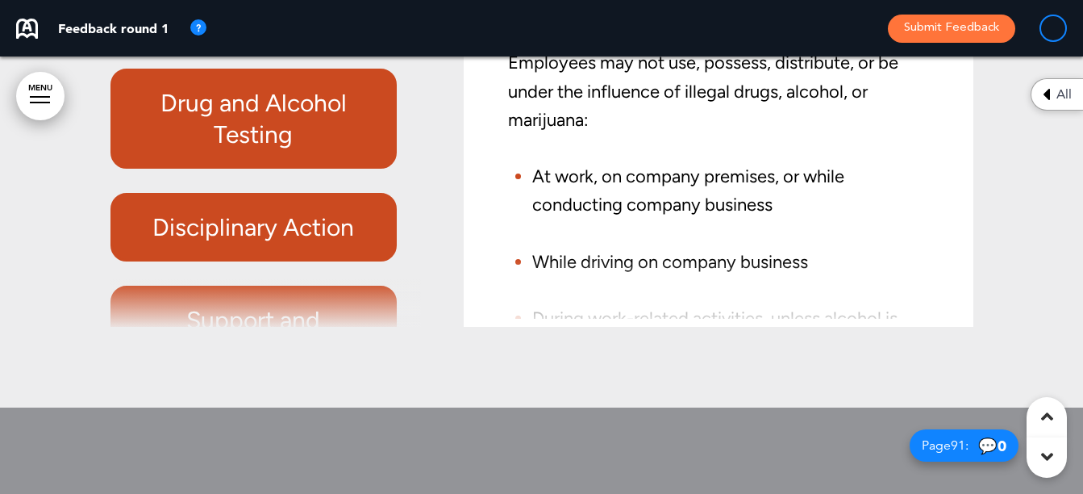
click at [241, 150] on h6 "Drug and Alcohol Testing" at bounding box center [254, 118] width 250 height 63
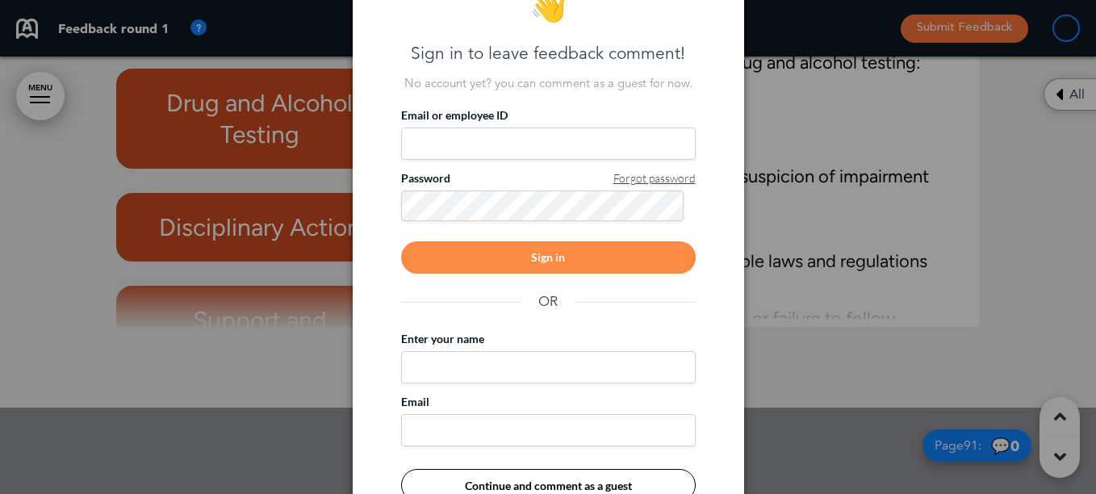
click at [931, 270] on div at bounding box center [548, 247] width 1096 height 494
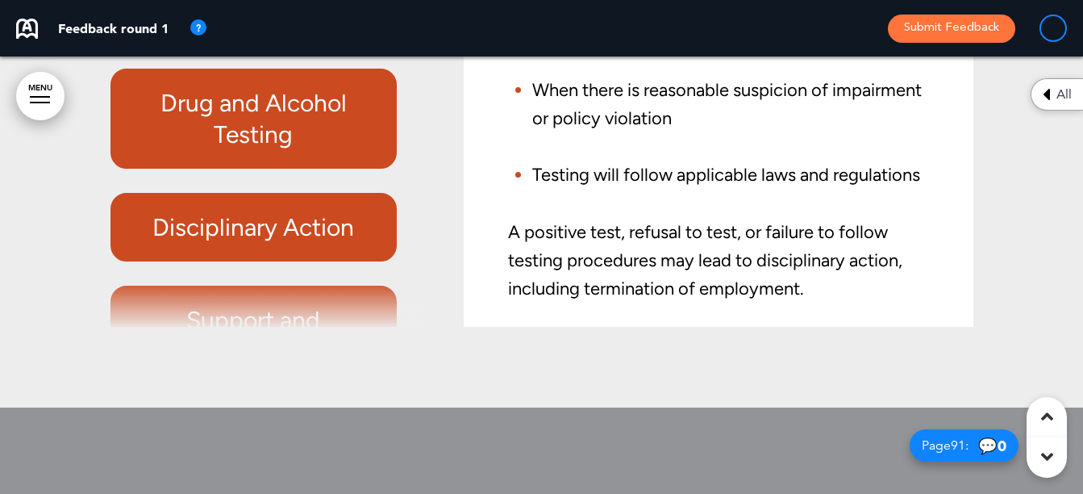
scroll to position [68558, 0]
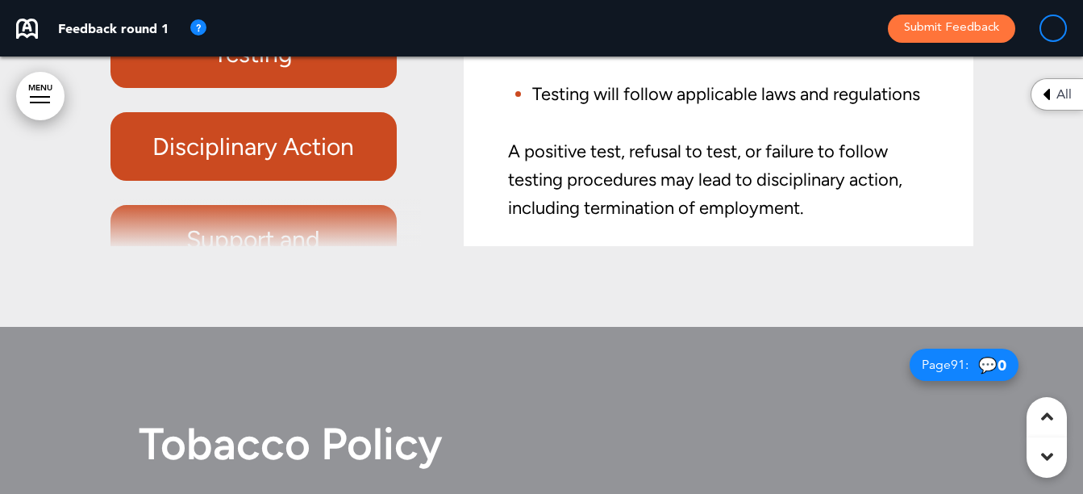
click at [276, 162] on h6 "Disciplinary Action" at bounding box center [254, 146] width 250 height 31
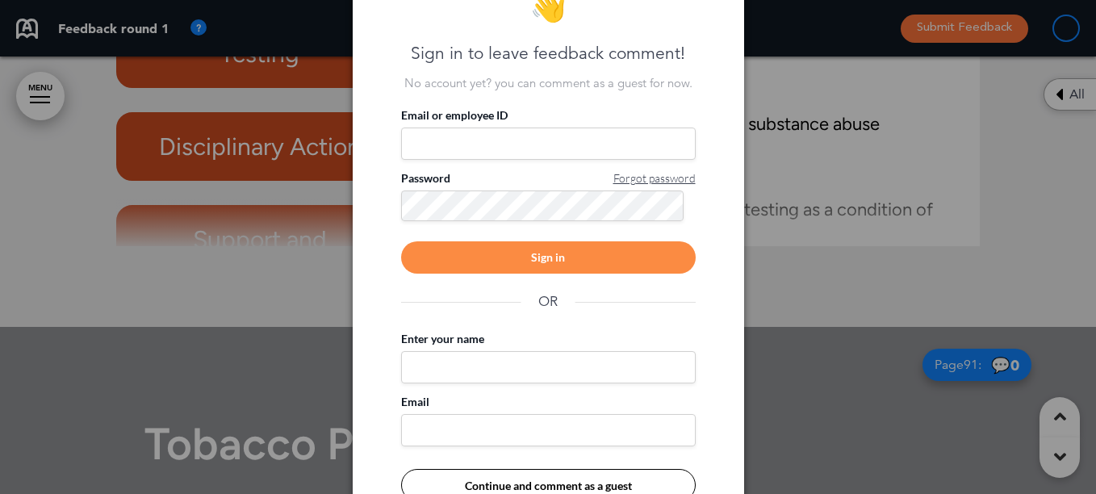
click at [854, 173] on div at bounding box center [548, 247] width 1096 height 494
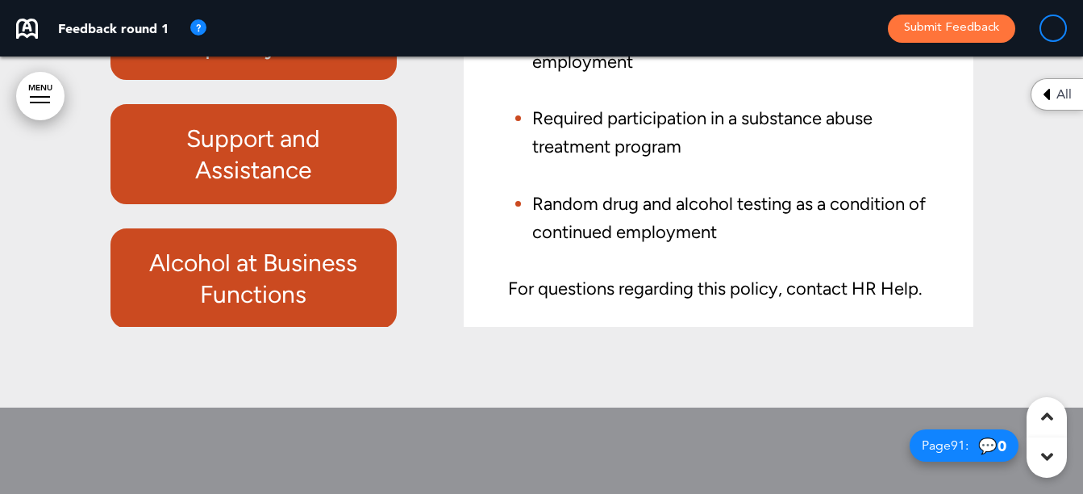
scroll to position [183, 0]
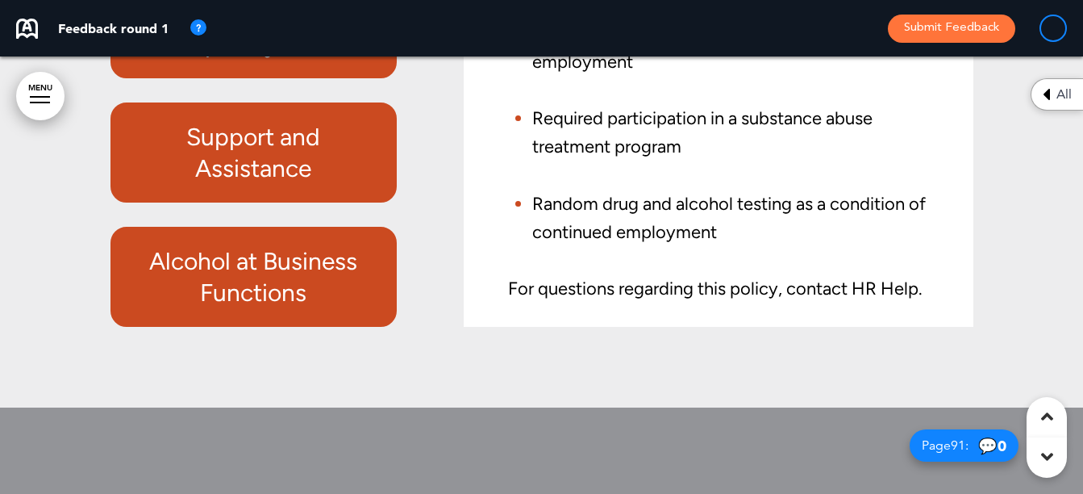
click at [255, 308] on h6 "Alcohol at Business Functions" at bounding box center [254, 276] width 250 height 63
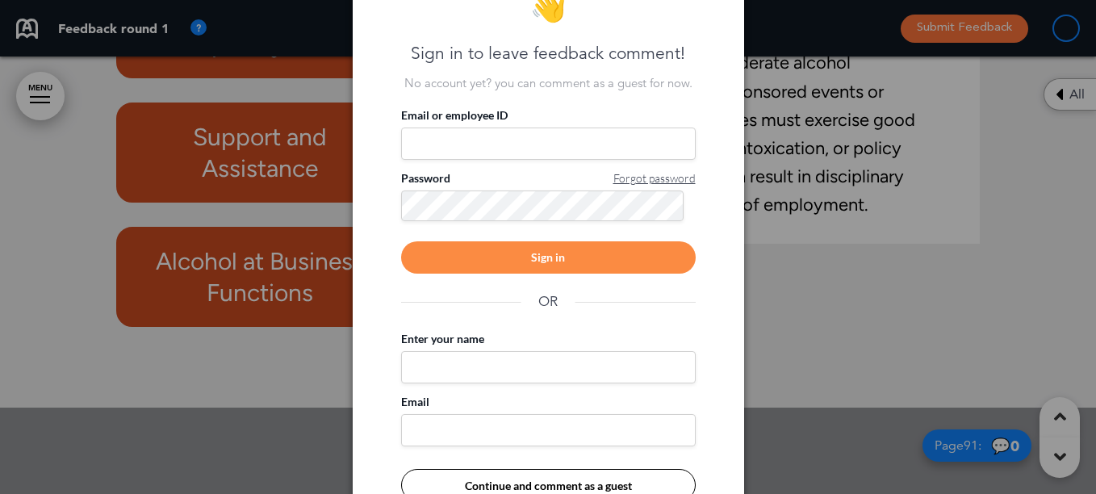
click at [942, 242] on div at bounding box center [548, 247] width 1096 height 494
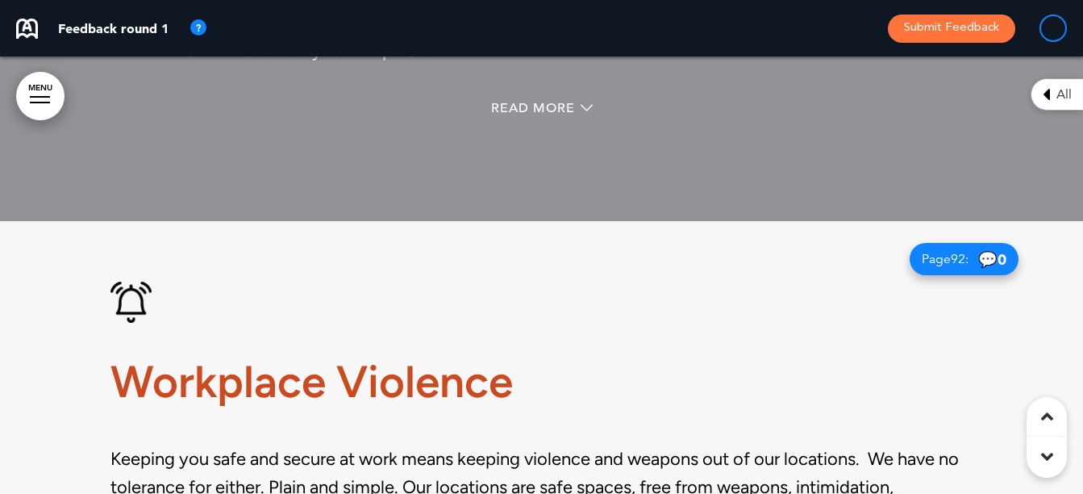
scroll to position [69123, 0]
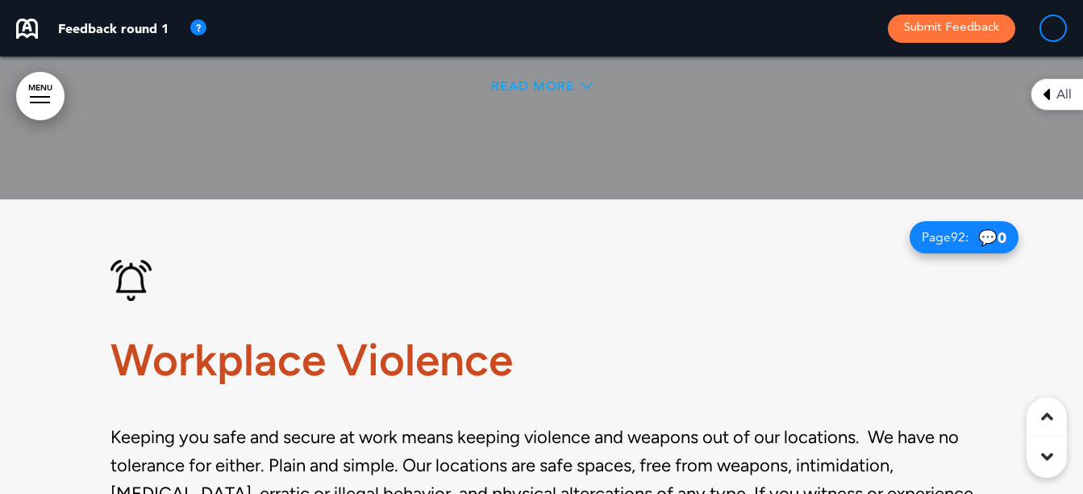
click at [536, 93] on span "Read More" at bounding box center [533, 86] width 84 height 13
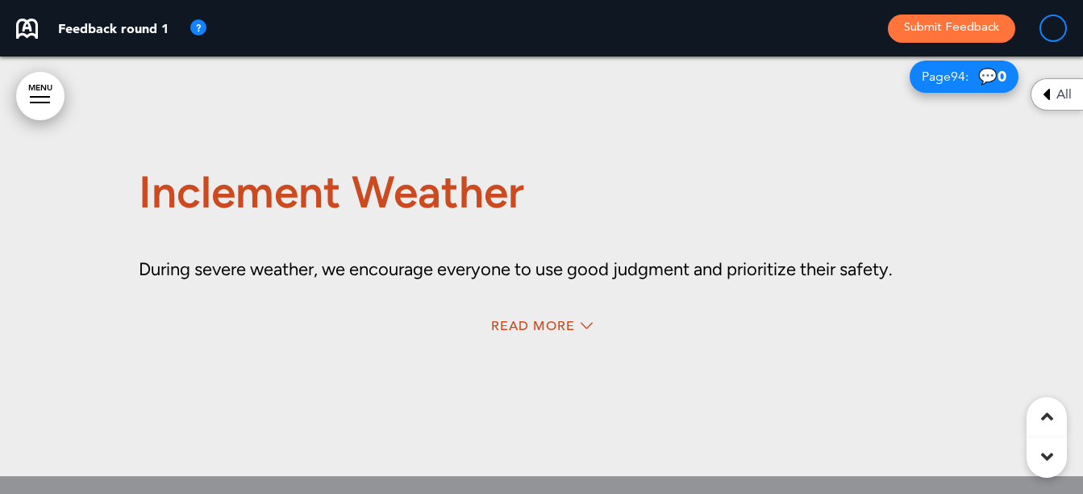
scroll to position [70701, 0]
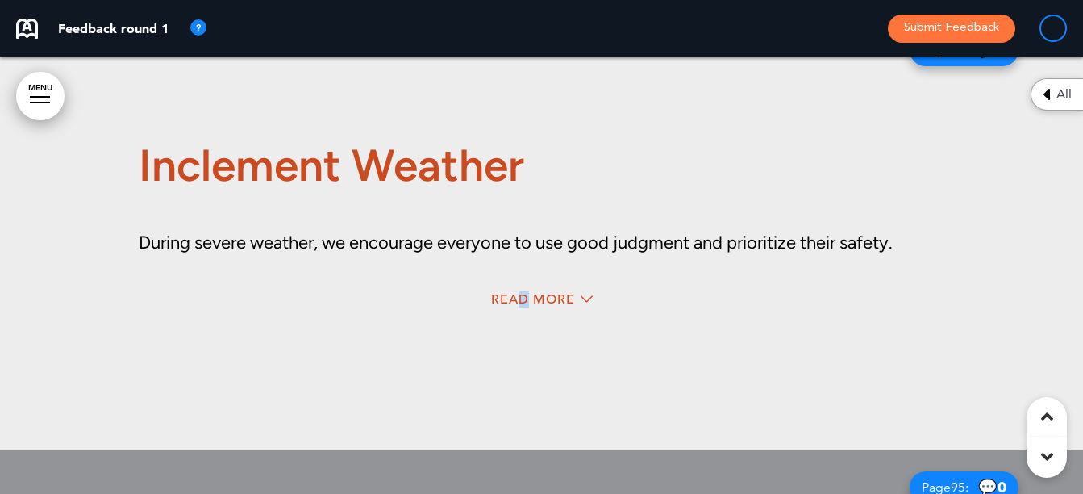
click at [524, 306] on span "Read More" at bounding box center [533, 299] width 84 height 13
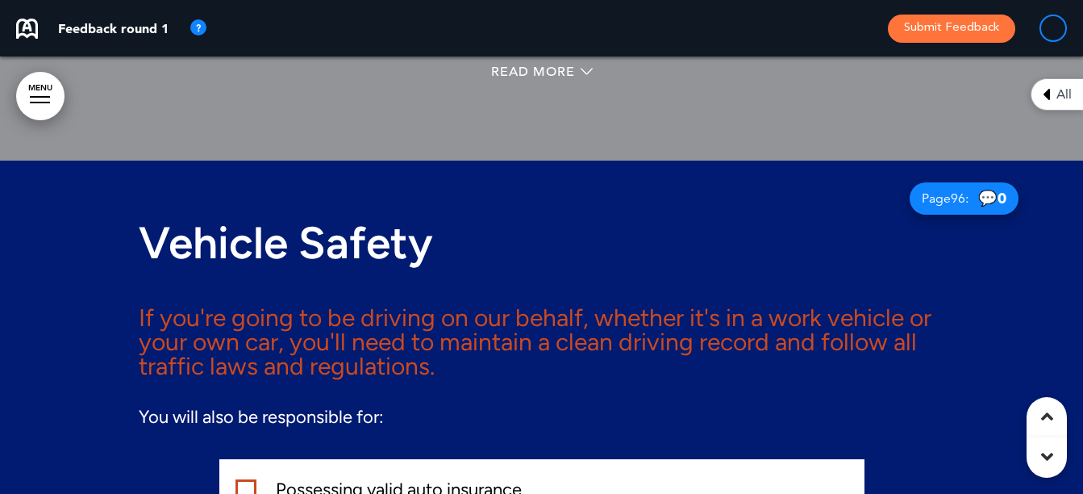
scroll to position [71266, 0]
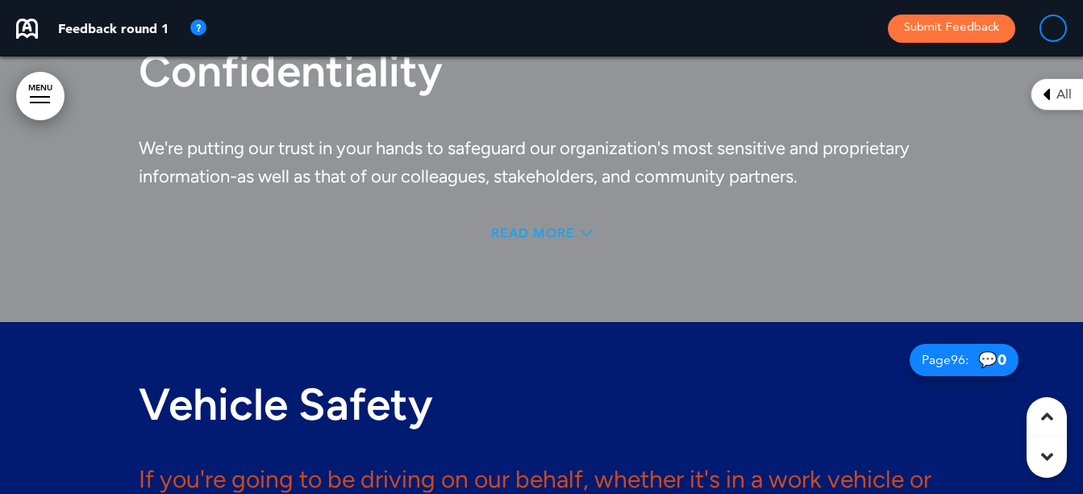
click at [520, 240] on span "Read More" at bounding box center [533, 233] width 84 height 13
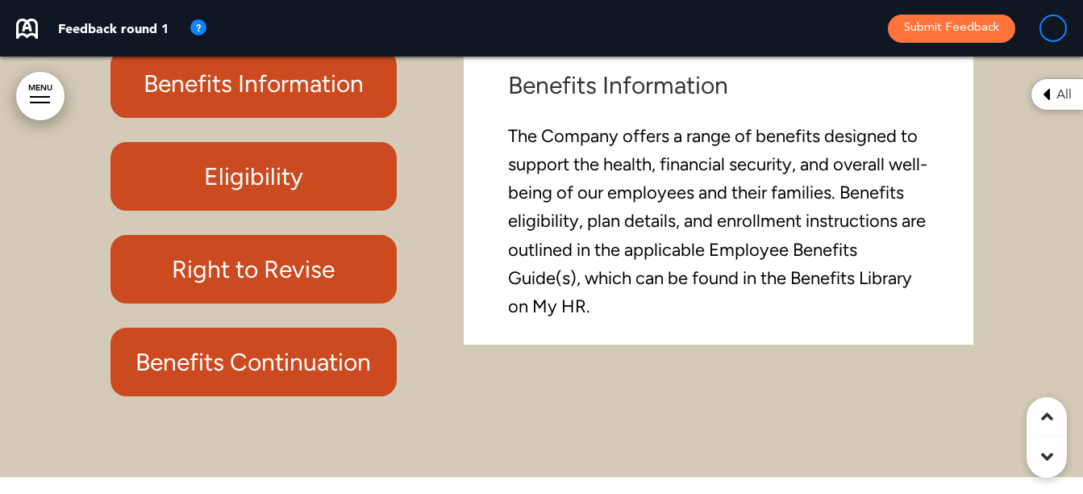
scroll to position [73838, 0]
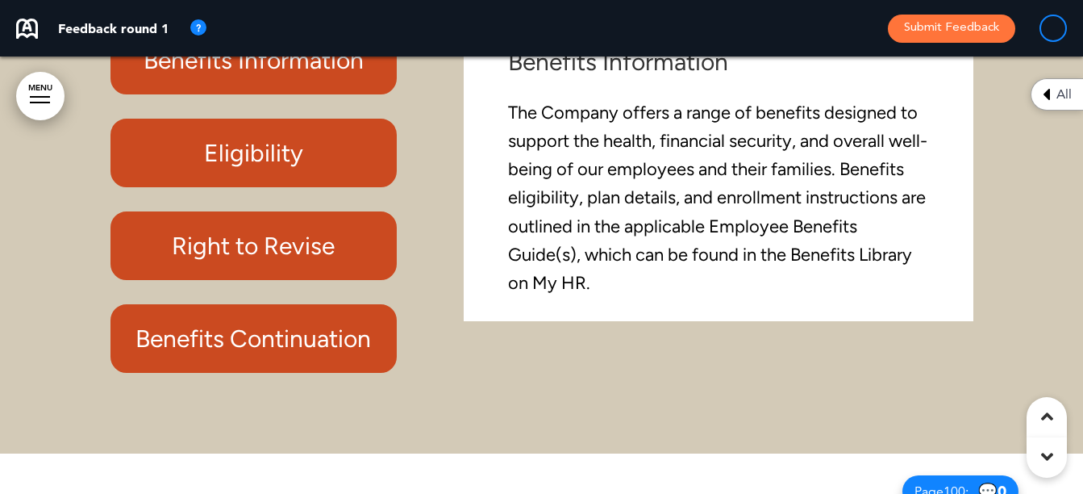
click at [294, 187] on div "Eligibility" at bounding box center [254, 153] width 287 height 69
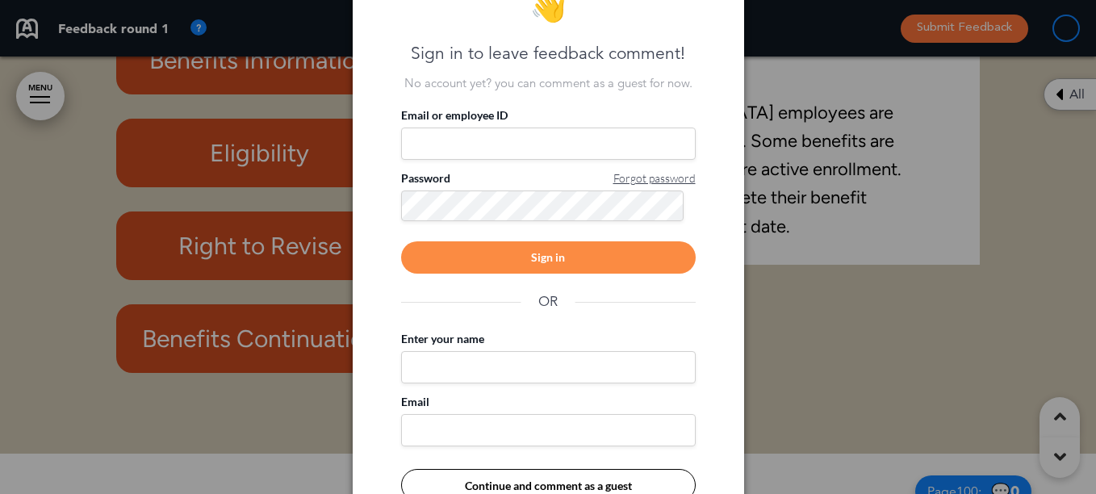
click at [827, 296] on div at bounding box center [548, 247] width 1096 height 494
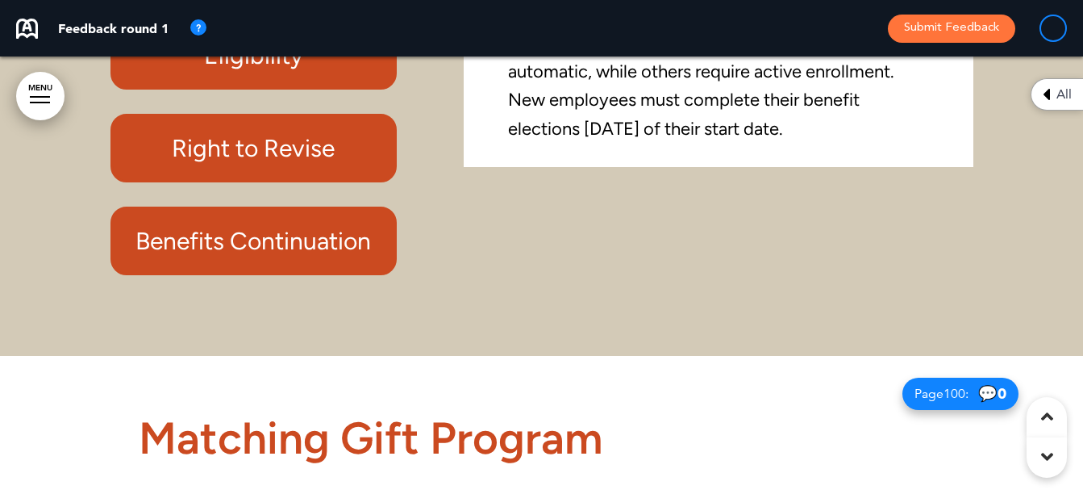
scroll to position [73919, 0]
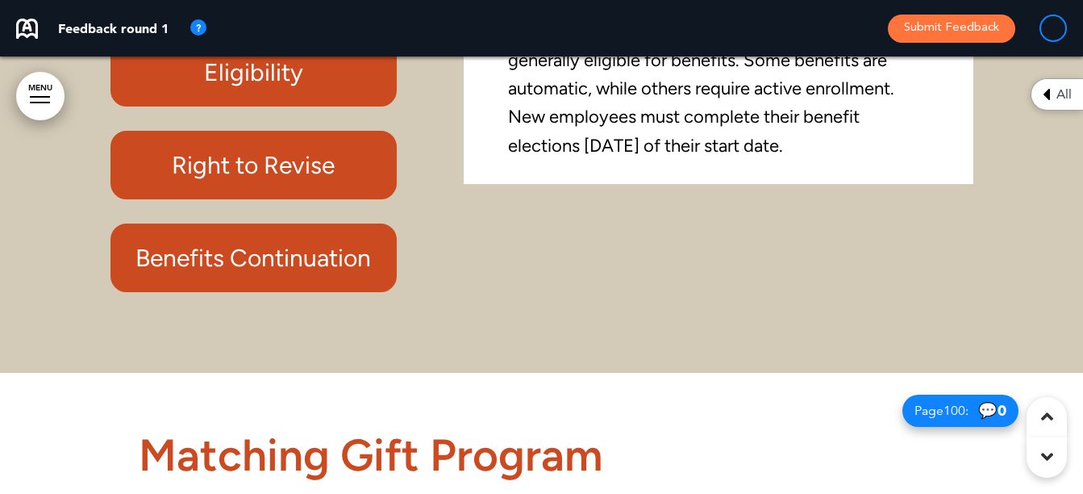
click at [221, 88] on h6 "Eligibility" at bounding box center [254, 71] width 250 height 31
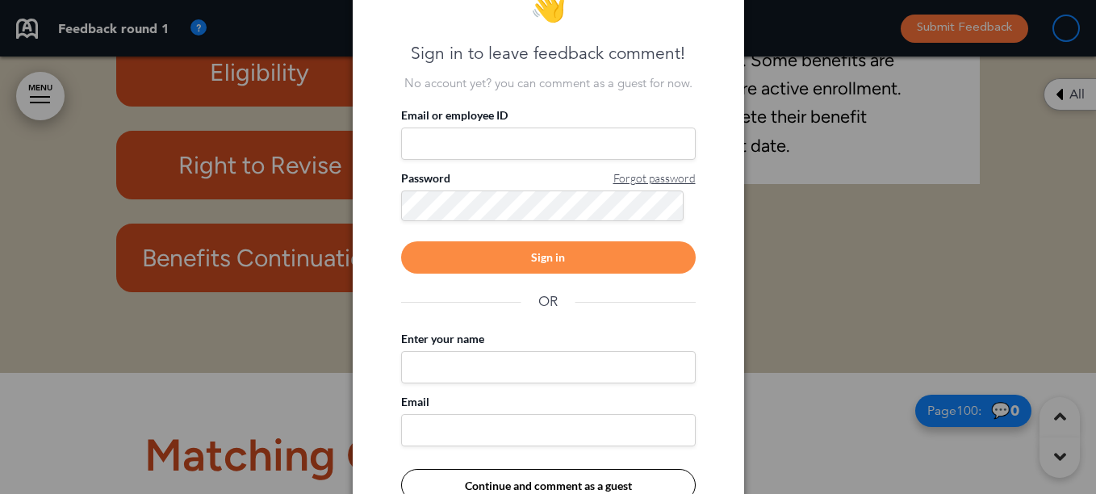
click at [778, 254] on div at bounding box center [548, 247] width 1096 height 494
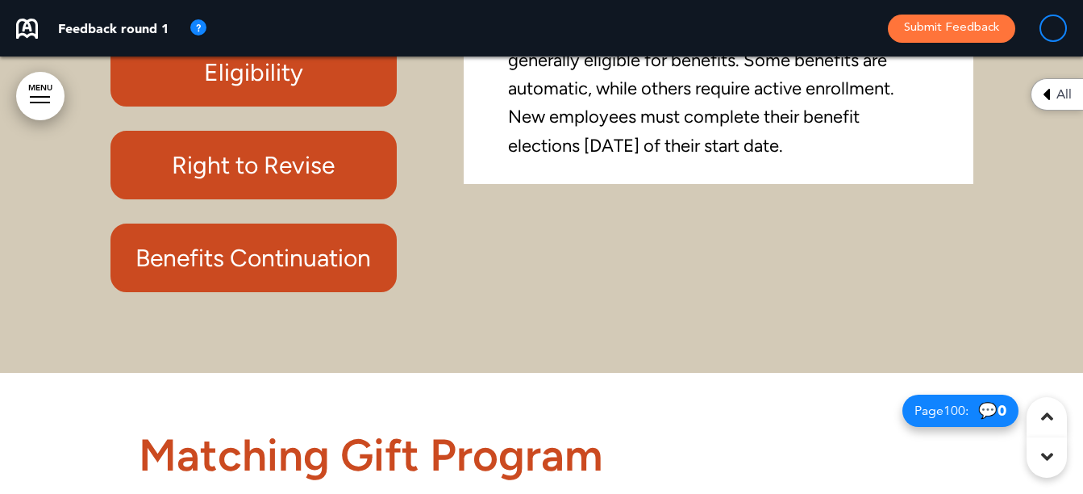
click at [245, 199] on div "Right to Revise" at bounding box center [254, 165] width 287 height 69
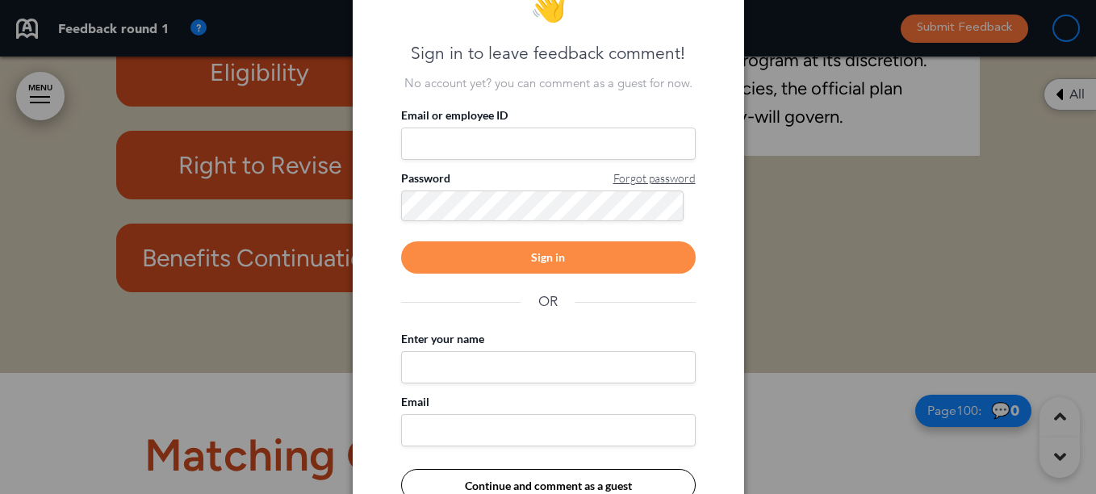
click at [816, 275] on div at bounding box center [548, 247] width 1096 height 494
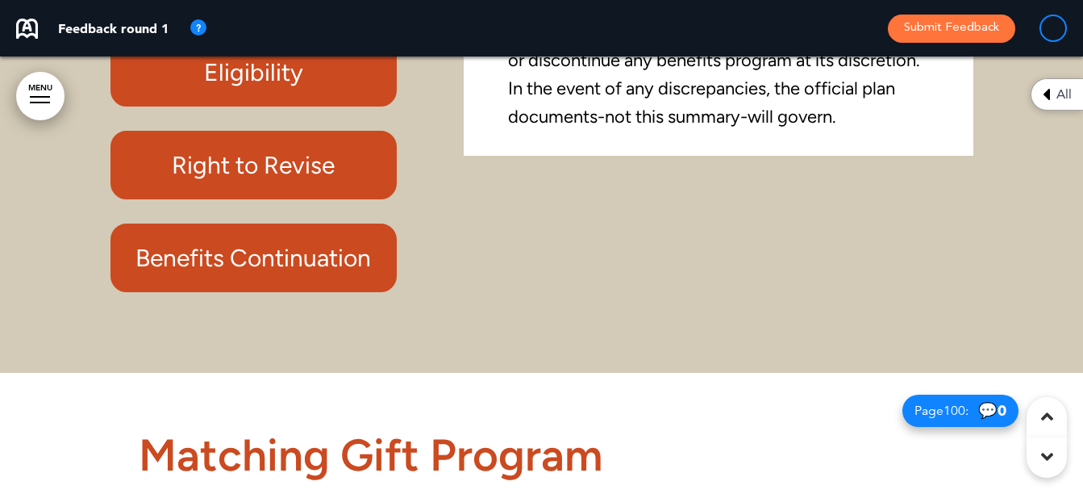
drag, startPoint x: 295, startPoint y: 340, endPoint x: 300, endPoint y: 332, distance: 8.7
click at [292, 273] on h6 "Benefits Continuation" at bounding box center [254, 257] width 250 height 31
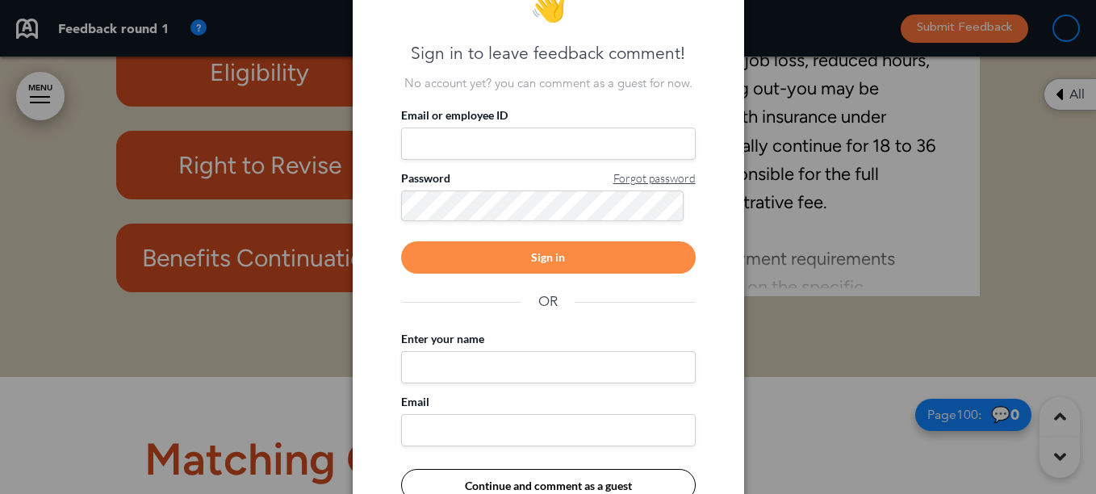
click at [812, 269] on div at bounding box center [548, 247] width 1096 height 494
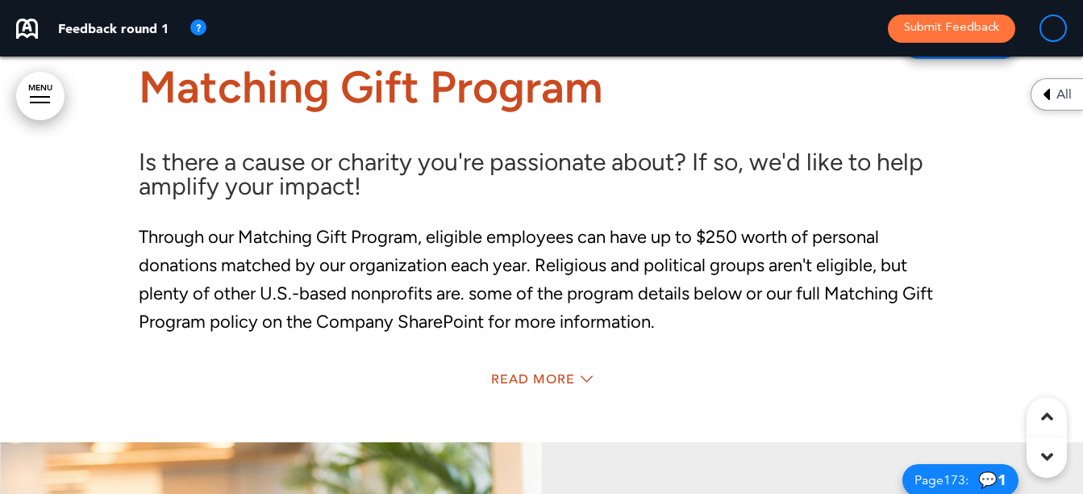
scroll to position [74322, 0]
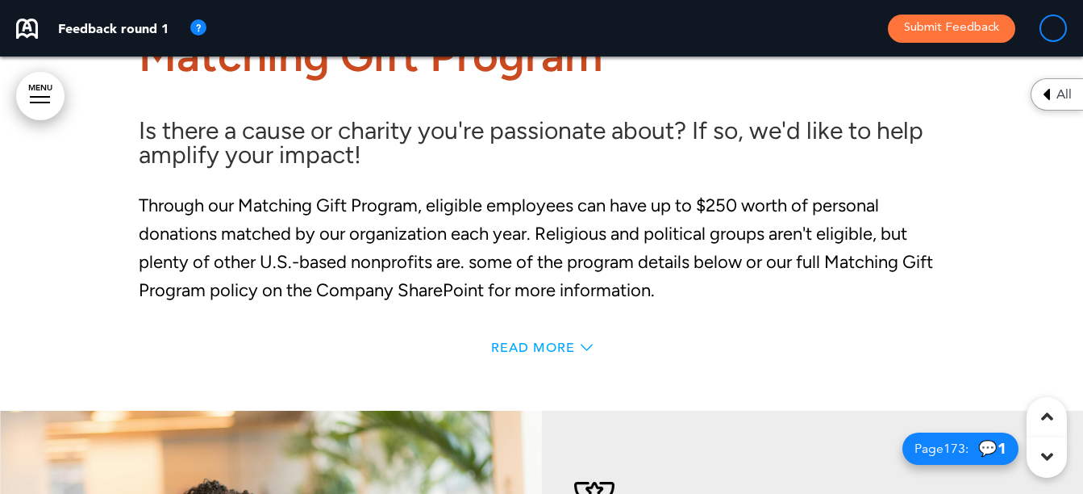
click at [518, 354] on span "Read More" at bounding box center [533, 347] width 84 height 13
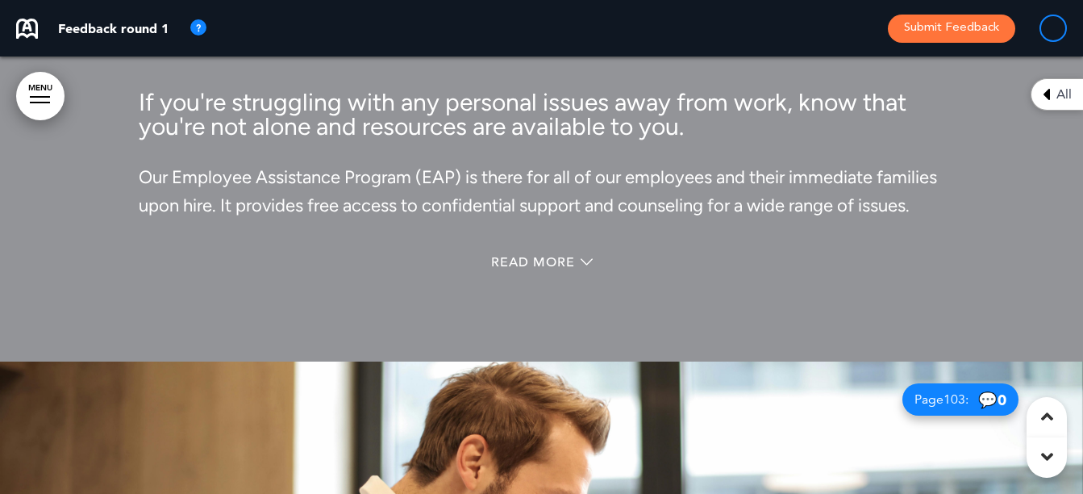
scroll to position [75693, 0]
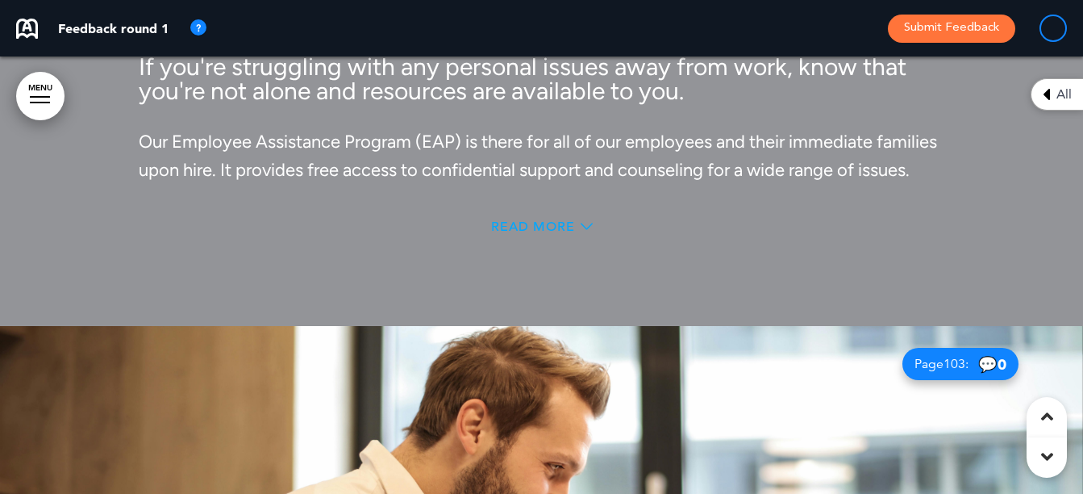
click at [545, 233] on span "Read More" at bounding box center [533, 226] width 84 height 13
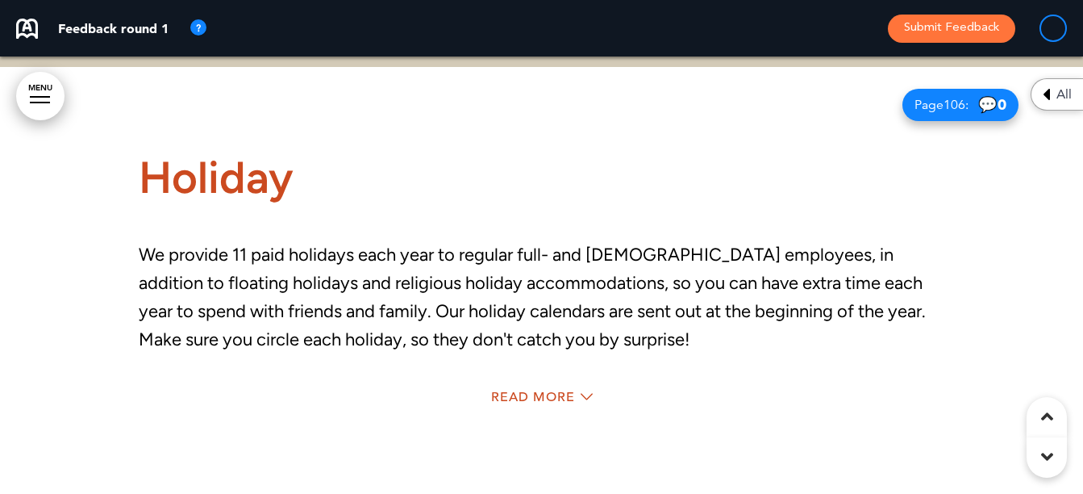
scroll to position [78174, 0]
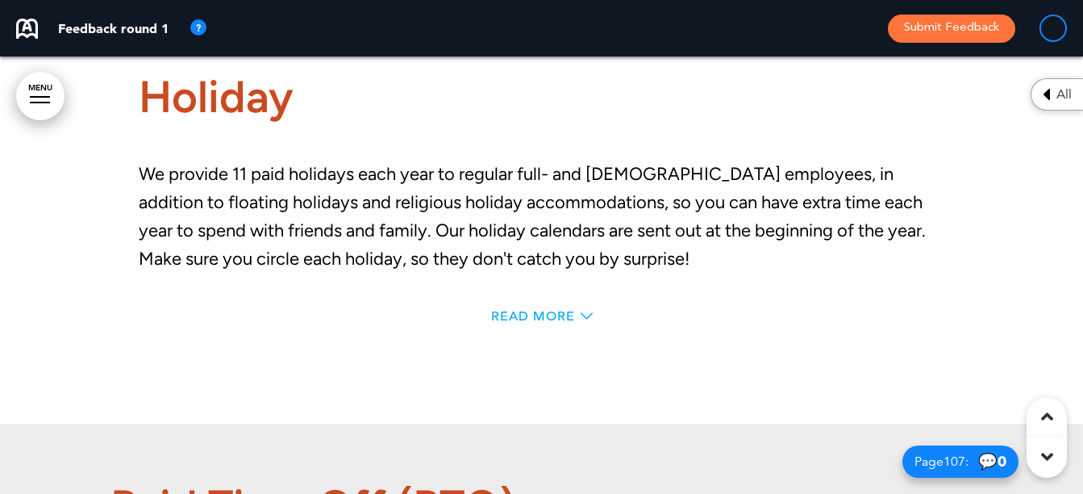
click at [531, 323] on span "Read More" at bounding box center [533, 316] width 84 height 13
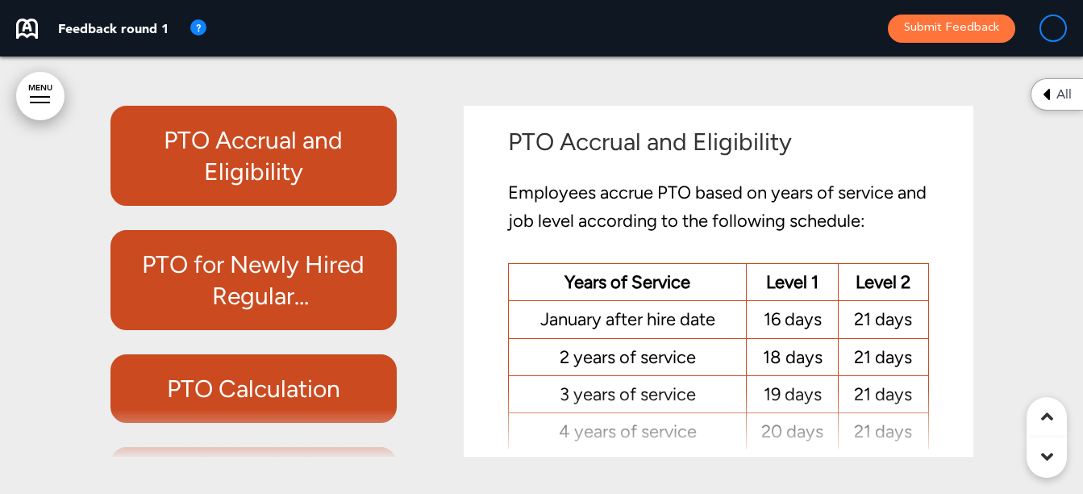
scroll to position [79707, 0]
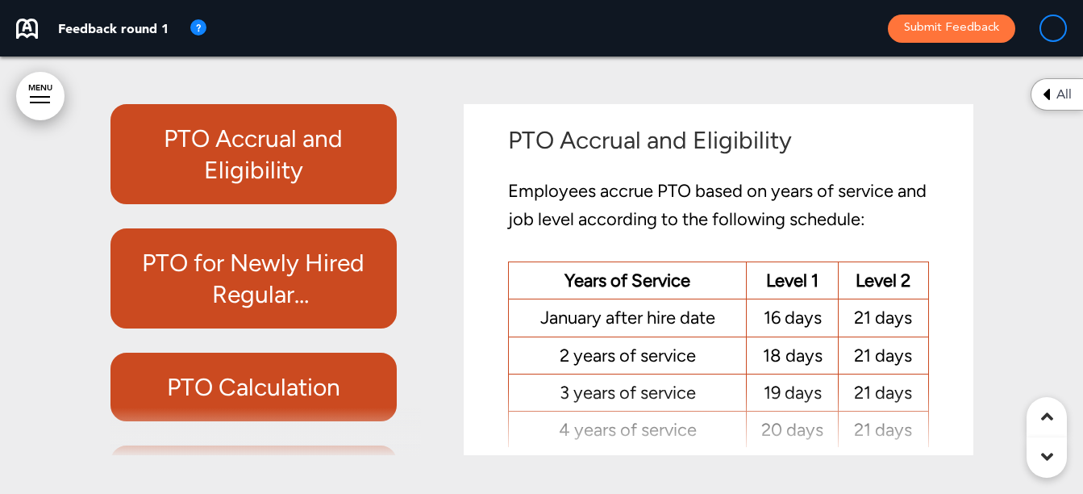
click at [315, 310] on h6 "PTO for Newly Hired Regular [DEMOGRAPHIC_DATA] and [DEMOGRAPHIC_DATA] Employees" at bounding box center [254, 278] width 250 height 63
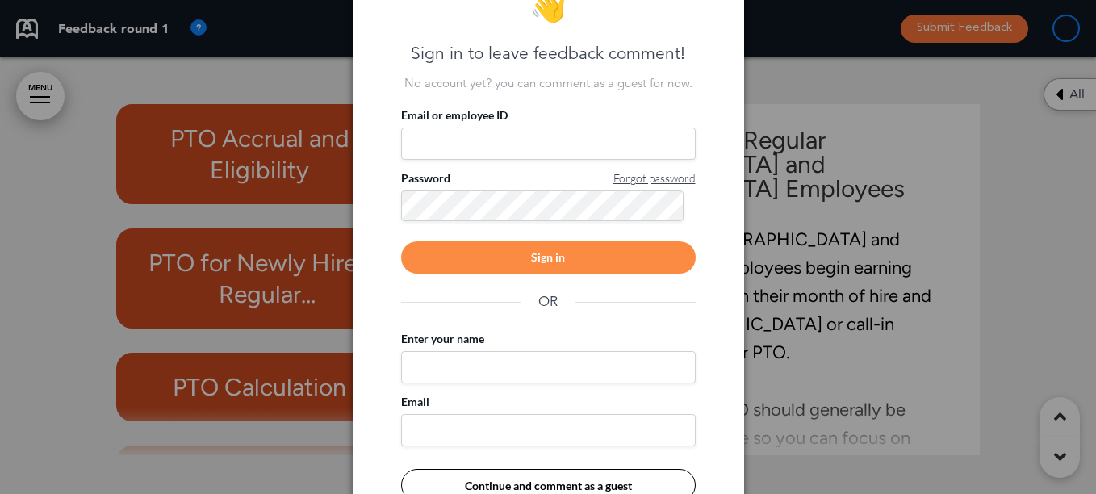
click at [835, 256] on div at bounding box center [548, 247] width 1096 height 494
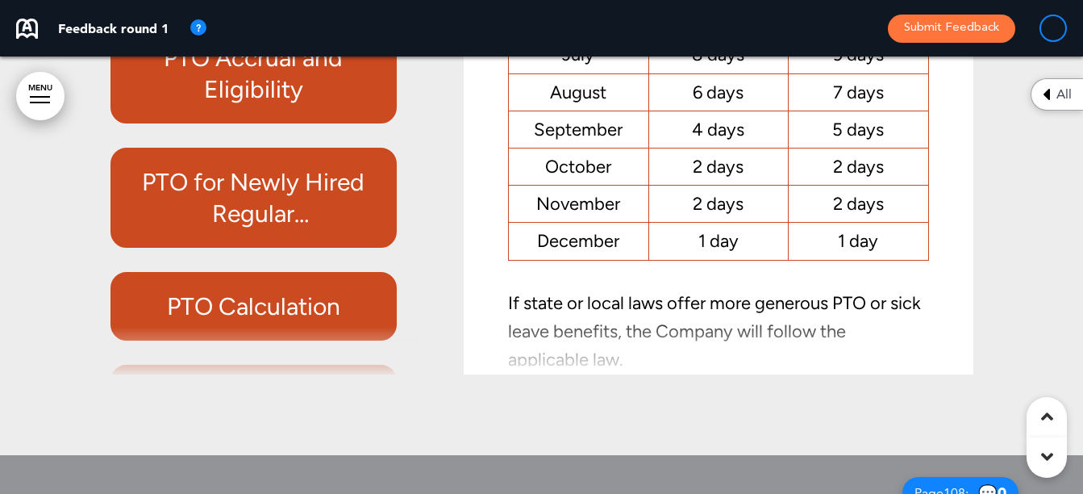
scroll to position [657, 0]
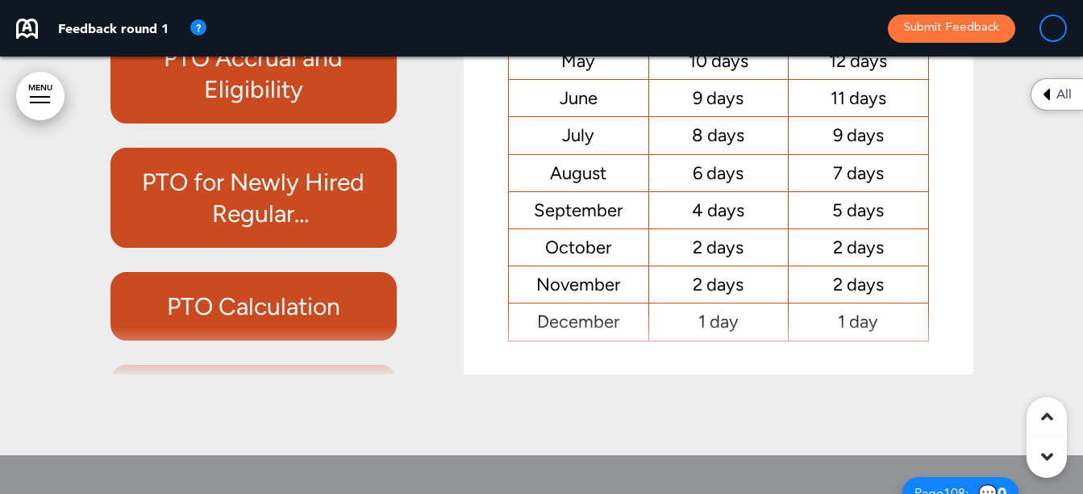
click at [293, 229] on h6 "PTO for Newly Hired Regular [DEMOGRAPHIC_DATA] and [DEMOGRAPHIC_DATA] Employees" at bounding box center [254, 197] width 250 height 63
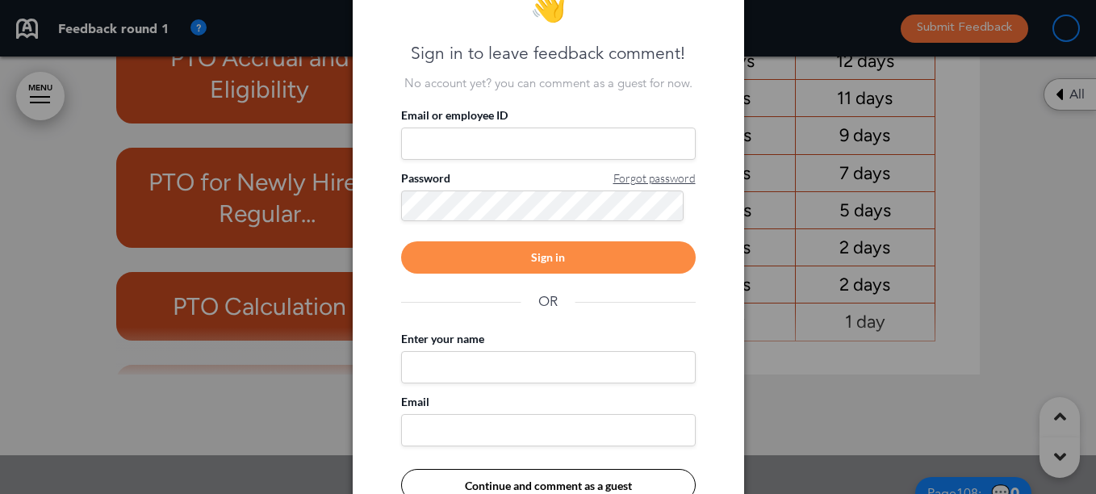
click at [909, 284] on div at bounding box center [548, 247] width 1096 height 494
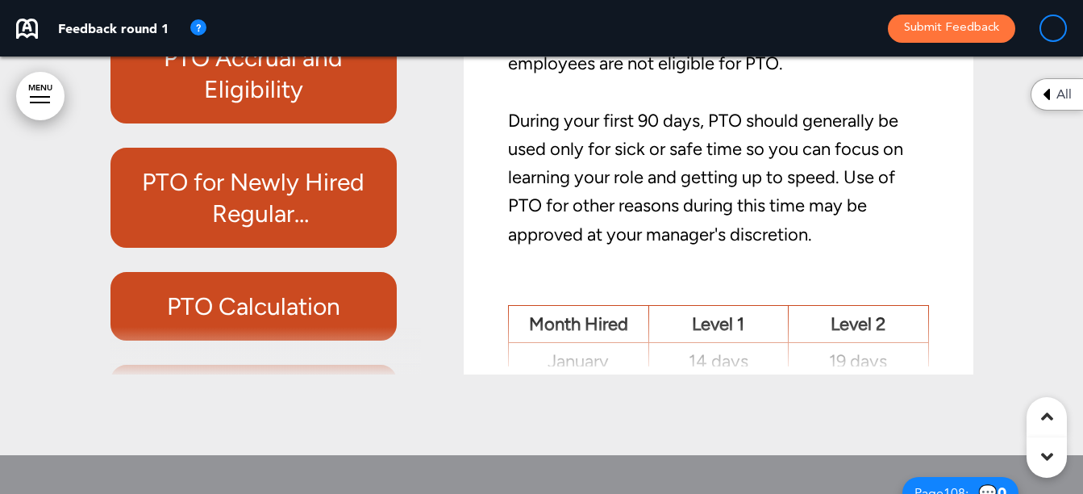
scroll to position [173, 0]
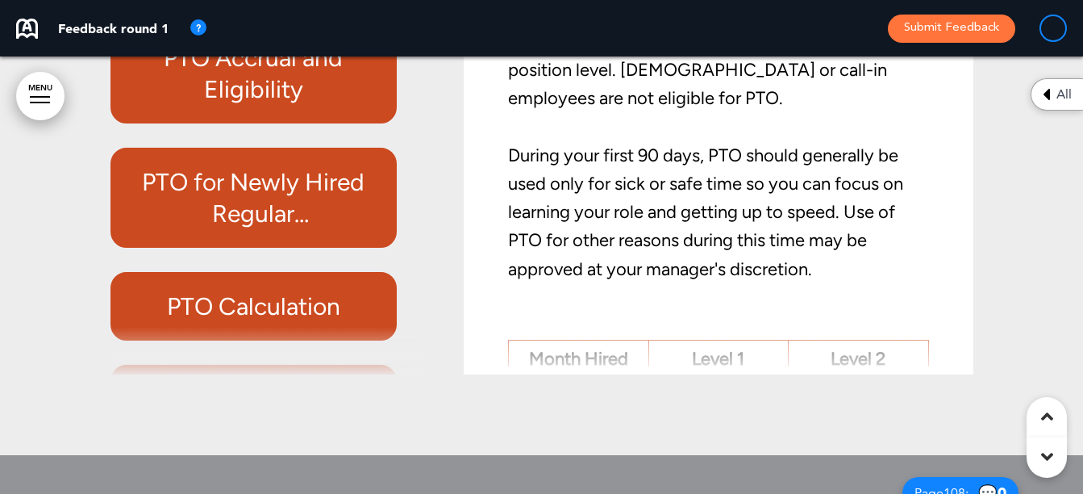
click at [270, 322] on h6 "PTO Calculation" at bounding box center [254, 305] width 250 height 31
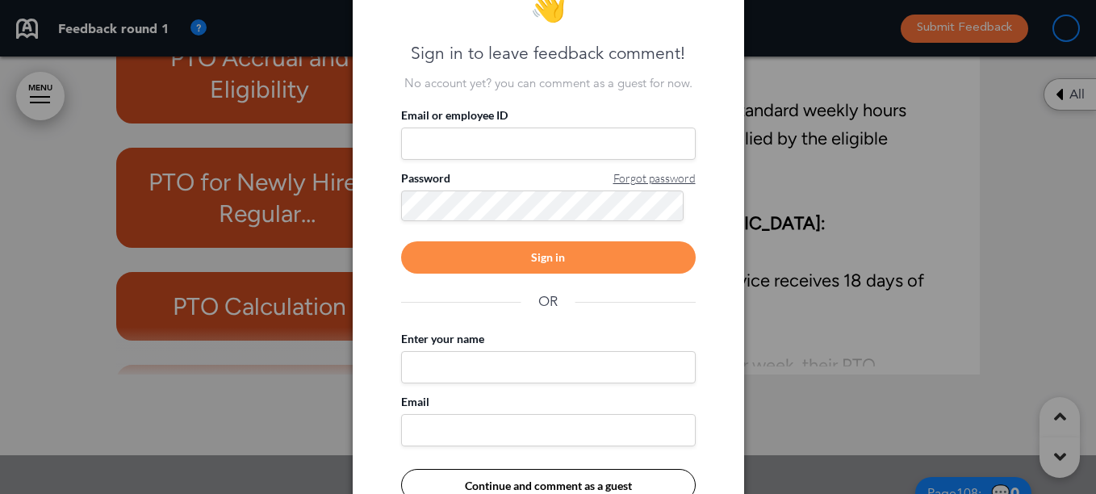
click at [839, 273] on div at bounding box center [548, 247] width 1096 height 494
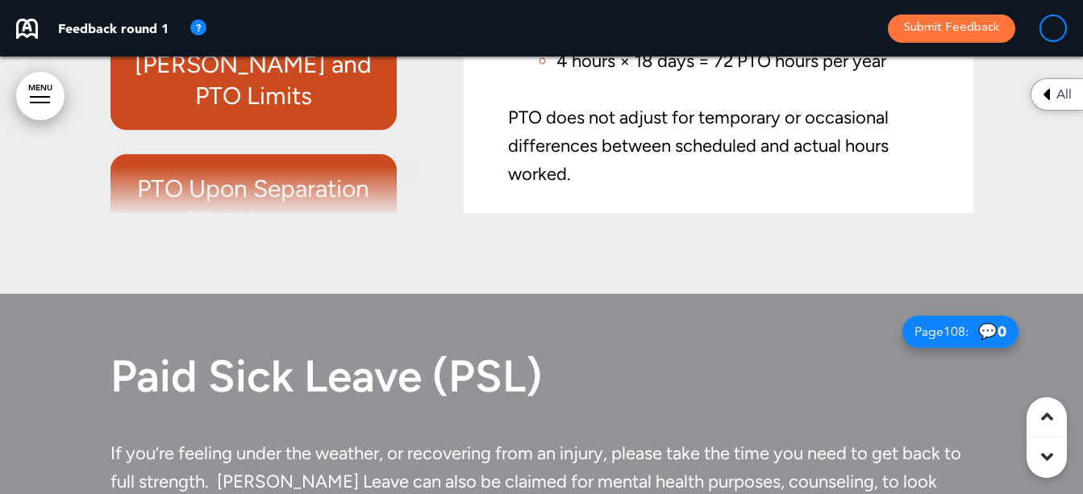
scroll to position [323, 0]
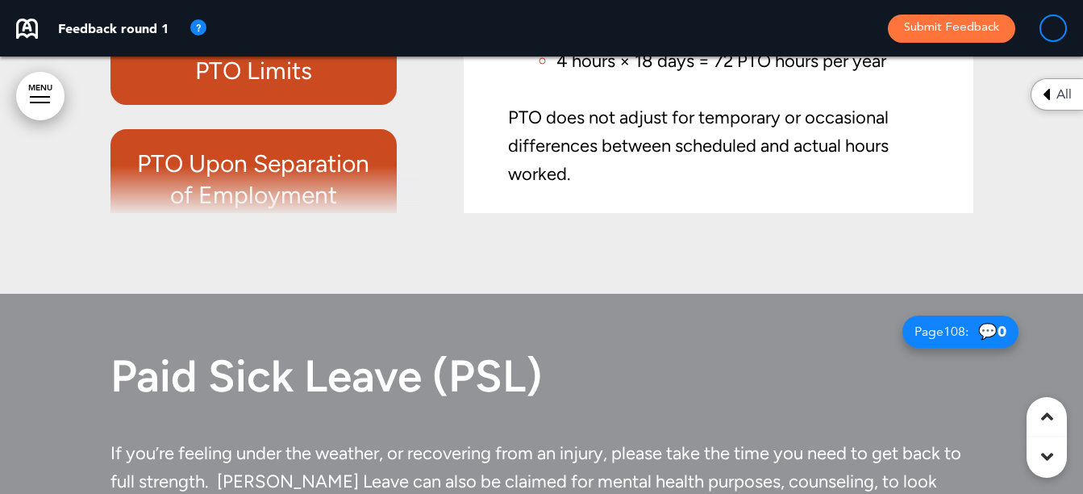
click at [259, 86] on h6 "Carryover and PTO Limits" at bounding box center [254, 54] width 250 height 63
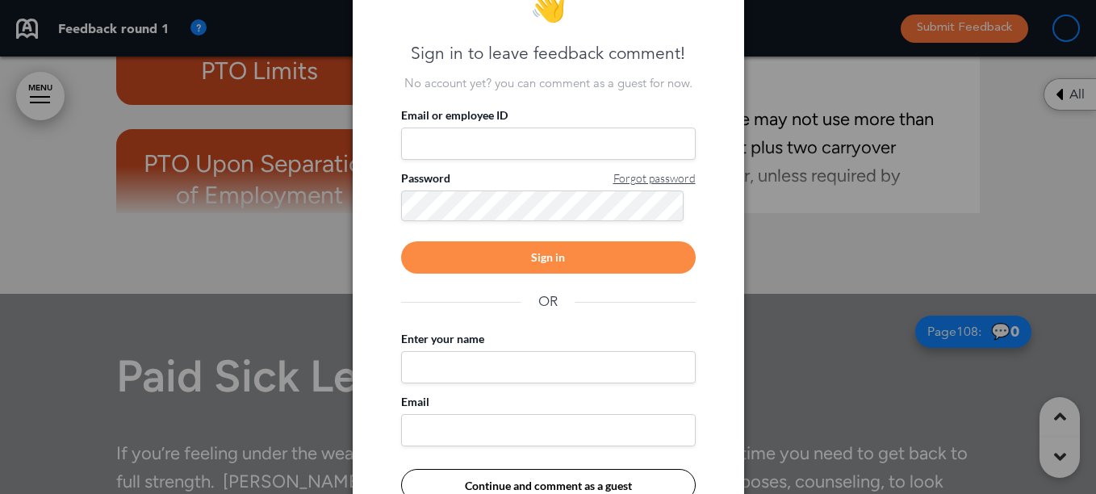
click at [833, 206] on div at bounding box center [548, 247] width 1096 height 494
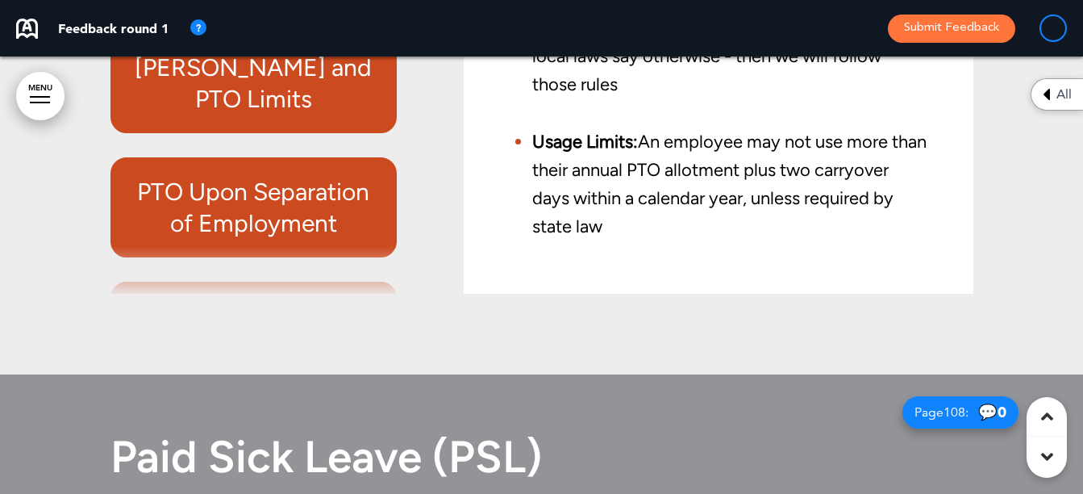
scroll to position [403, 0]
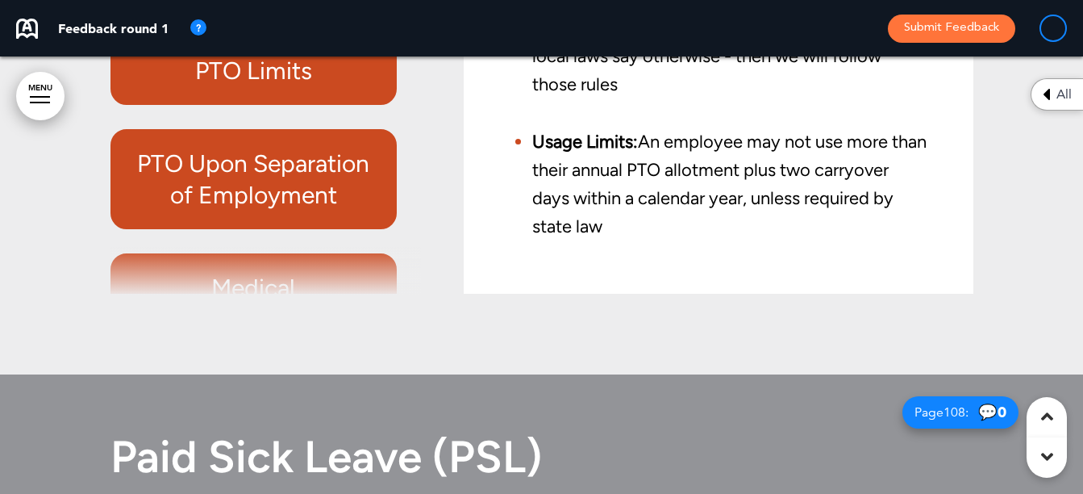
click at [278, 211] on h6 "PTO Upon Separation of Employment" at bounding box center [254, 179] width 250 height 63
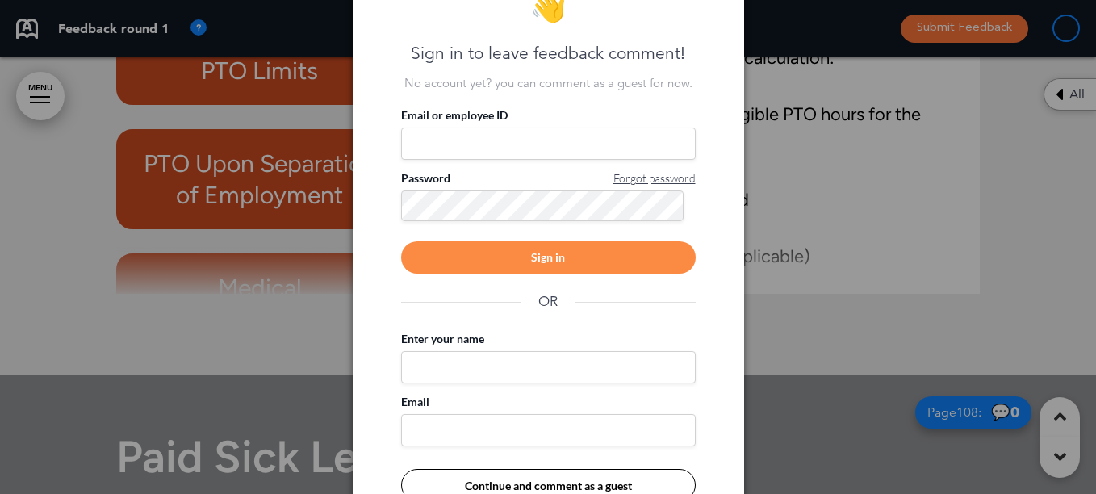
click at [819, 223] on div at bounding box center [548, 247] width 1096 height 494
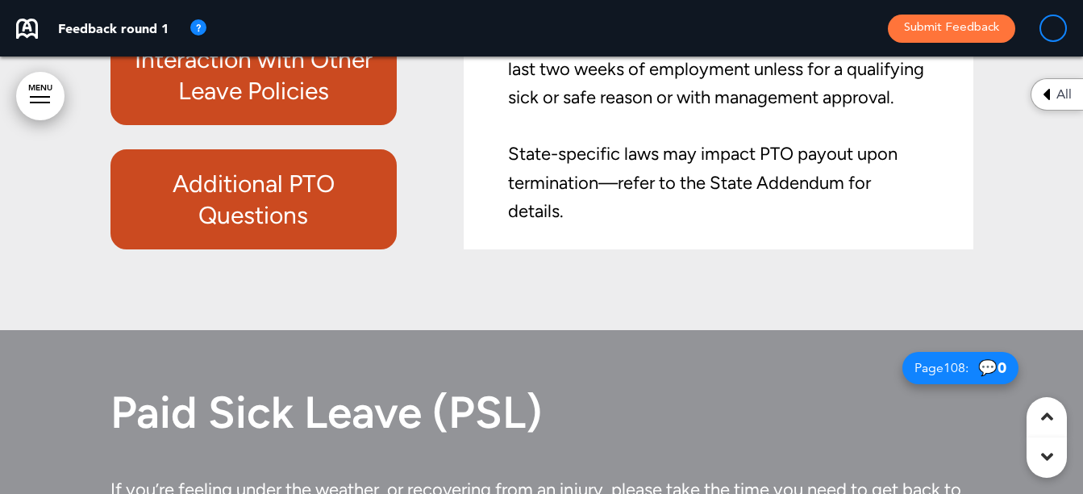
scroll to position [79949, 0]
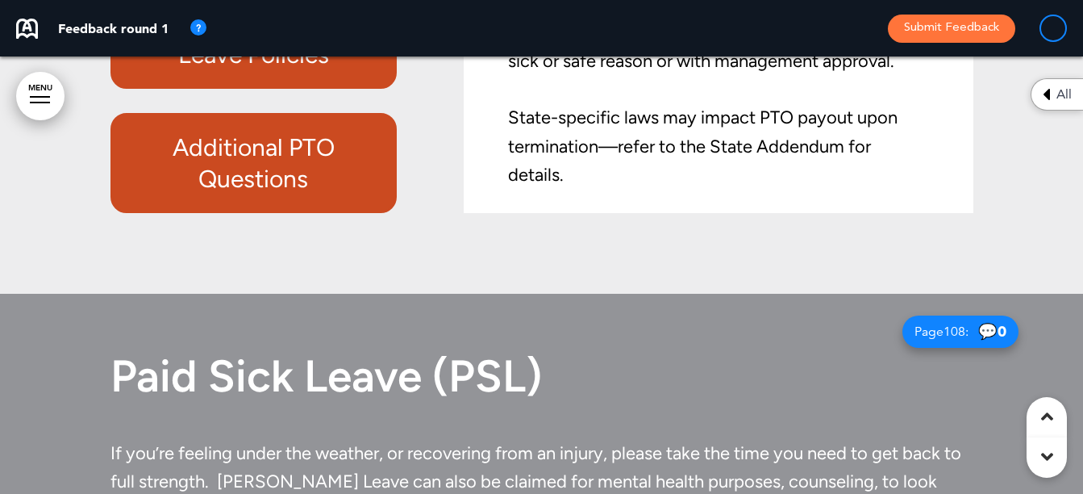
click at [312, 194] on h6 "Additional PTO Questions" at bounding box center [254, 162] width 250 height 63
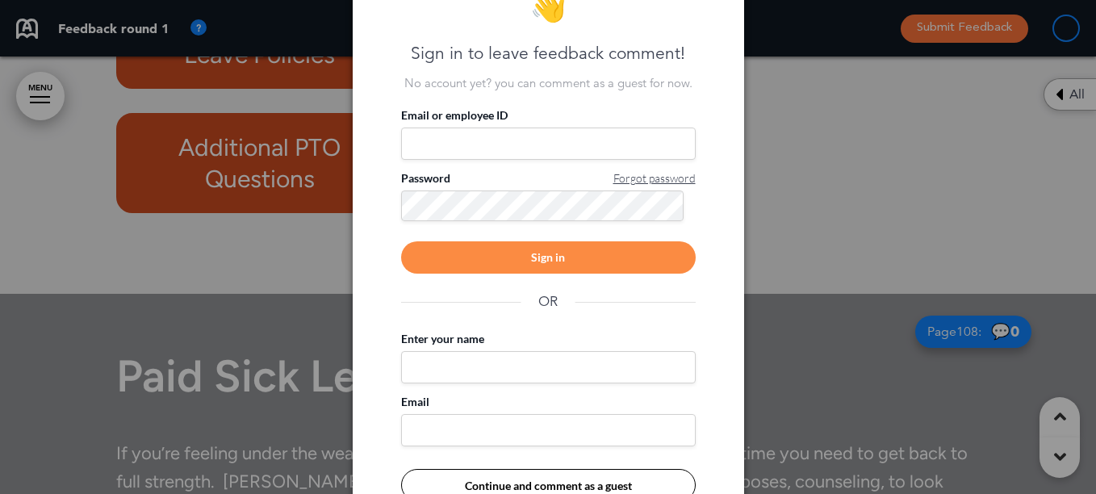
click at [808, 208] on div at bounding box center [548, 247] width 1096 height 494
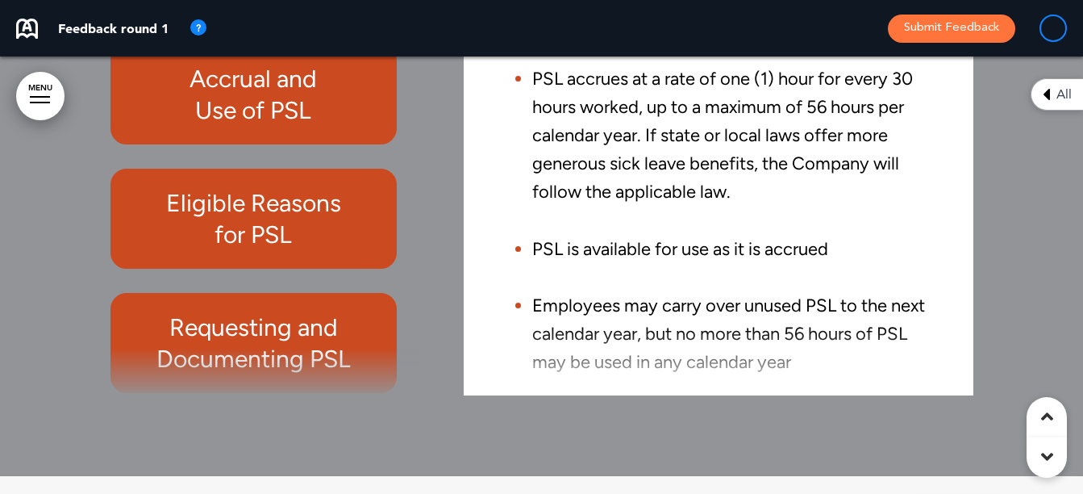
scroll to position [0, 0]
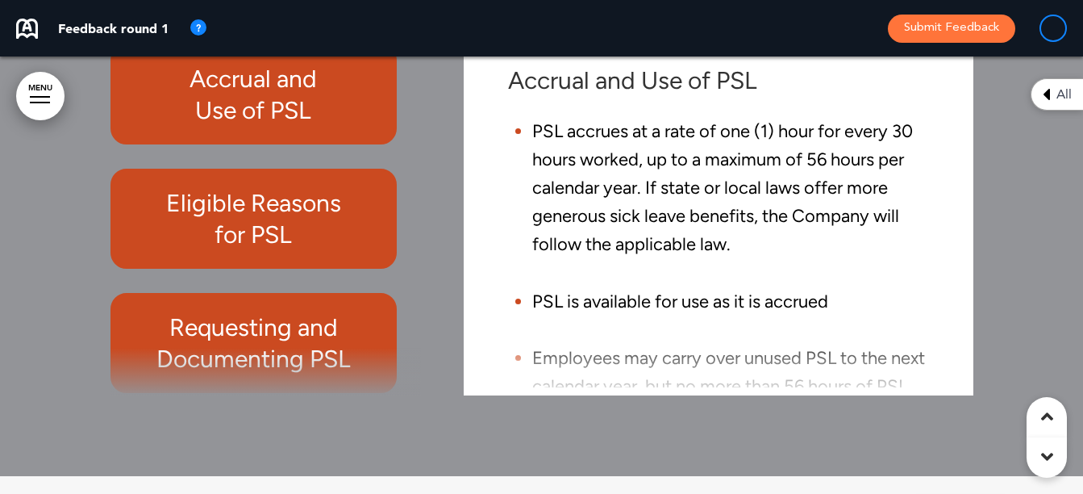
click at [237, 250] on h6 "Eligible Reasons for PSL" at bounding box center [254, 218] width 250 height 63
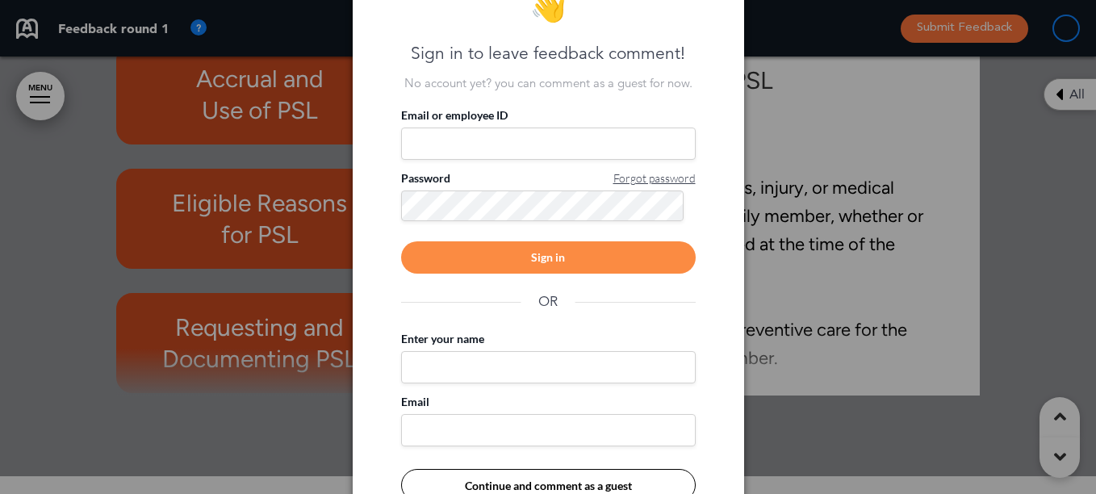
click at [844, 238] on div at bounding box center [548, 247] width 1096 height 494
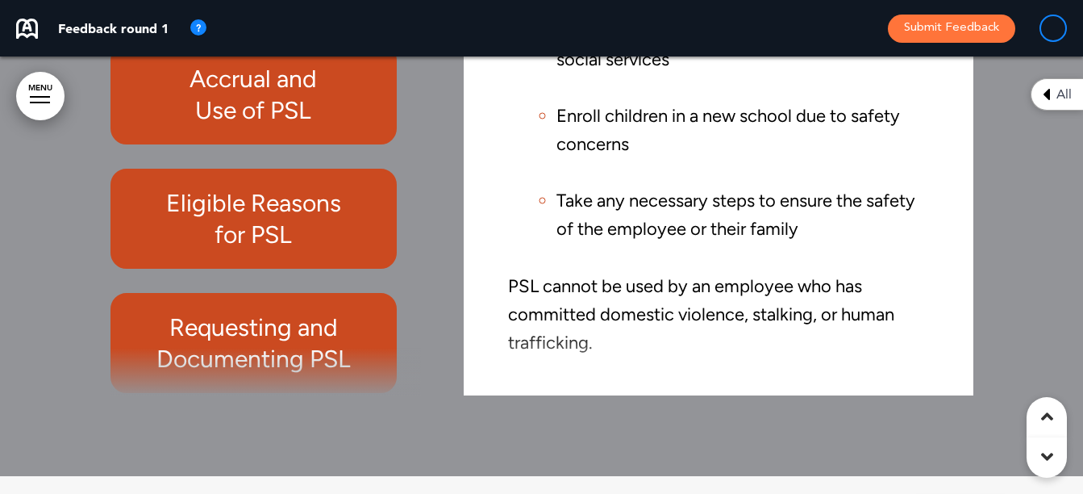
scroll to position [645, 0]
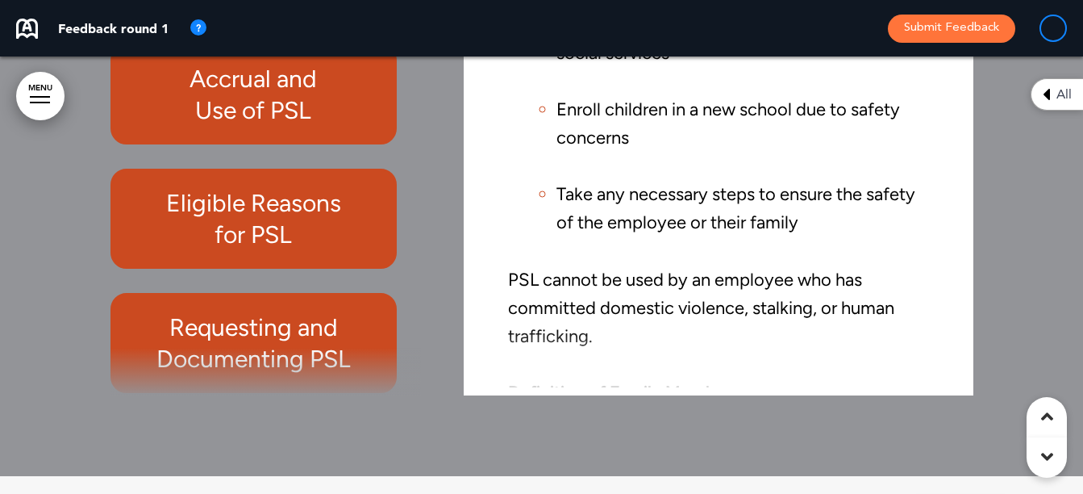
click at [290, 374] on h6 "Requesting and Documenting PSL" at bounding box center [254, 342] width 250 height 63
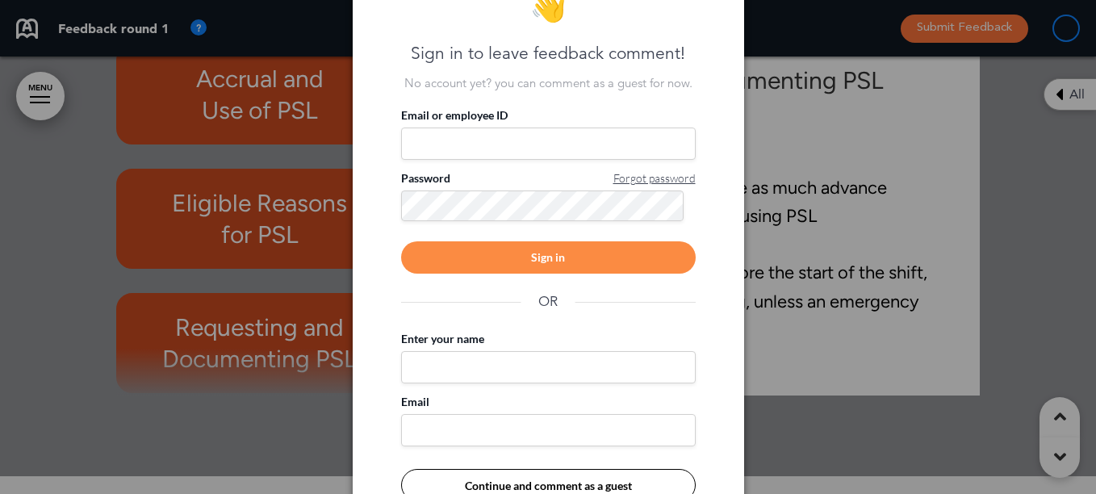
click at [785, 305] on div at bounding box center [548, 247] width 1096 height 494
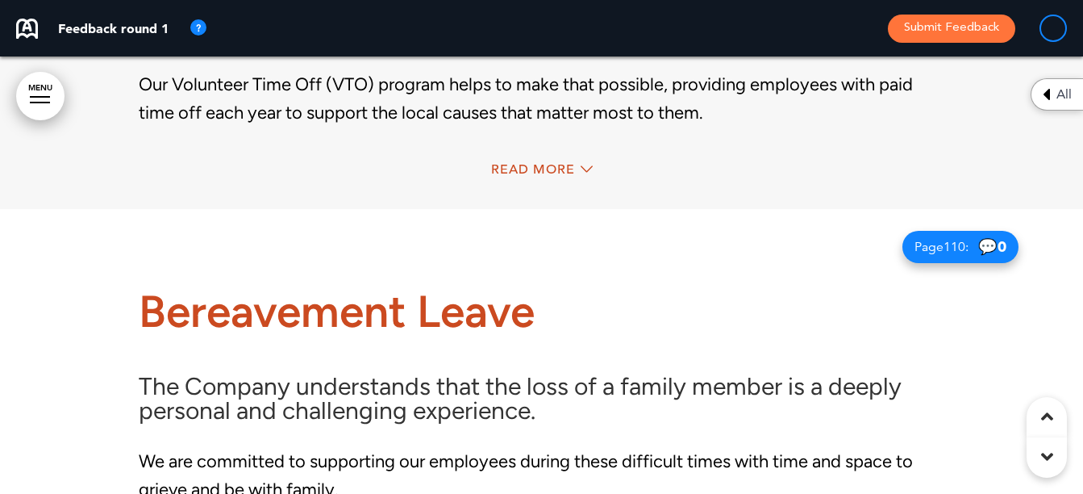
scroll to position [81240, 0]
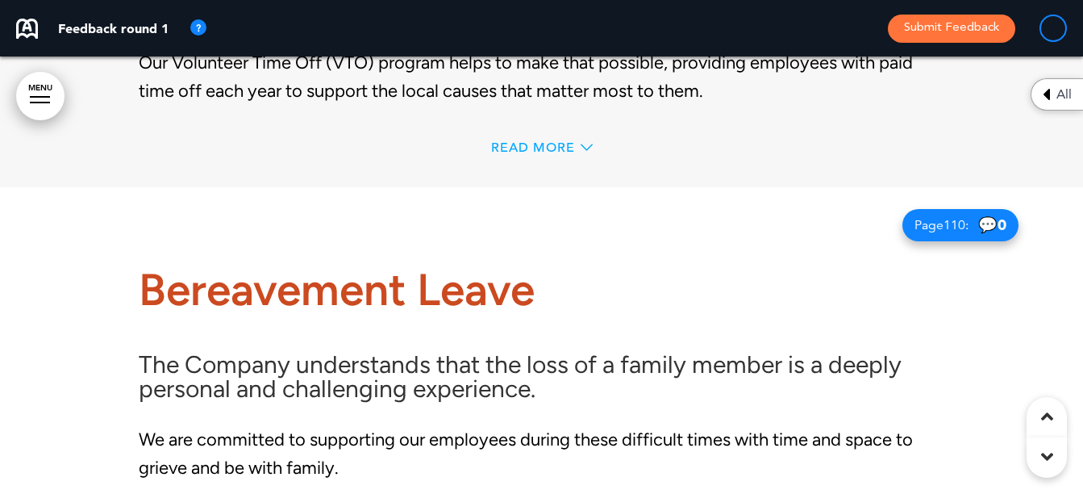
click at [541, 154] on span "Read More" at bounding box center [533, 147] width 84 height 13
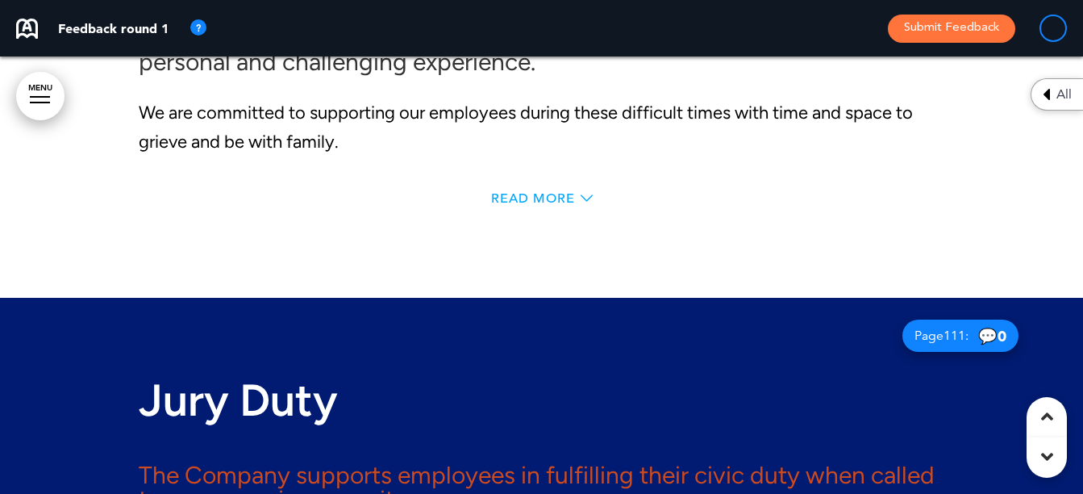
click at [535, 205] on span "Read More" at bounding box center [533, 198] width 84 height 13
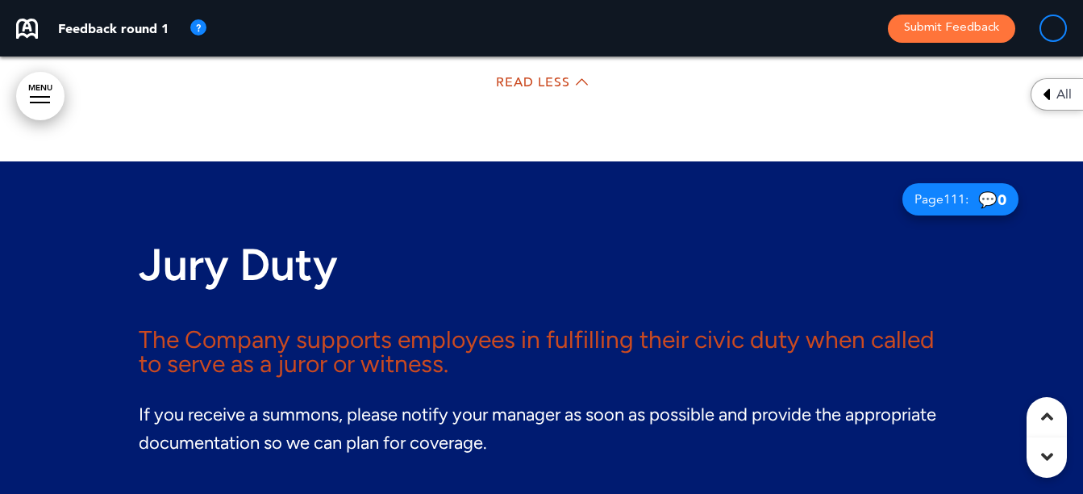
scroll to position [82429, 0]
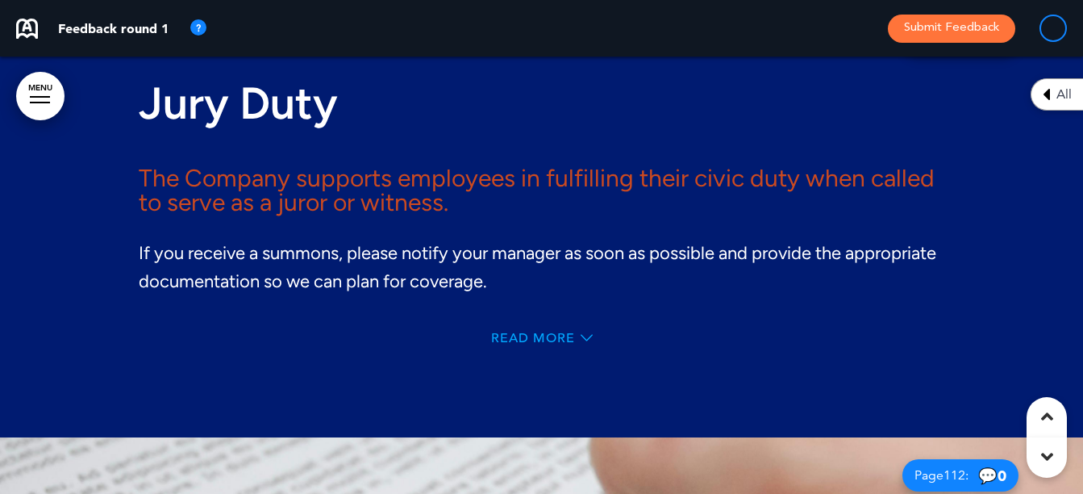
click at [523, 344] on span "Read More" at bounding box center [533, 338] width 84 height 13
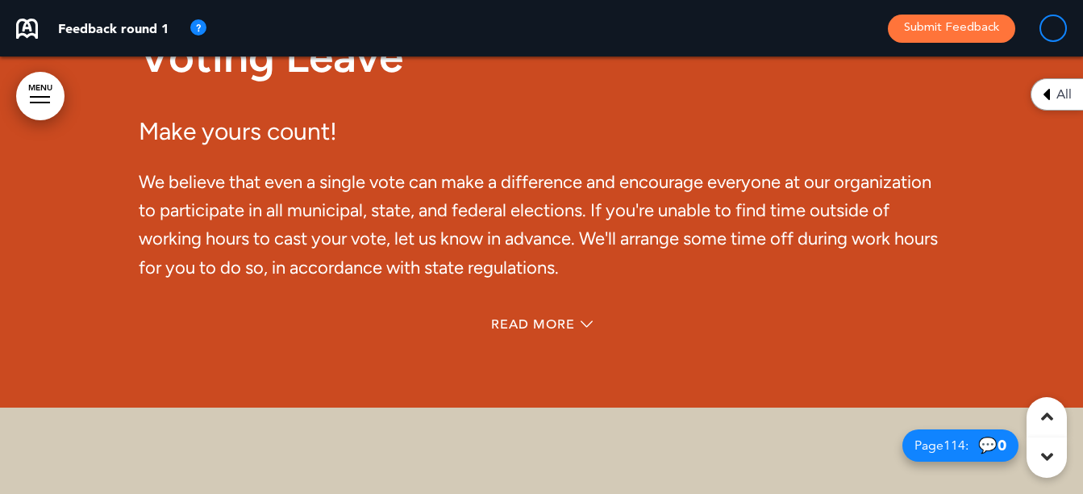
scroll to position [83559, 0]
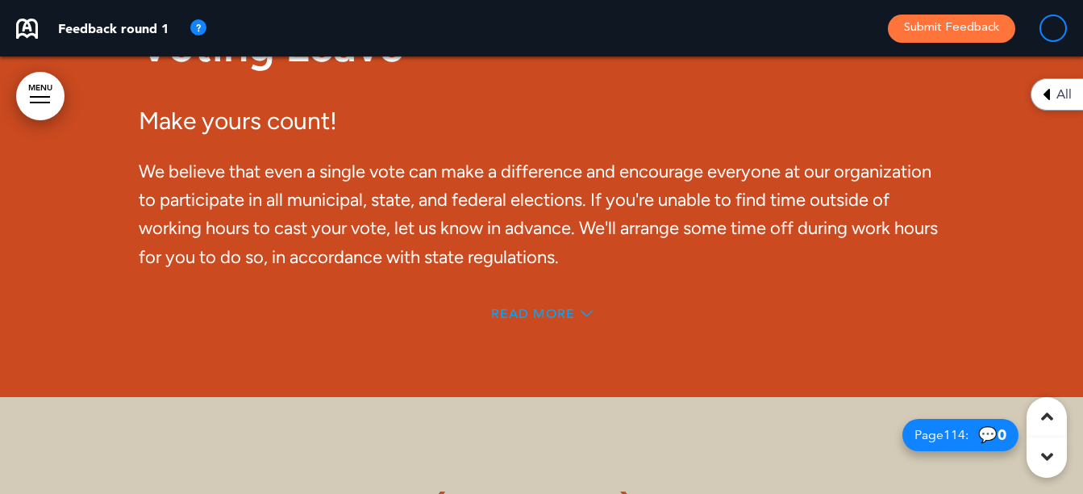
click at [535, 320] on span "Read More" at bounding box center [533, 313] width 84 height 13
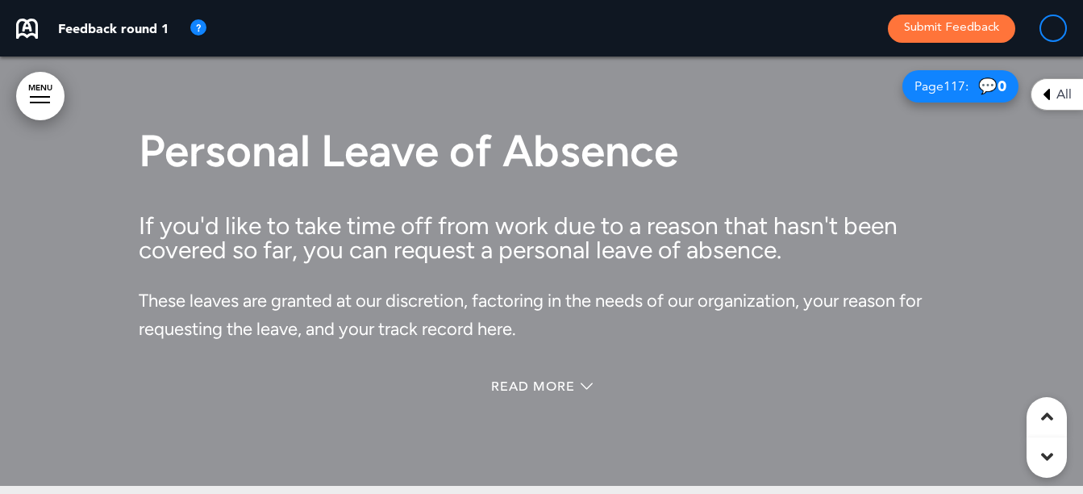
scroll to position [86302, 0]
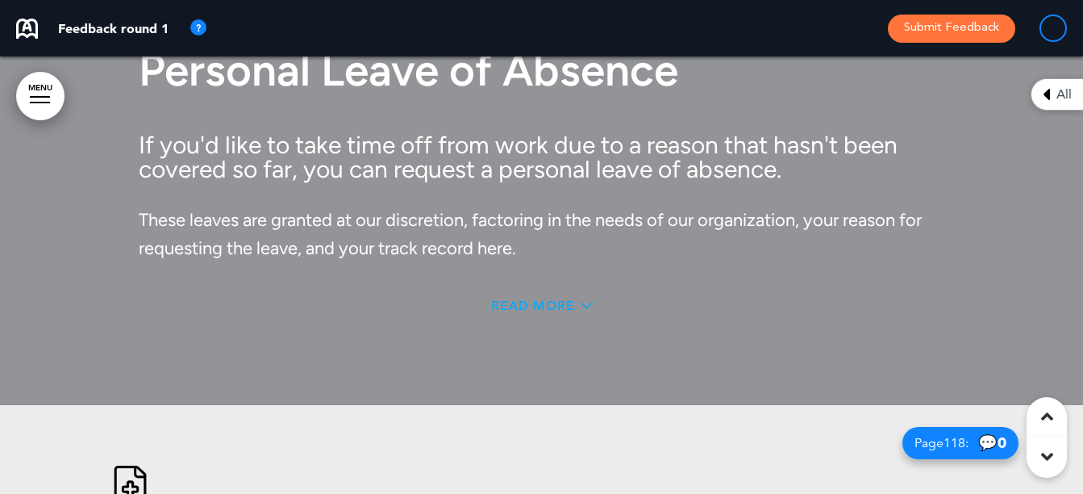
click at [536, 312] on span "Read More" at bounding box center [533, 305] width 84 height 13
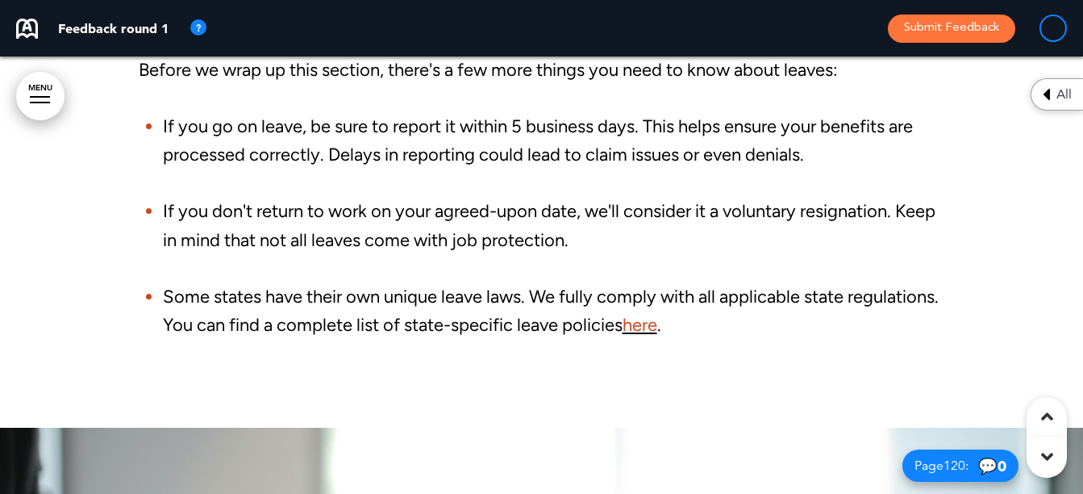
scroll to position [88803, 0]
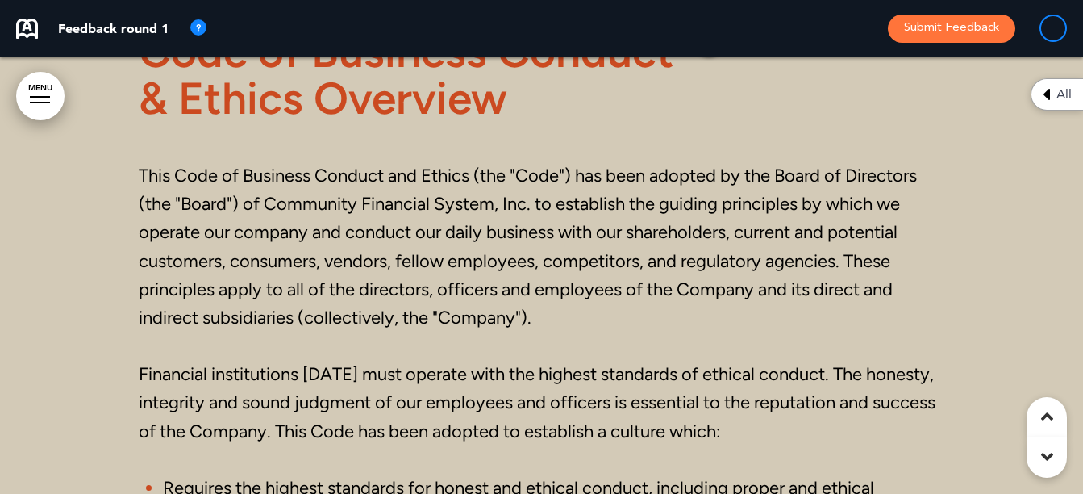
scroll to position [22702, 0]
